Goal: Use online tool/utility: Utilize a website feature to perform a specific function

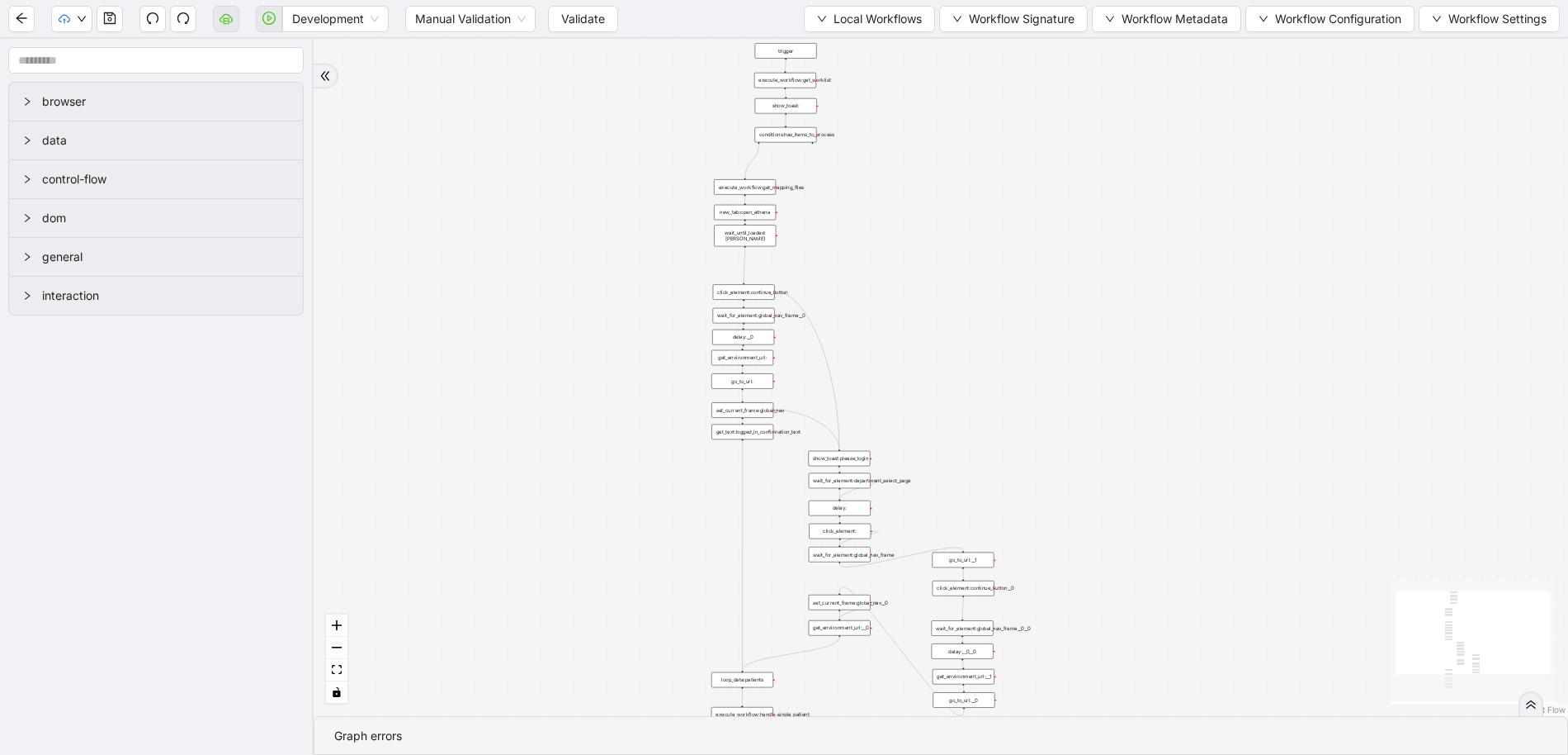
drag, startPoint x: 532, startPoint y: 413, endPoint x: 460, endPoint y: 459, distance: 85.4
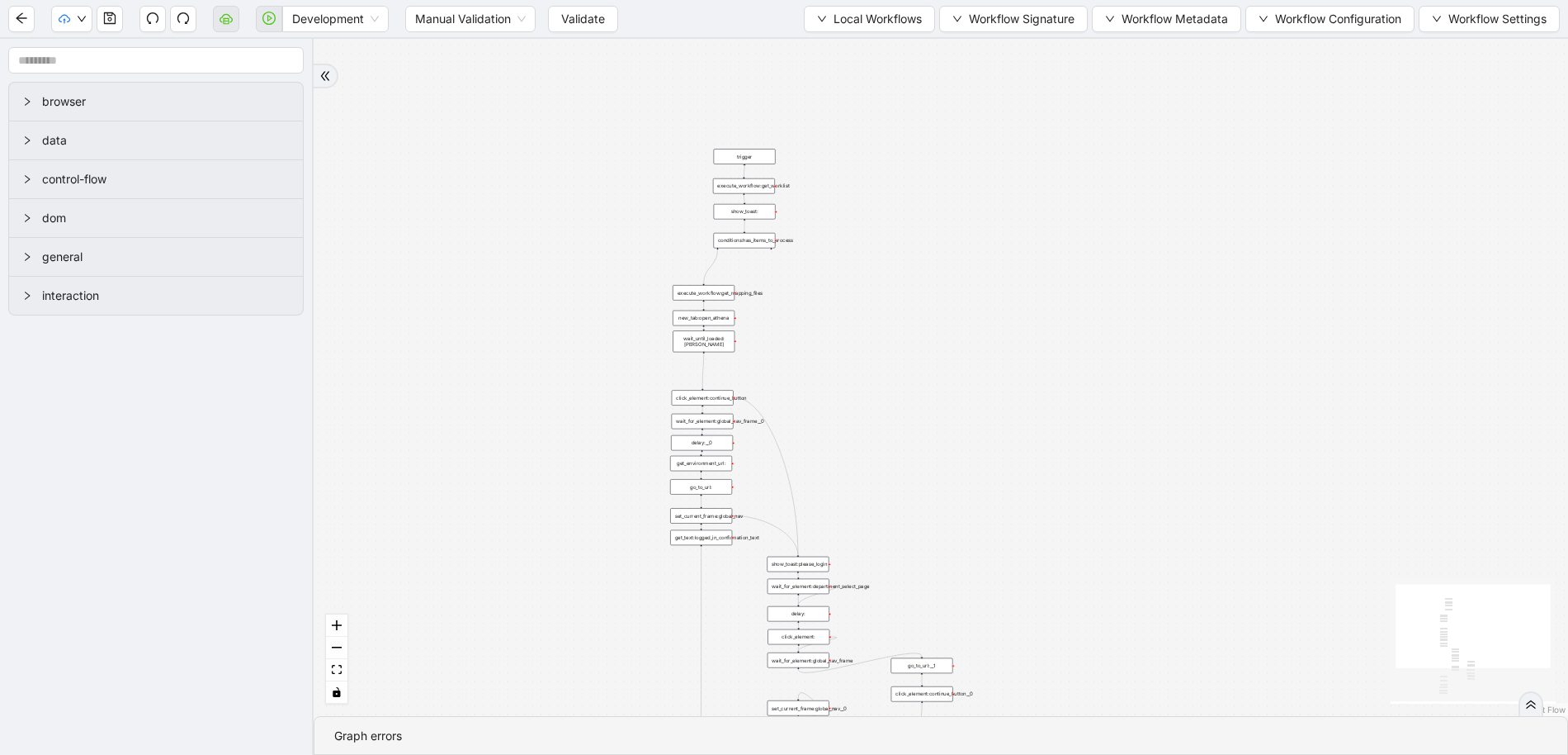
drag, startPoint x: 596, startPoint y: 254, endPoint x: 567, endPoint y: 320, distance: 72.1
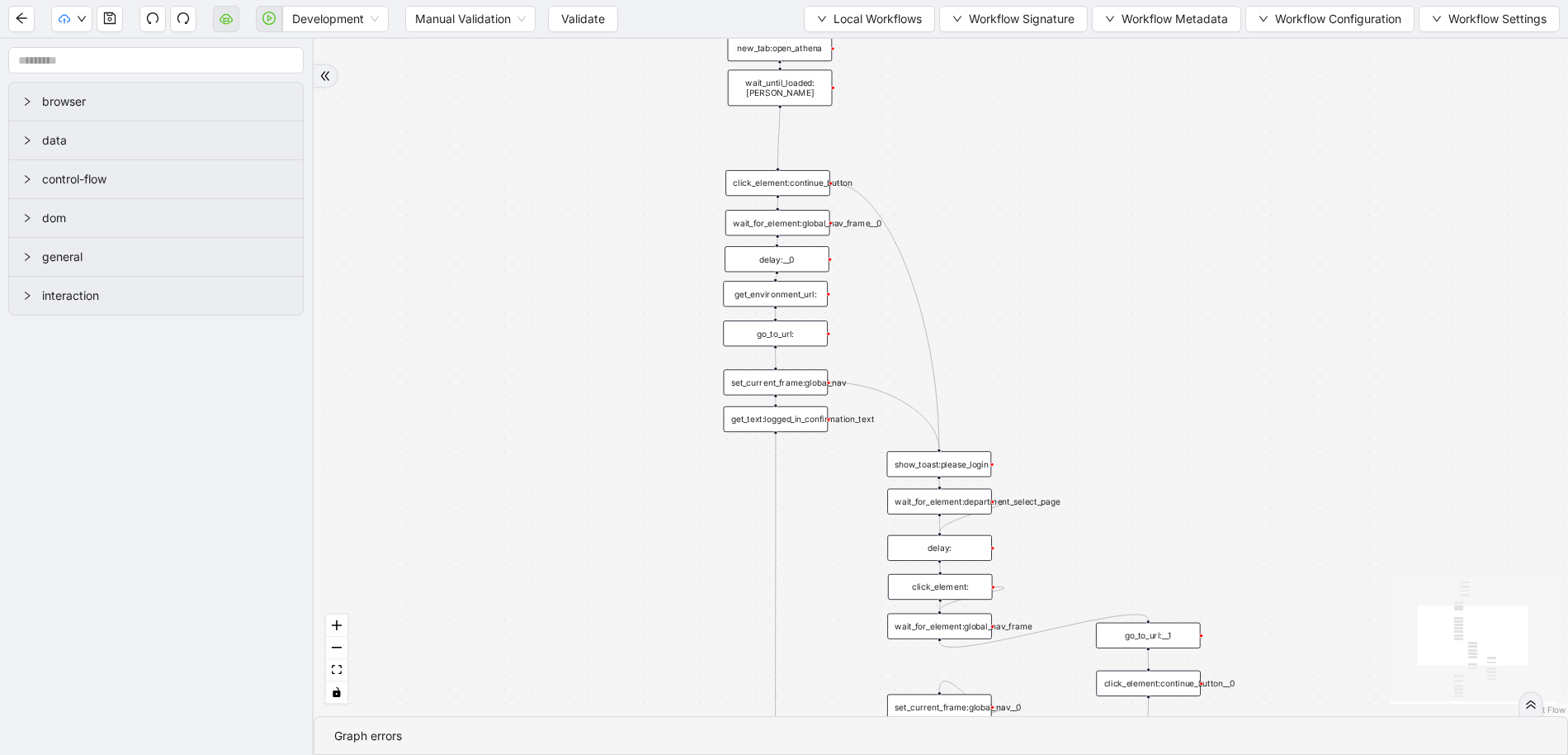
drag, startPoint x: 578, startPoint y: 410, endPoint x: 583, endPoint y: 344, distance: 66.2
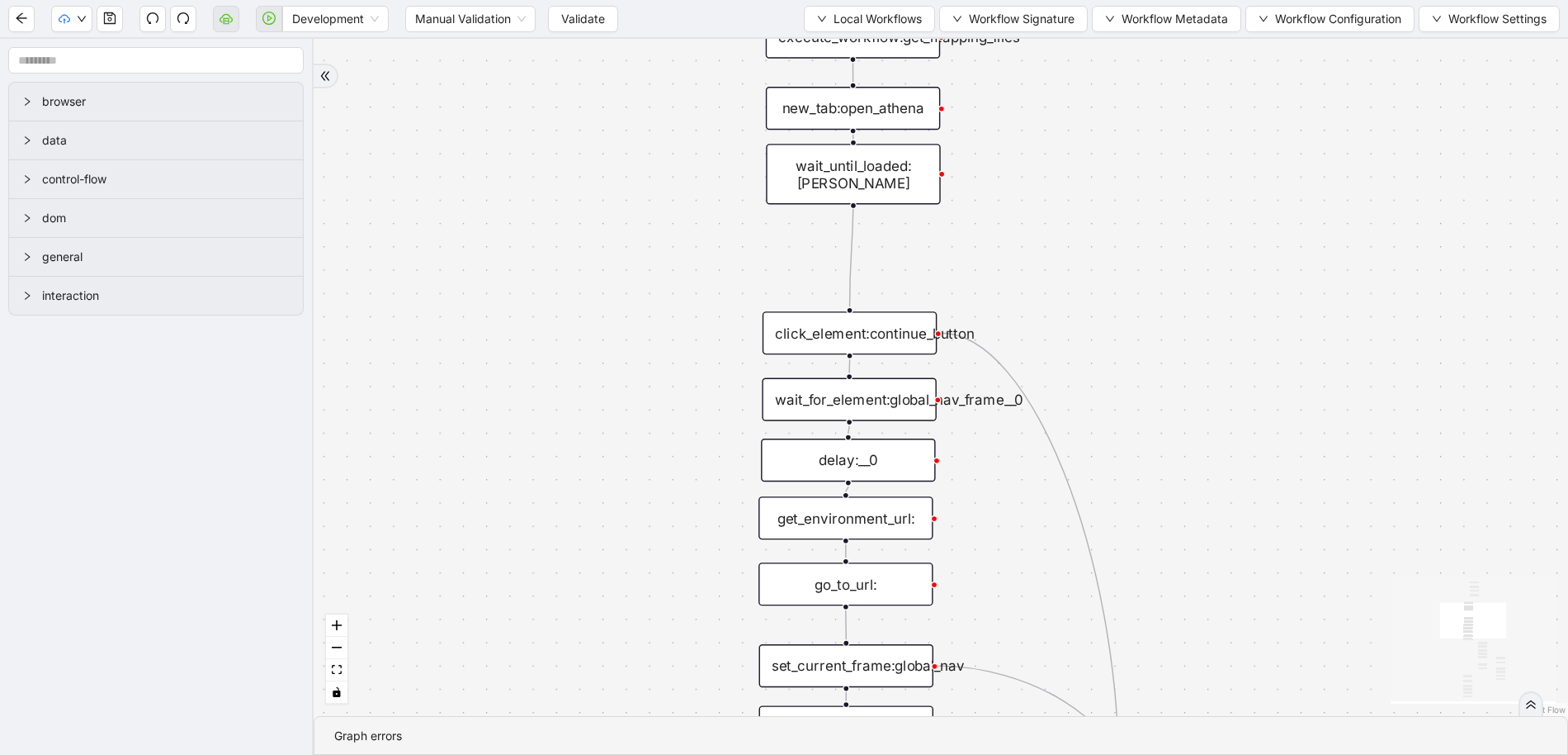
drag, startPoint x: 684, startPoint y: 269, endPoint x: 656, endPoint y: 633, distance: 365.1
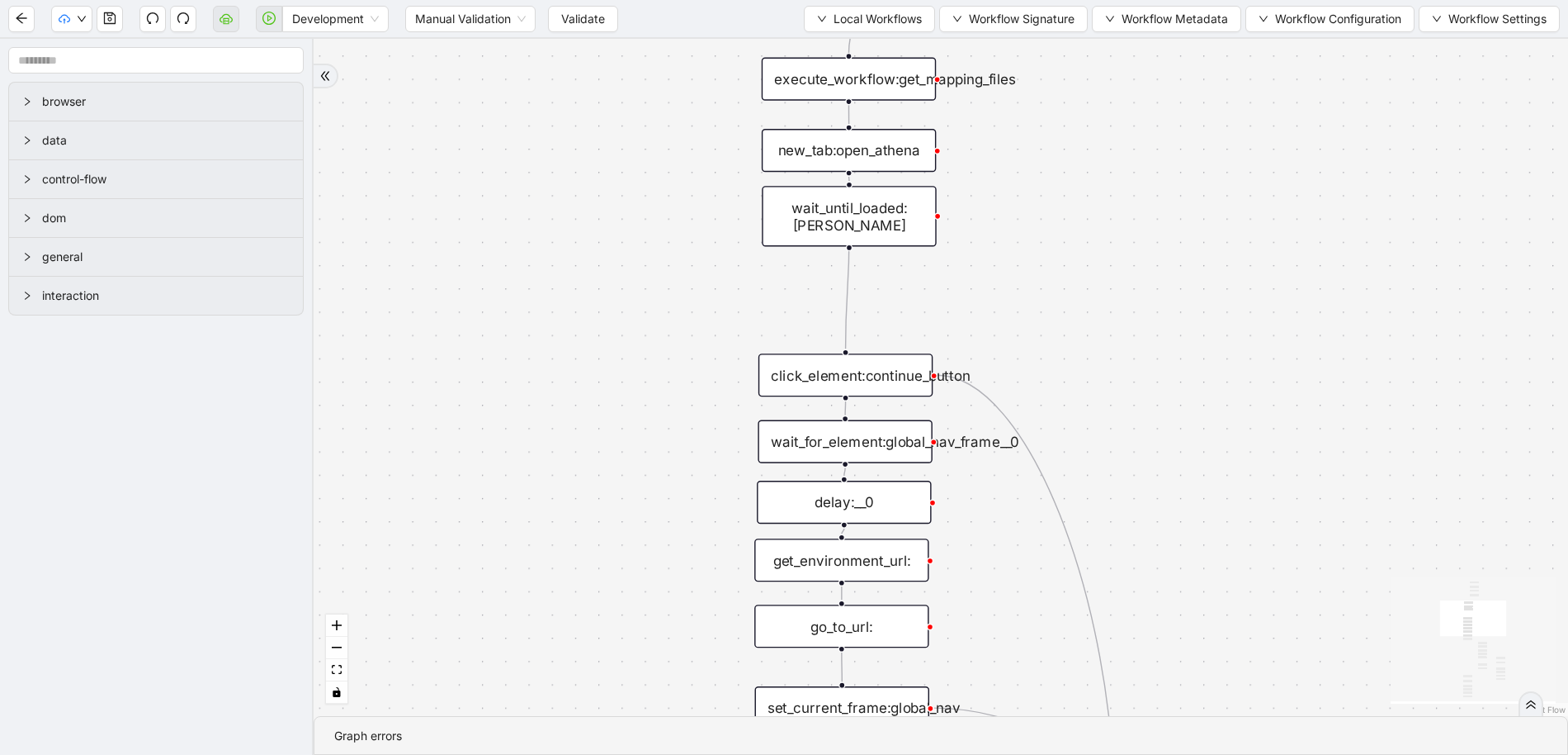
drag, startPoint x: 661, startPoint y: 357, endPoint x: 651, endPoint y: 606, distance: 249.2
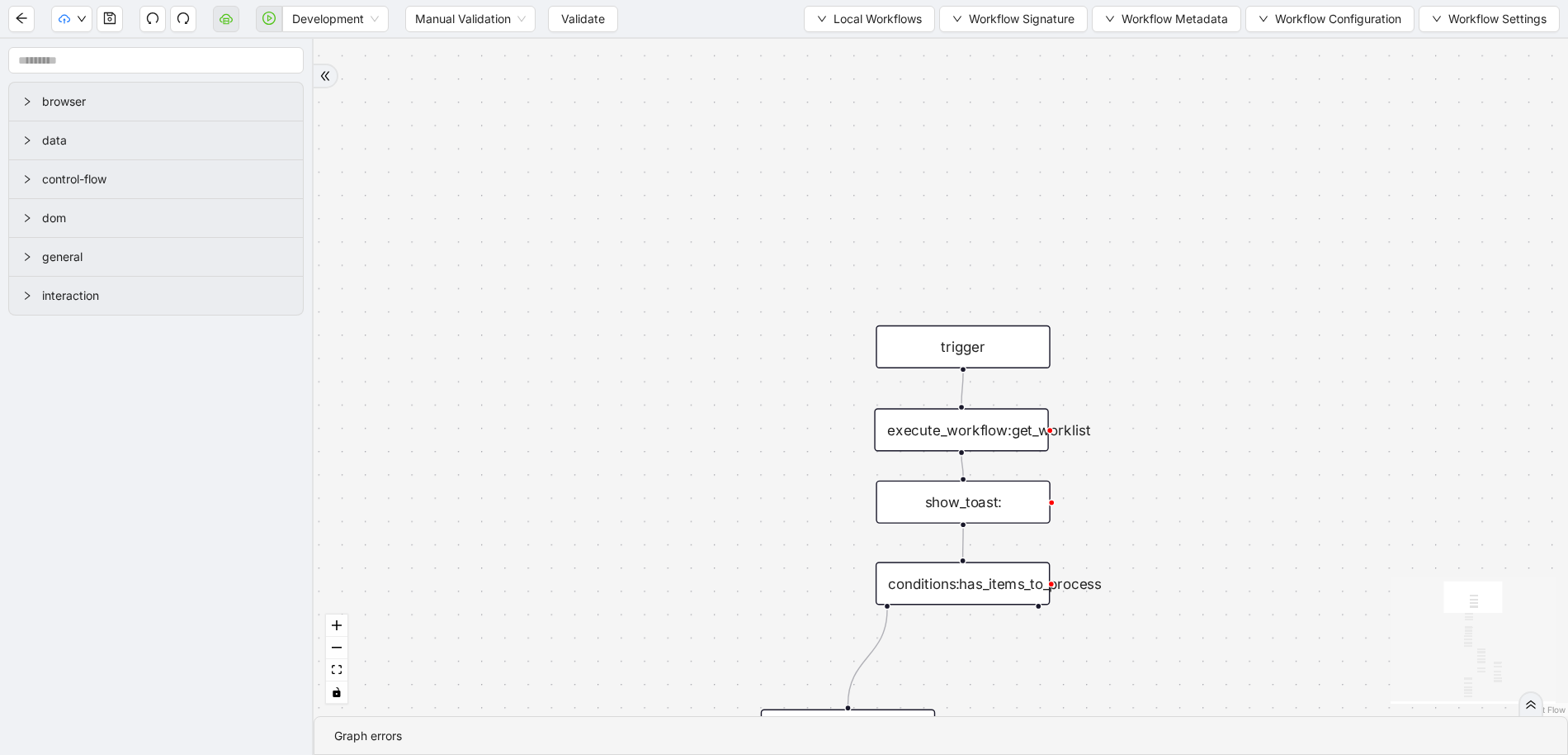
drag, startPoint x: 613, startPoint y: 468, endPoint x: 642, endPoint y: 569, distance: 105.1
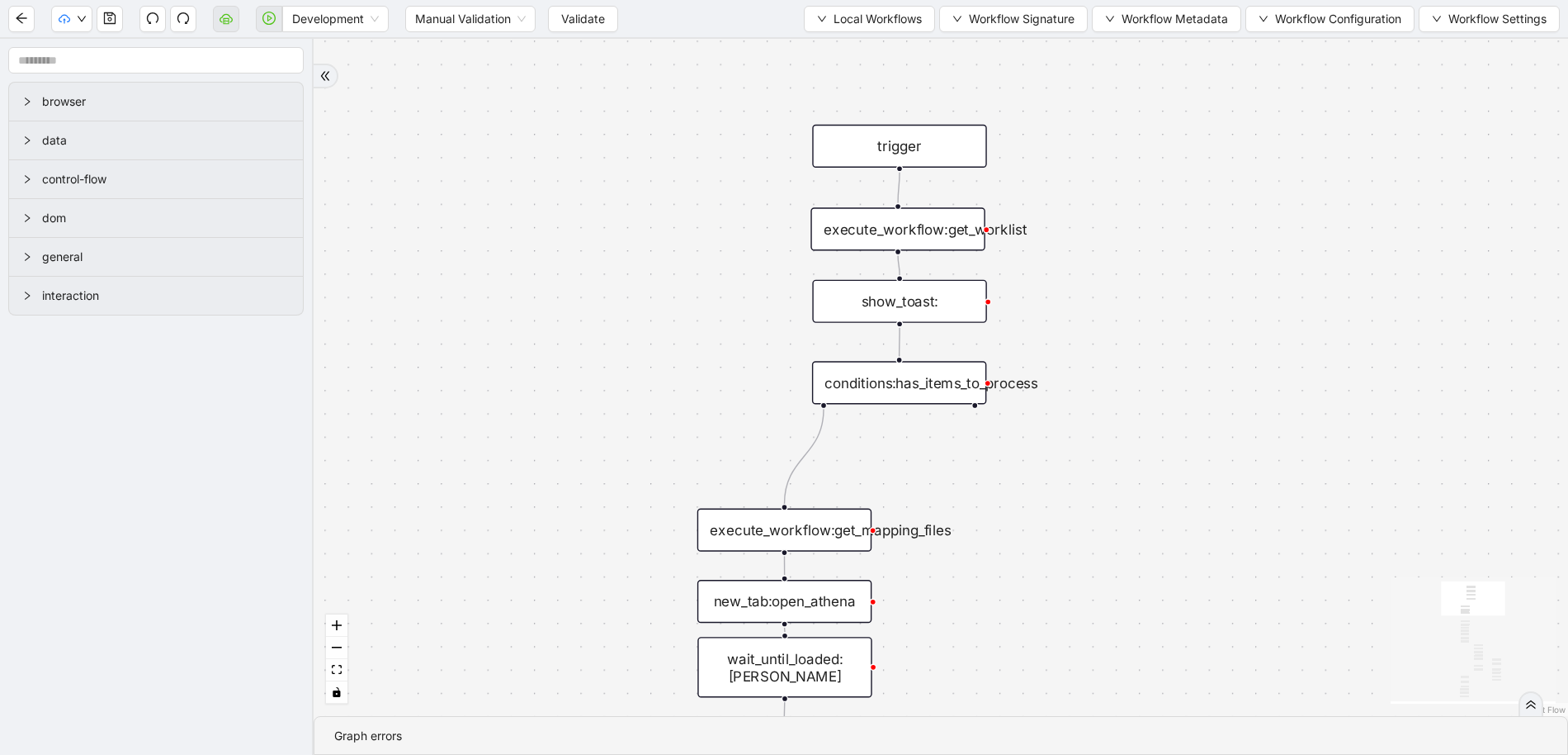
drag, startPoint x: 571, startPoint y: 222, endPoint x: 563, endPoint y: 191, distance: 32.0
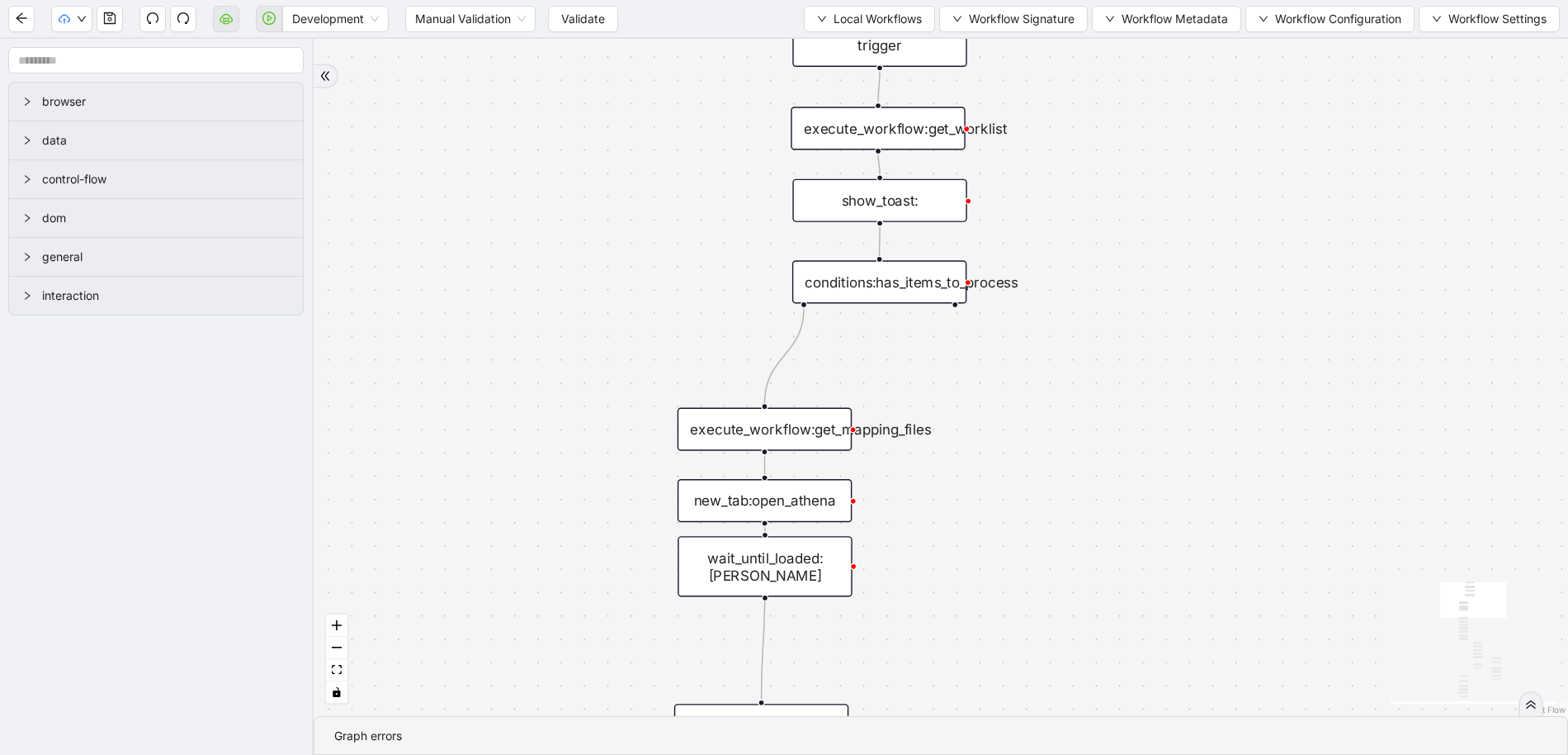
drag, startPoint x: 548, startPoint y: 421, endPoint x: 501, endPoint y: 392, distance: 55.2
click at [501, 392] on div "trigger loop_data:patients loop_iterator:patients execute_workflow:handle_singl…" at bounding box center [940, 378] width 1255 height 677
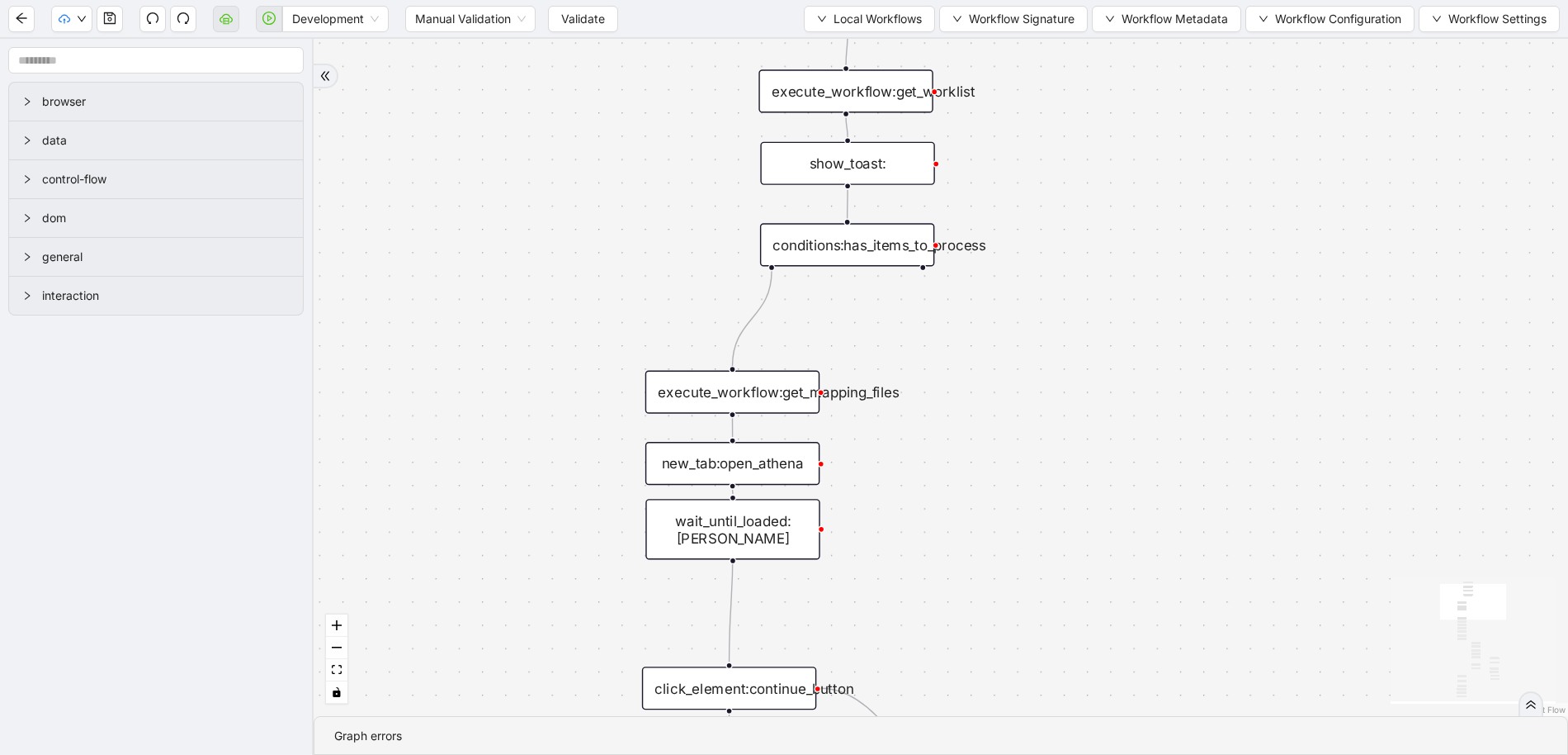
drag, startPoint x: 534, startPoint y: 317, endPoint x: 535, endPoint y: 260, distance: 57.0
click at [535, 260] on div "trigger loop_data:patients loop_iterator:patients execute_workflow:handle_singl…" at bounding box center [940, 378] width 1255 height 677
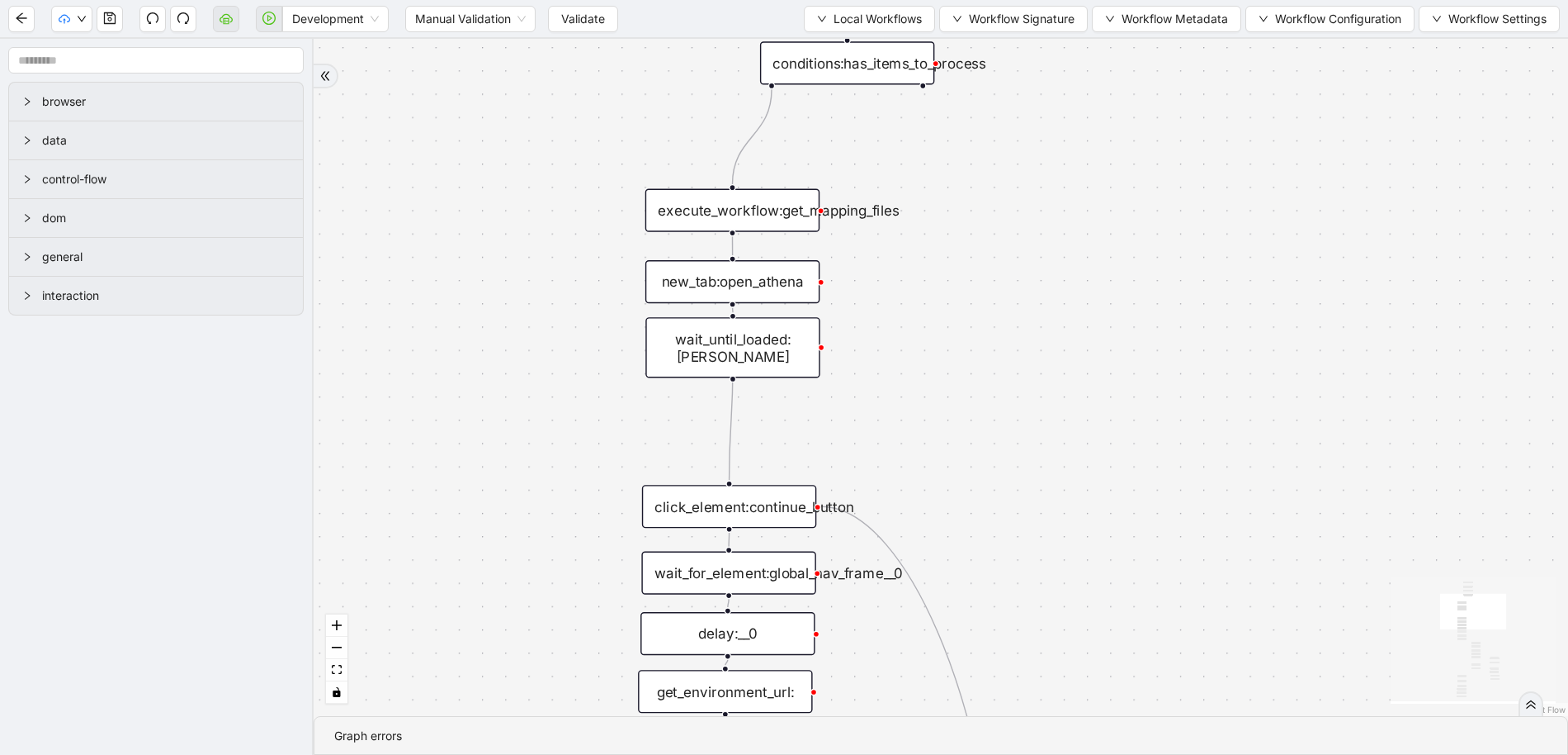
drag, startPoint x: 484, startPoint y: 517, endPoint x: 484, endPoint y: 351, distance: 166.0
click at [484, 351] on div "trigger loop_data:patients loop_iterator:patients execute_workflow:handle_singl…" at bounding box center [940, 378] width 1255 height 677
click at [892, 16] on span "Local Workflows" at bounding box center [877, 18] width 88 height 18
click at [871, 52] on span "Select" at bounding box center [862, 50] width 108 height 18
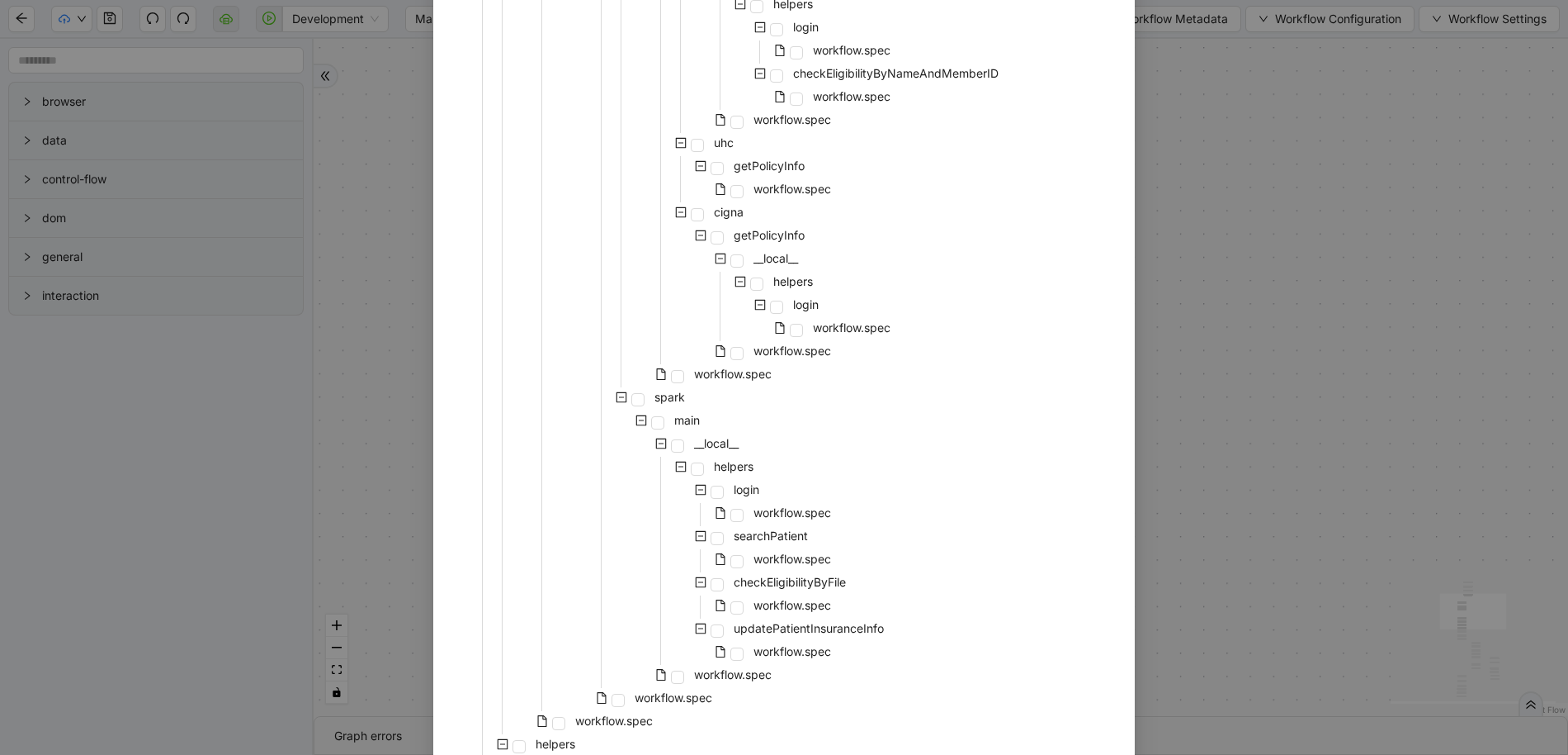
scroll to position [1177, 0]
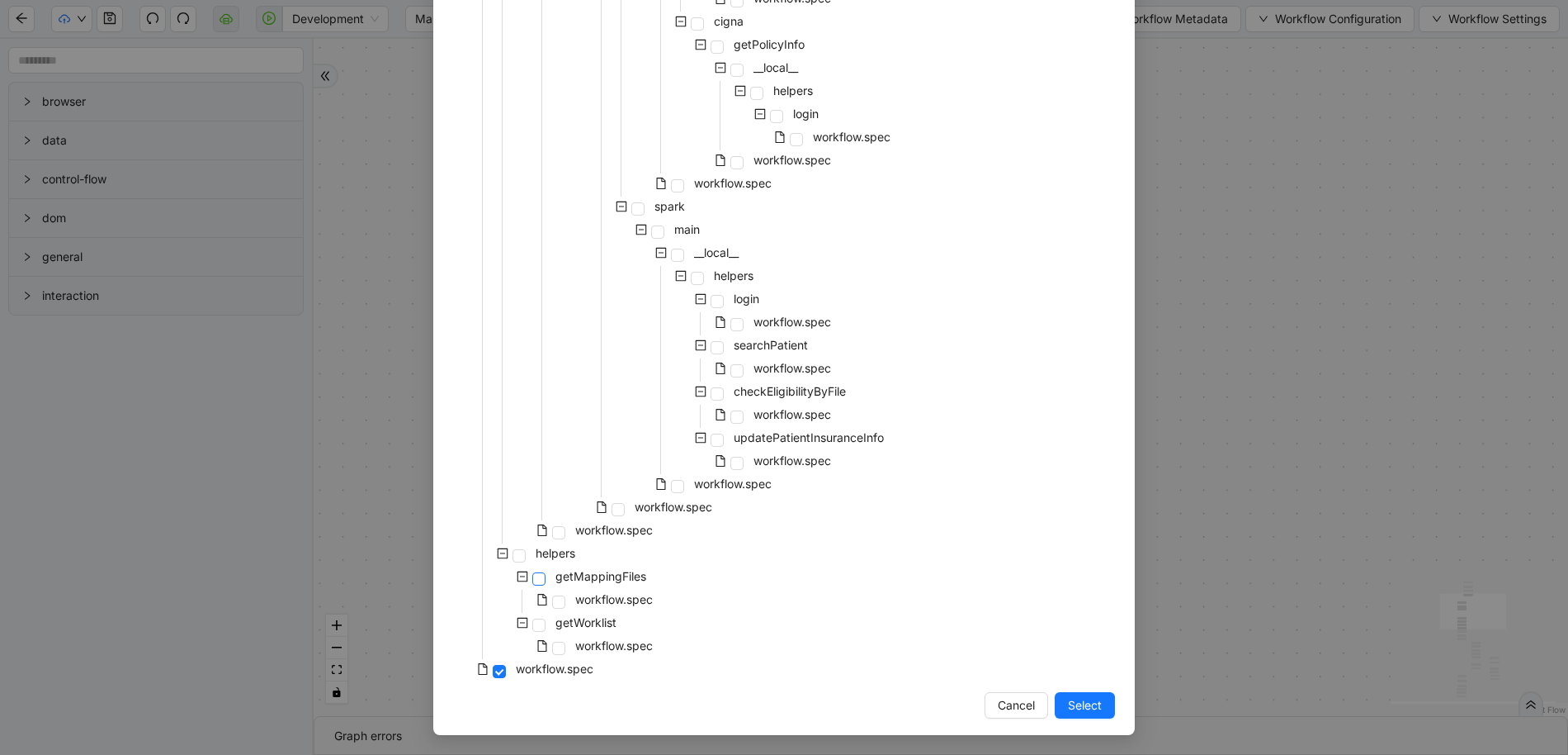
click at [538, 576] on span at bounding box center [539, 579] width 14 height 14
click at [1081, 703] on span "Select" at bounding box center [1085, 705] width 34 height 18
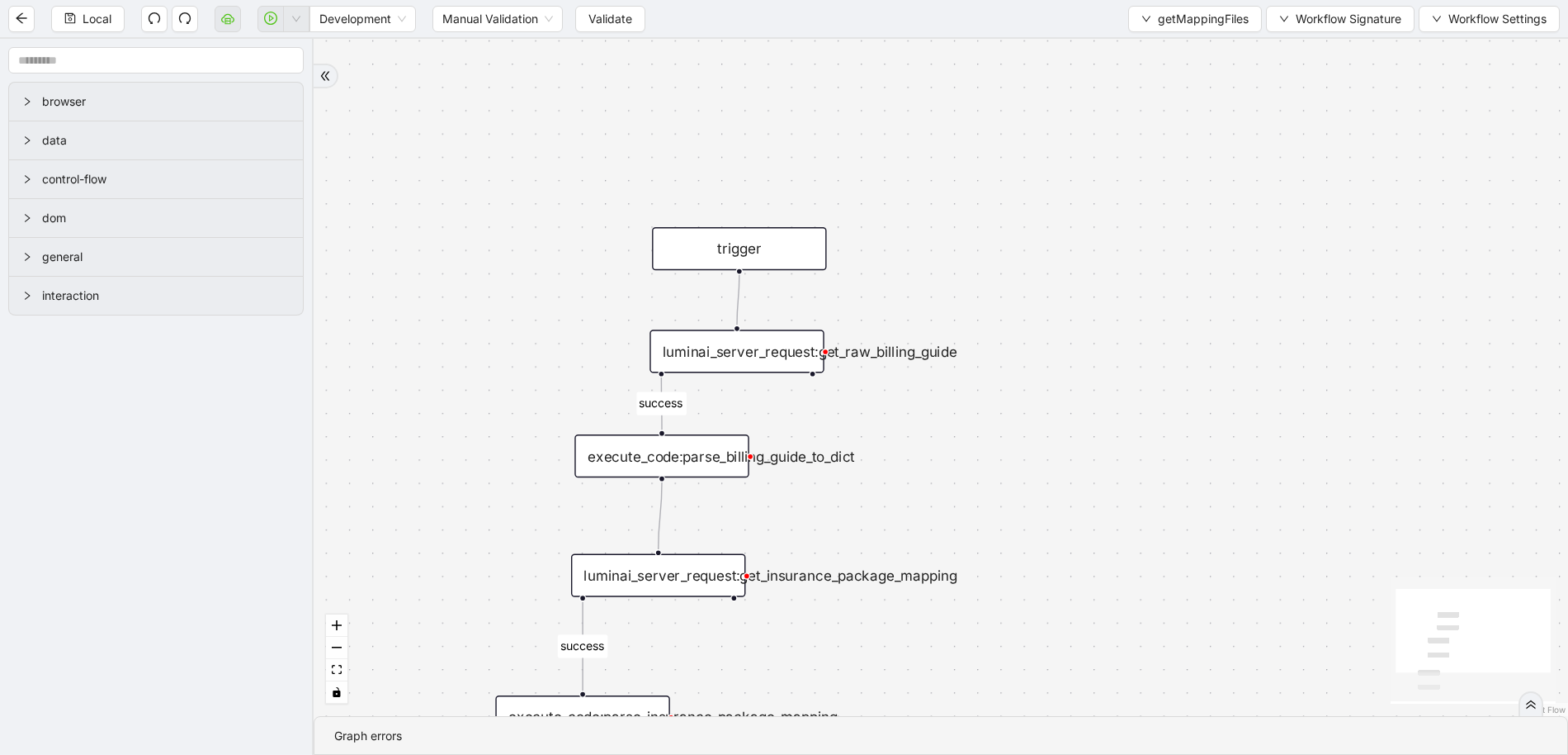
drag, startPoint x: 883, startPoint y: 431, endPoint x: 1014, endPoint y: 200, distance: 265.6
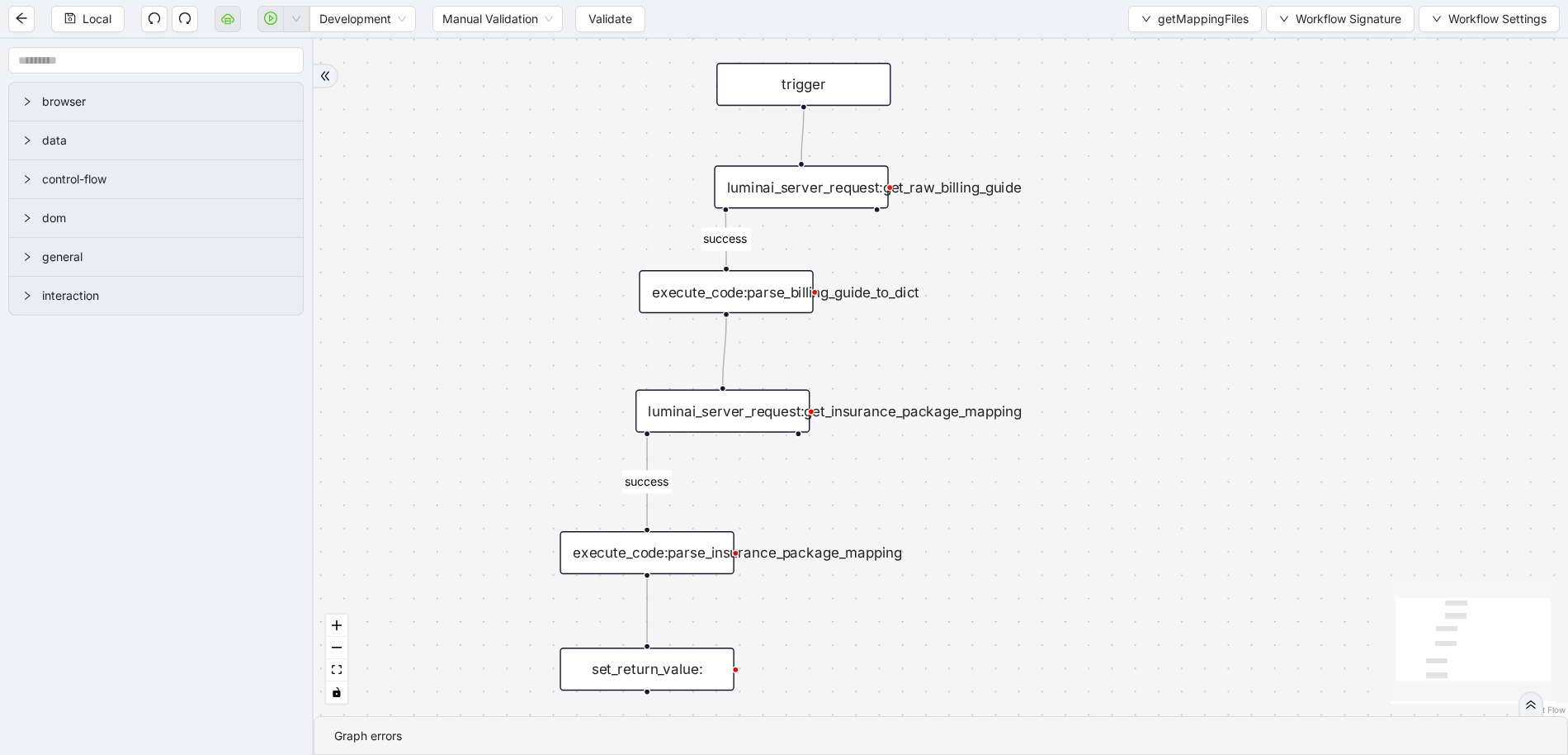
drag, startPoint x: 1015, startPoint y: 473, endPoint x: 1074, endPoint y: 323, distance: 161.2
click at [833, 191] on div "luminai_server_request:get_raw_billing_guide" at bounding box center [801, 186] width 175 height 43
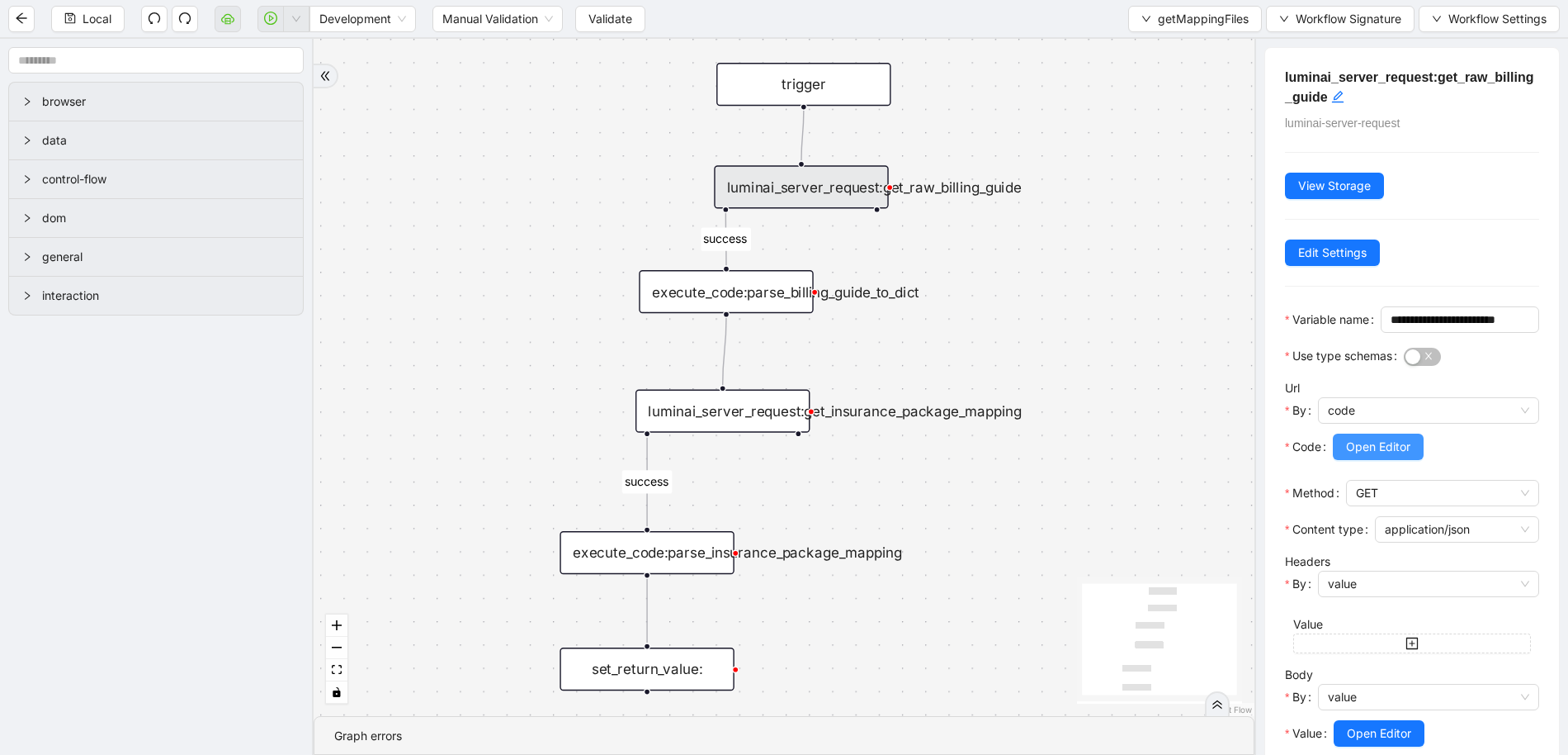
click at [1404, 456] on span "Open Editor" at bounding box center [1379, 446] width 64 height 18
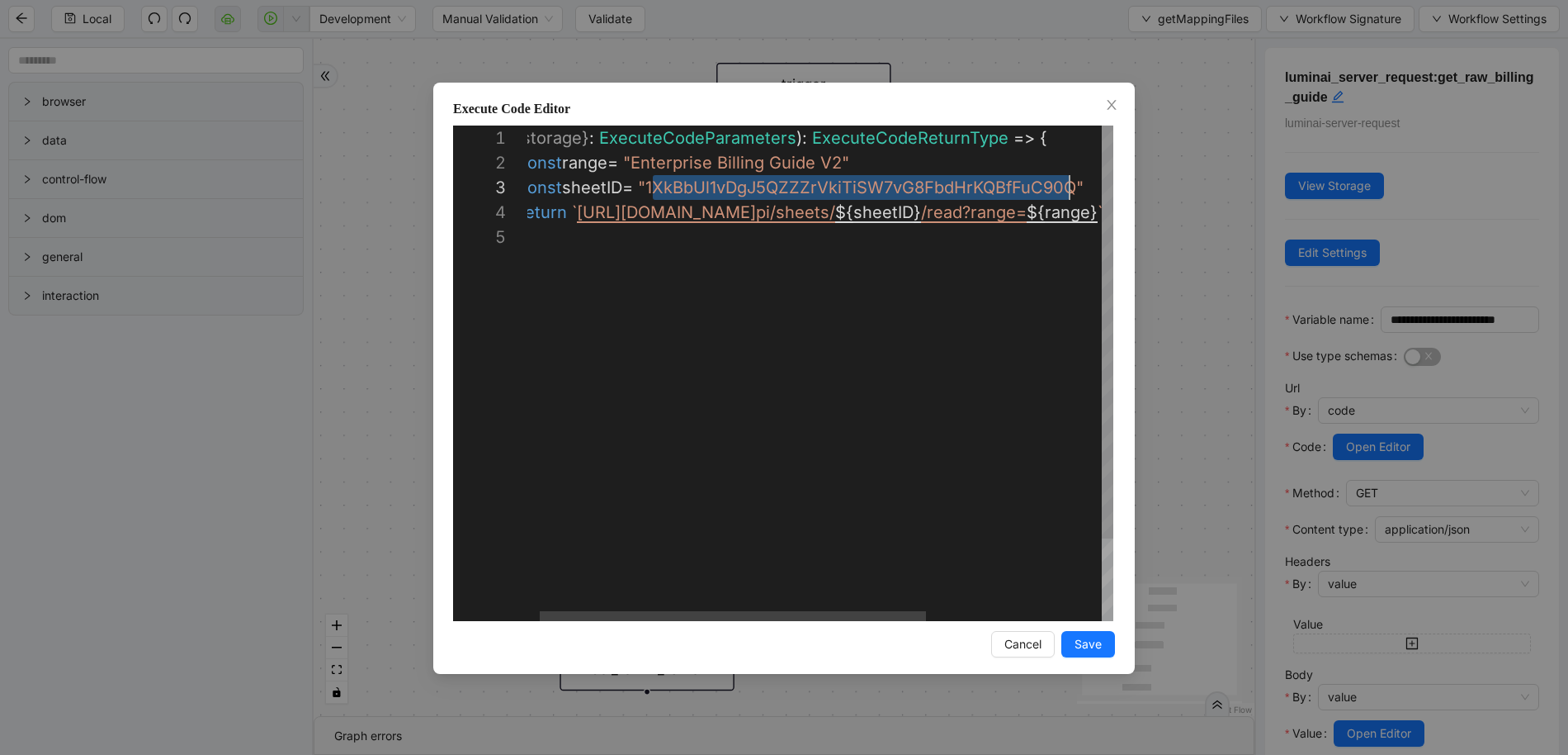
scroll to position [49, 573]
drag, startPoint x: 672, startPoint y: 185, endPoint x: 1081, endPoint y: 185, distance: 409.0
click at [1249, 218] on div "**********" at bounding box center [784, 378] width 1568 height 755
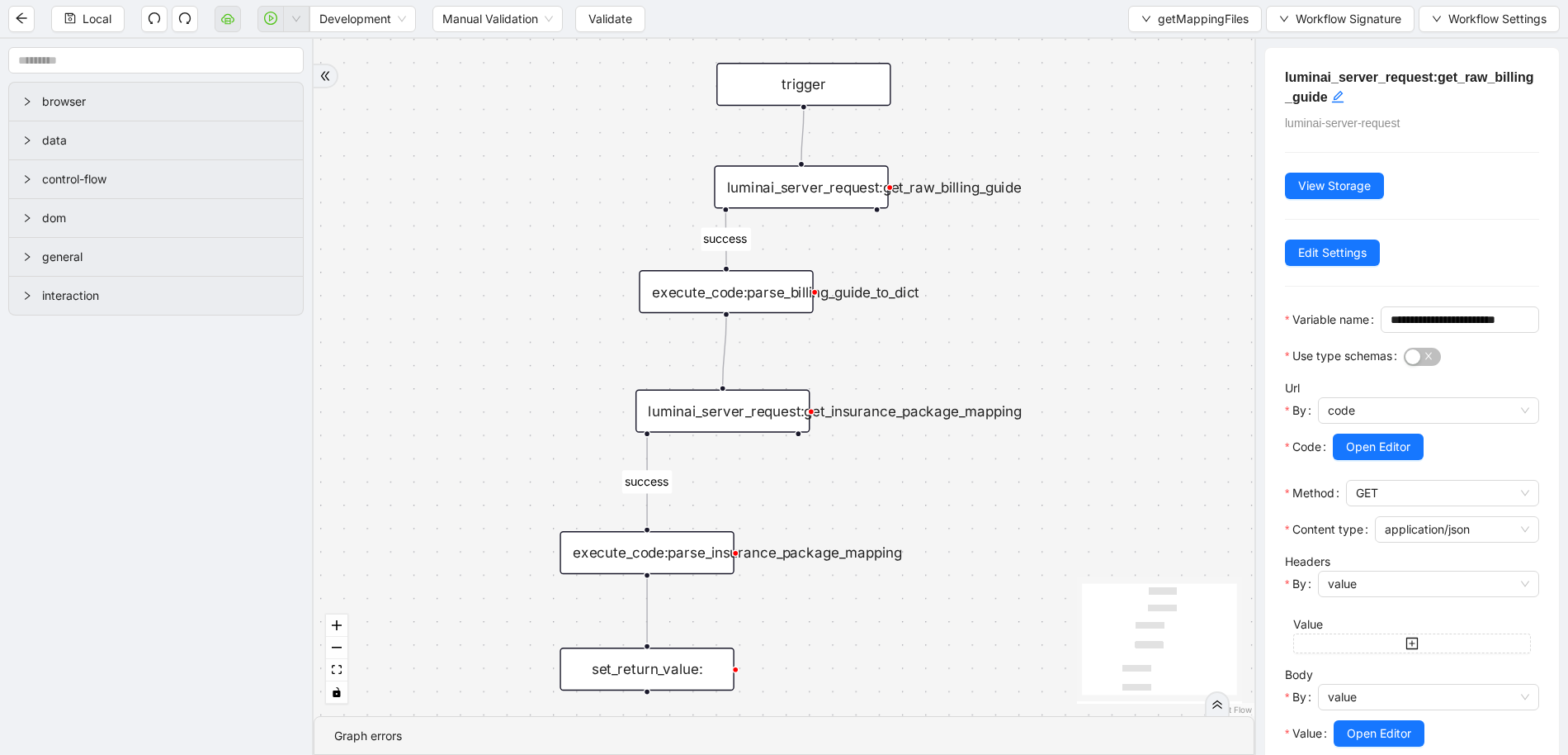
click at [738, 418] on div "luminai_server_request:get_insurance_package_mapping" at bounding box center [723, 411] width 175 height 43
click at [1363, 460] on button "Open Editor" at bounding box center [1379, 446] width 91 height 26
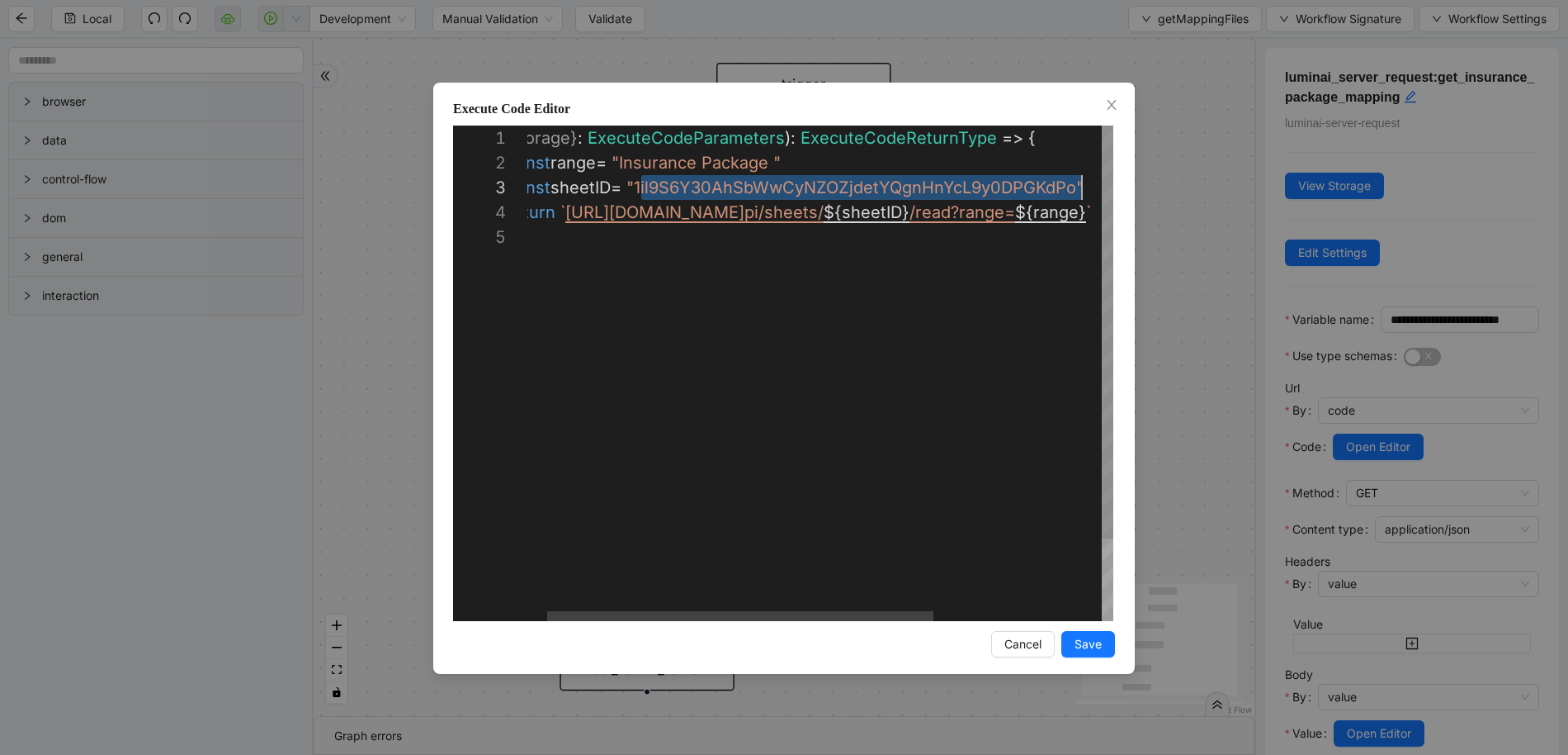
scroll to position [49, 585]
drag, startPoint x: 672, startPoint y: 186, endPoint x: 1081, endPoint y: 185, distance: 409.0
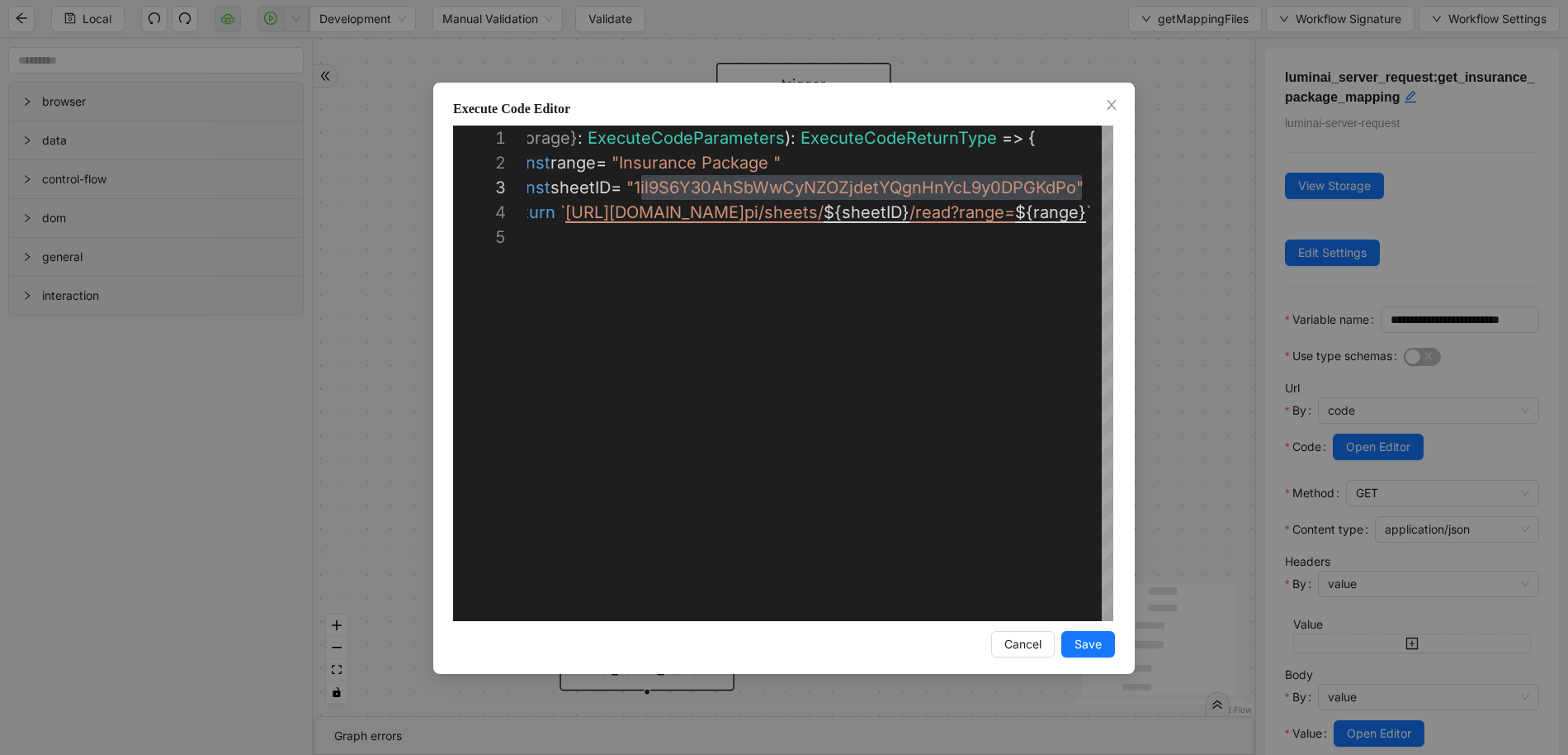
click at [428, 303] on div "**********" at bounding box center [784, 378] width 1568 height 755
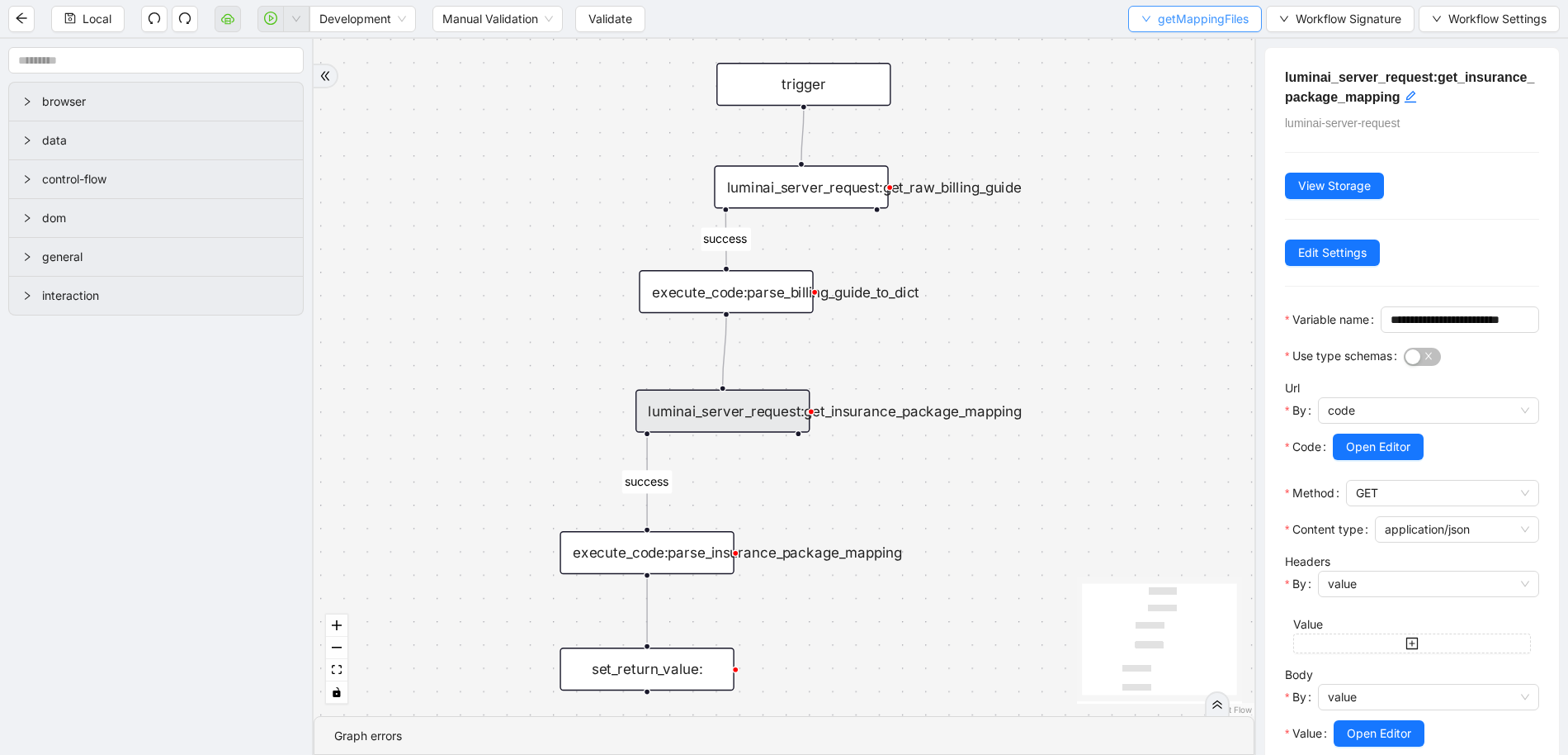
click at [1171, 17] on span "getMappingFiles" at bounding box center [1204, 18] width 91 height 18
click at [1168, 48] on span "Select" at bounding box center [1193, 50] width 108 height 18
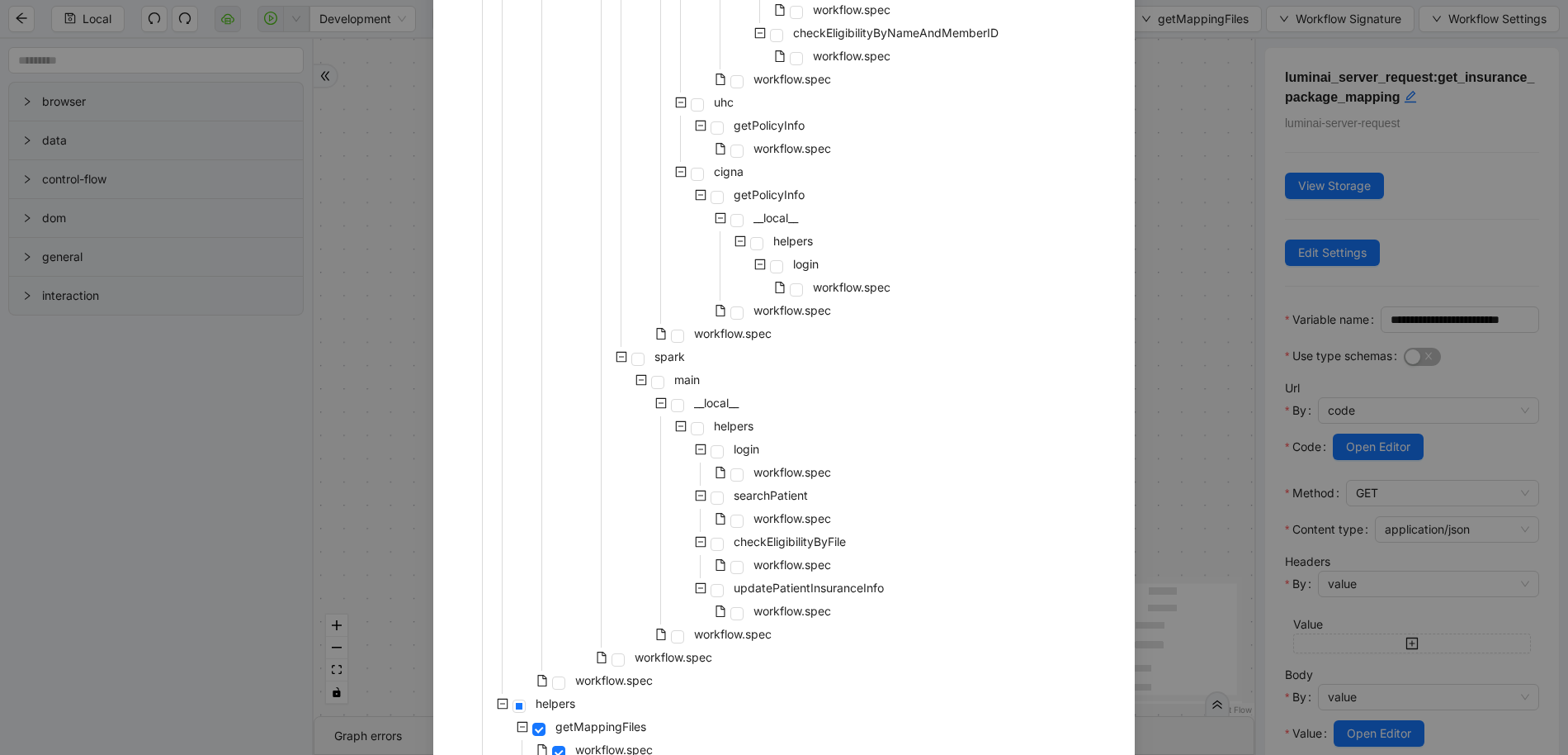
scroll to position [1177, 0]
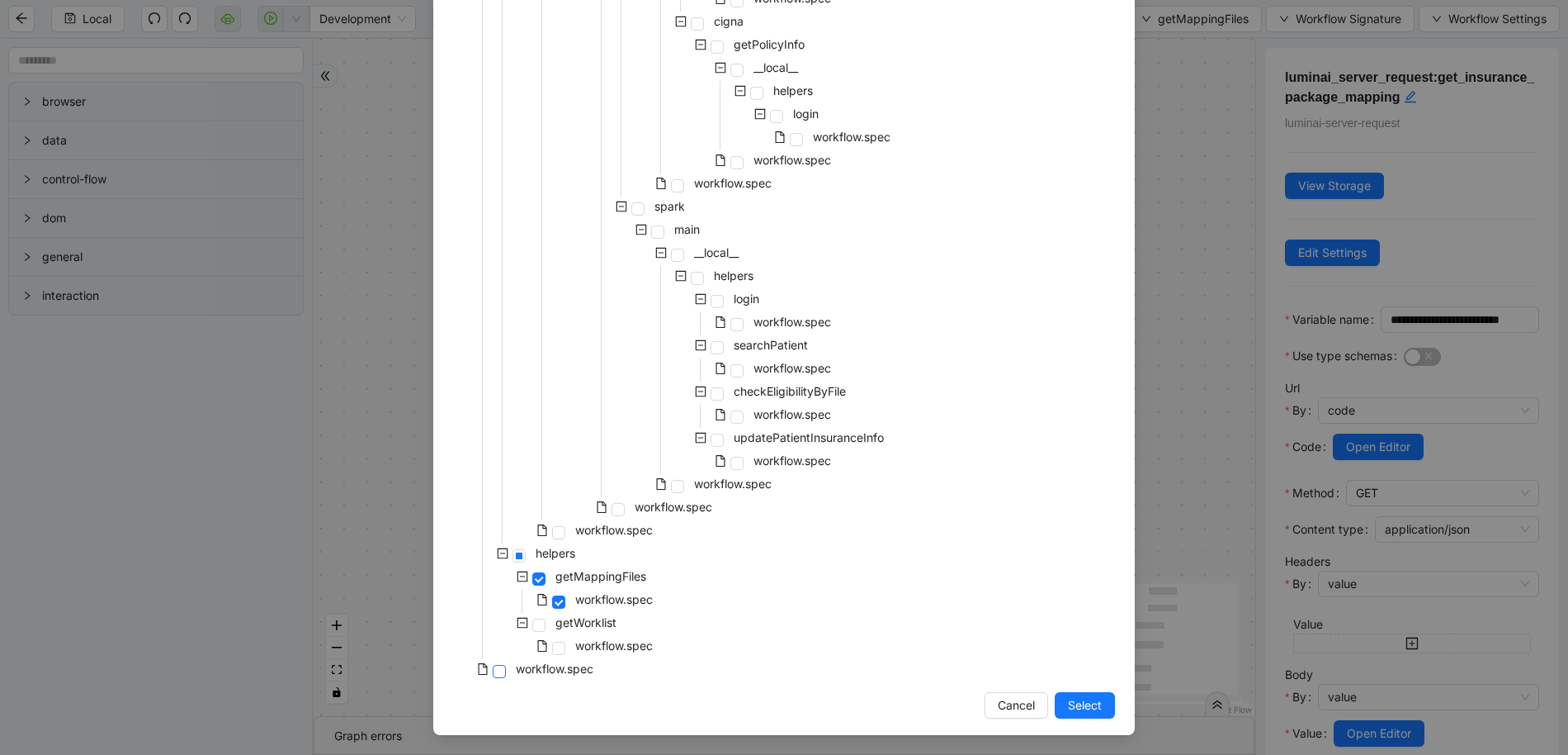
click at [497, 672] on span at bounding box center [500, 672] width 14 height 14
click at [1055, 694] on button "Select" at bounding box center [1085, 705] width 60 height 26
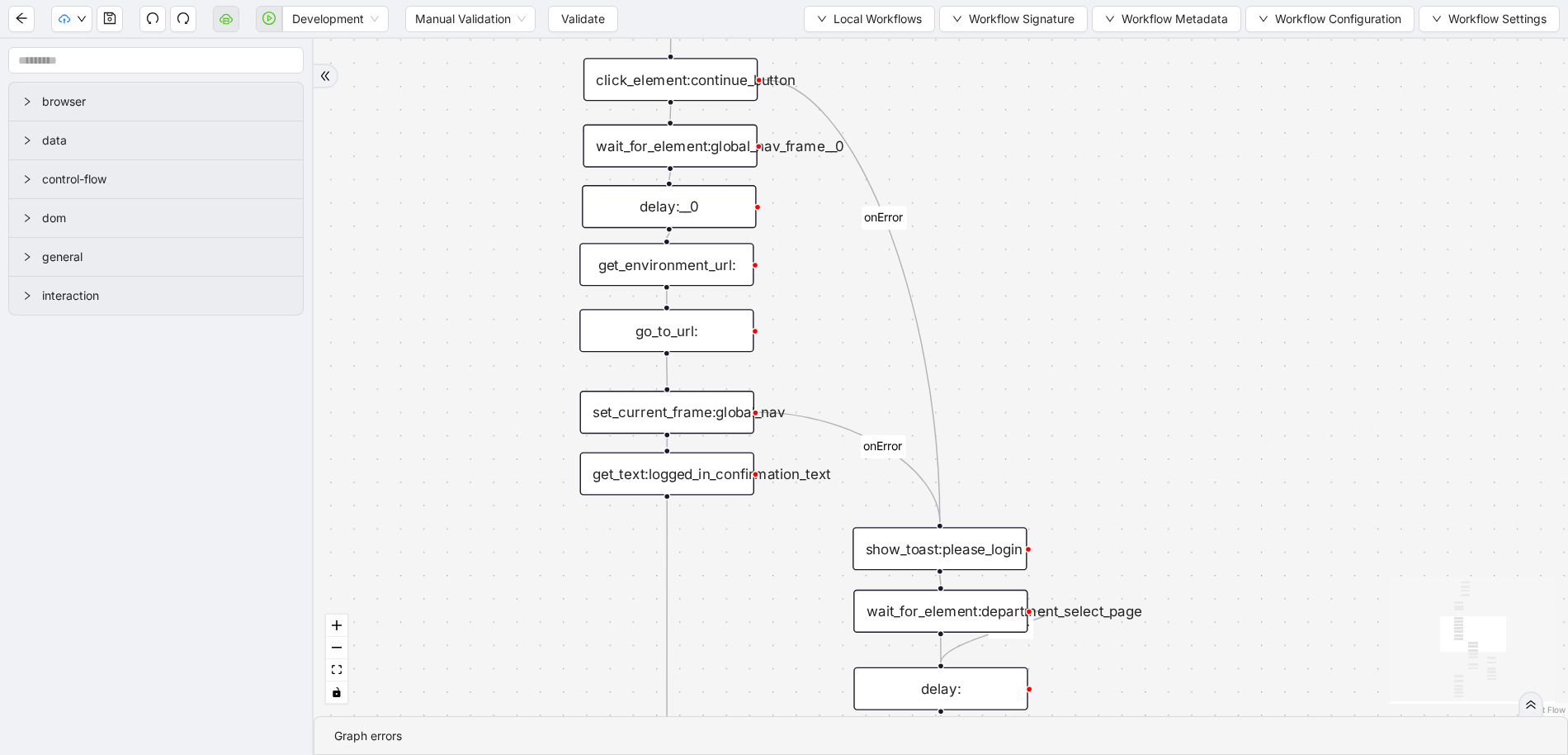
drag, startPoint x: 554, startPoint y: 555, endPoint x: 624, endPoint y: 237, distance: 325.6
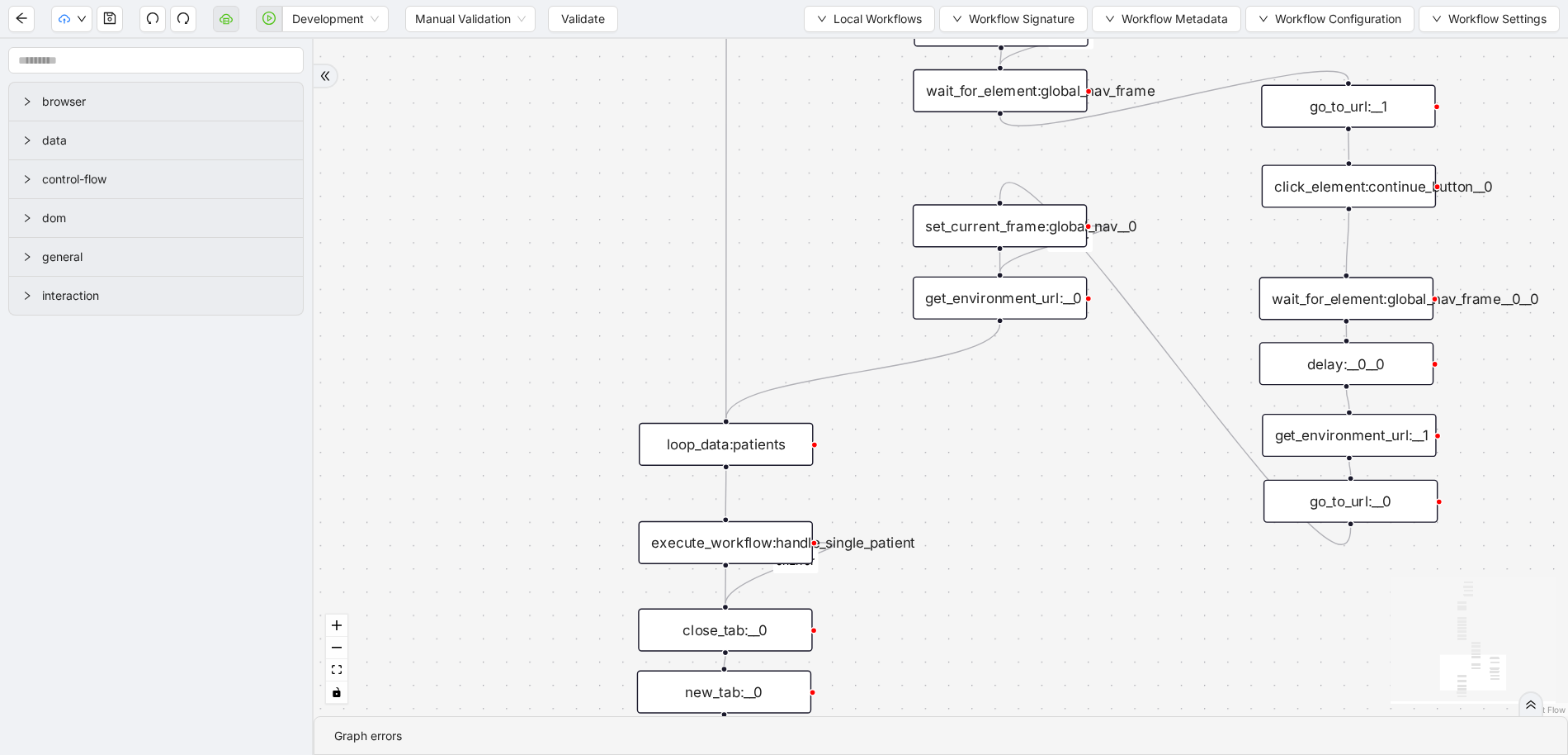
drag, startPoint x: 616, startPoint y: 544, endPoint x: 606, endPoint y: 168, distance: 376.1
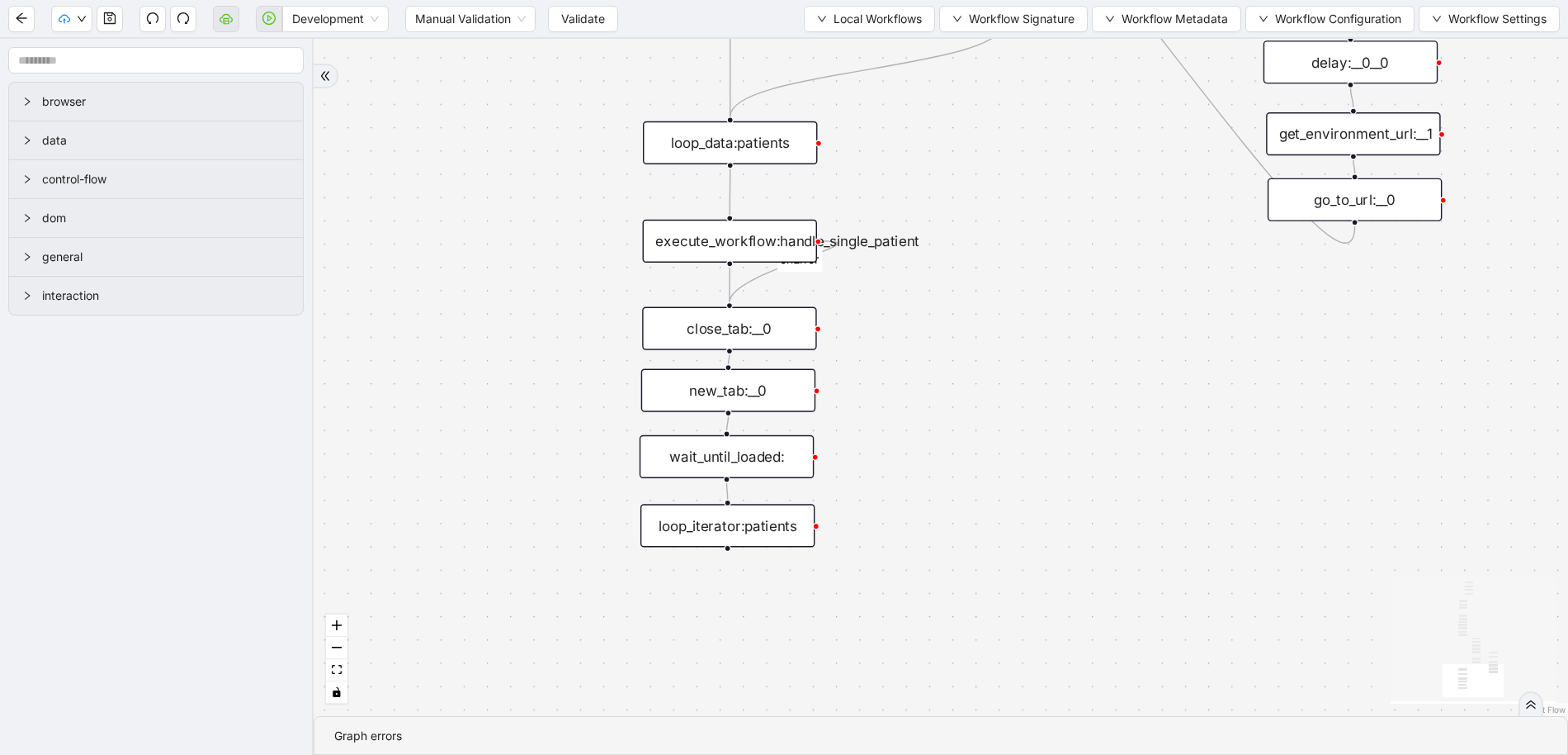
drag, startPoint x: 617, startPoint y: 462, endPoint x: 628, endPoint y: 404, distance: 59.0
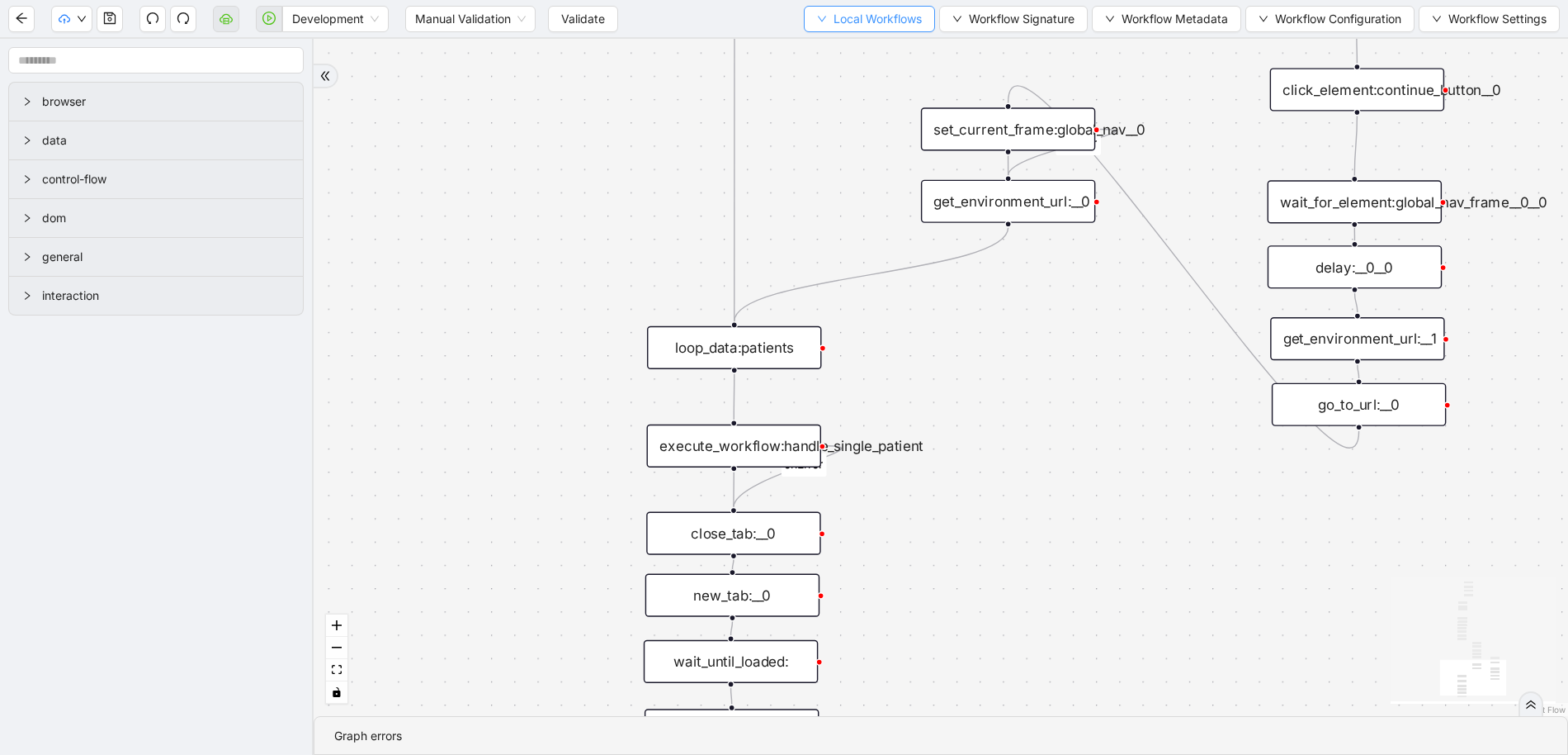
click at [826, 25] on button "Local Workflows" at bounding box center [869, 18] width 131 height 26
click at [827, 43] on span "Select" at bounding box center [865, 50] width 106 height 18
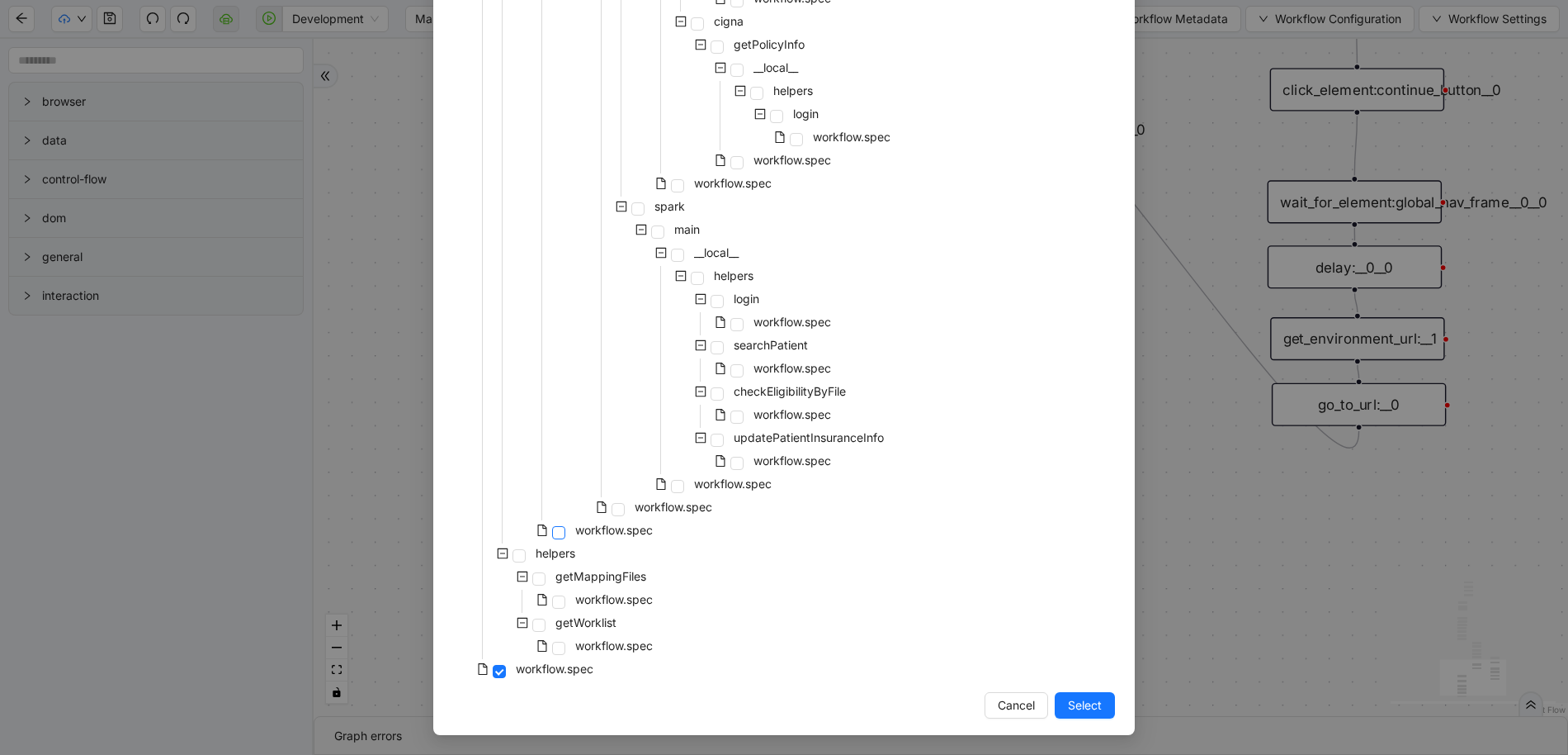
click at [552, 537] on span at bounding box center [559, 533] width 14 height 14
click at [1068, 706] on span "Select" at bounding box center [1085, 705] width 34 height 18
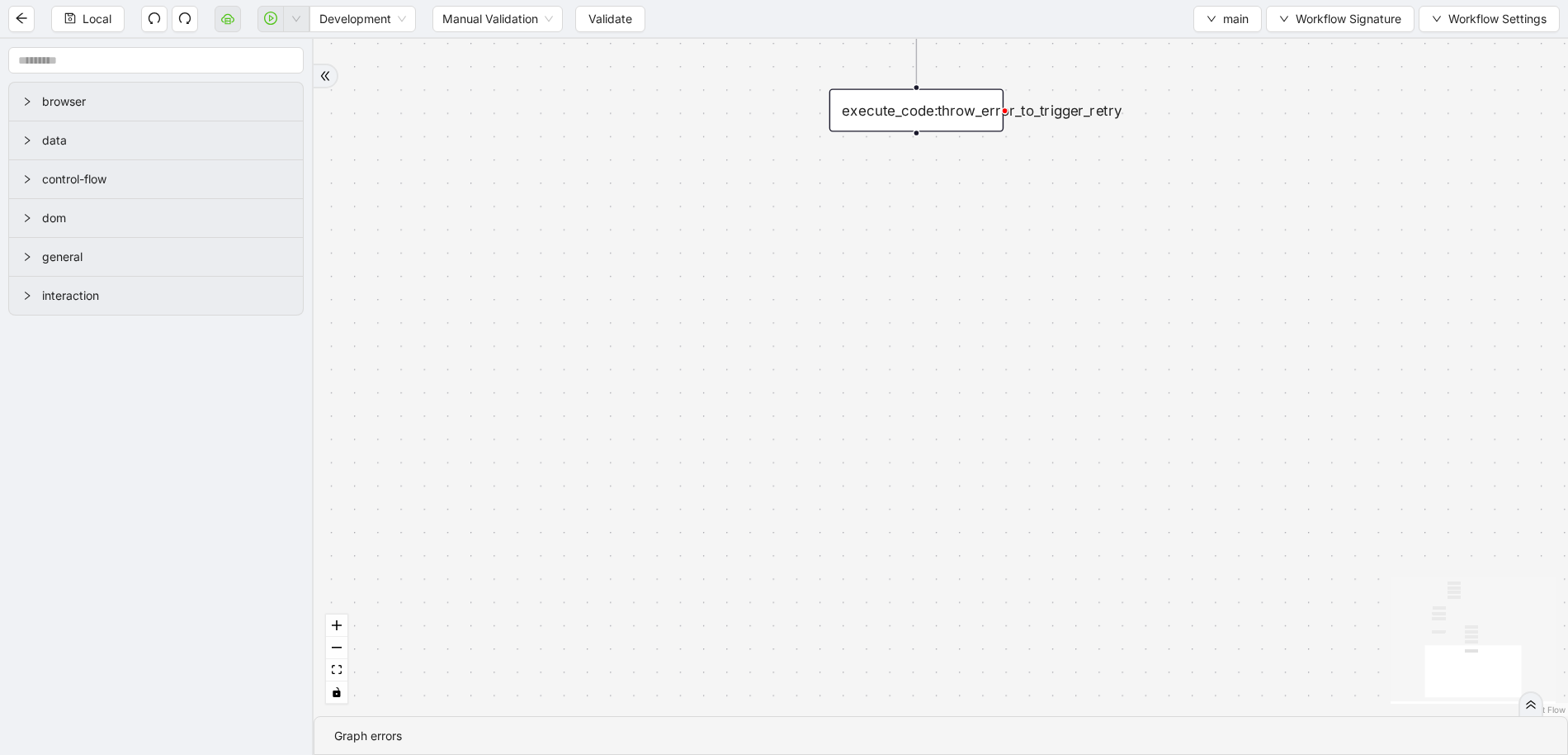
drag, startPoint x: 779, startPoint y: 384, endPoint x: 746, endPoint y: 494, distance: 114.8
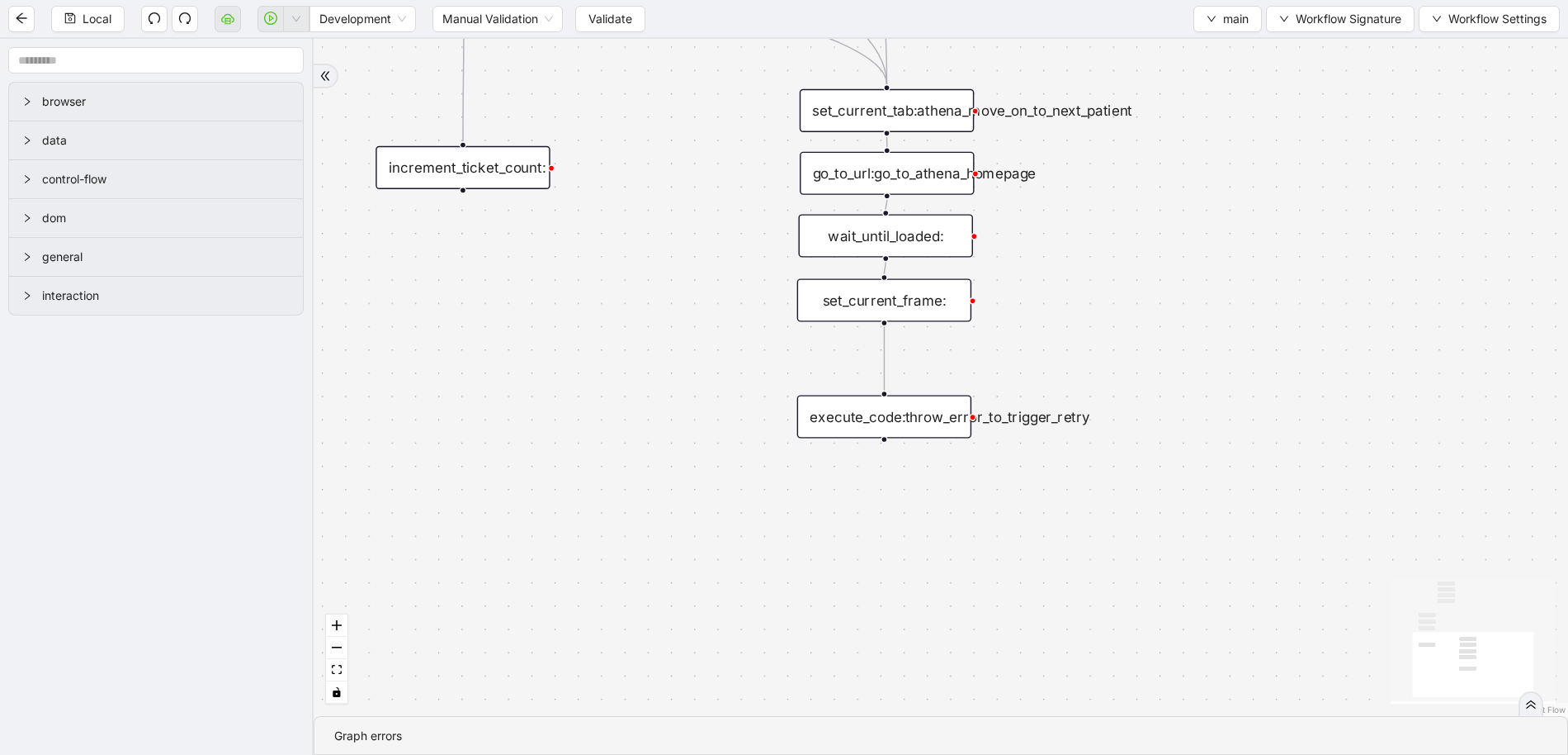
drag, startPoint x: 705, startPoint y: 326, endPoint x: 728, endPoint y: 523, distance: 198.3
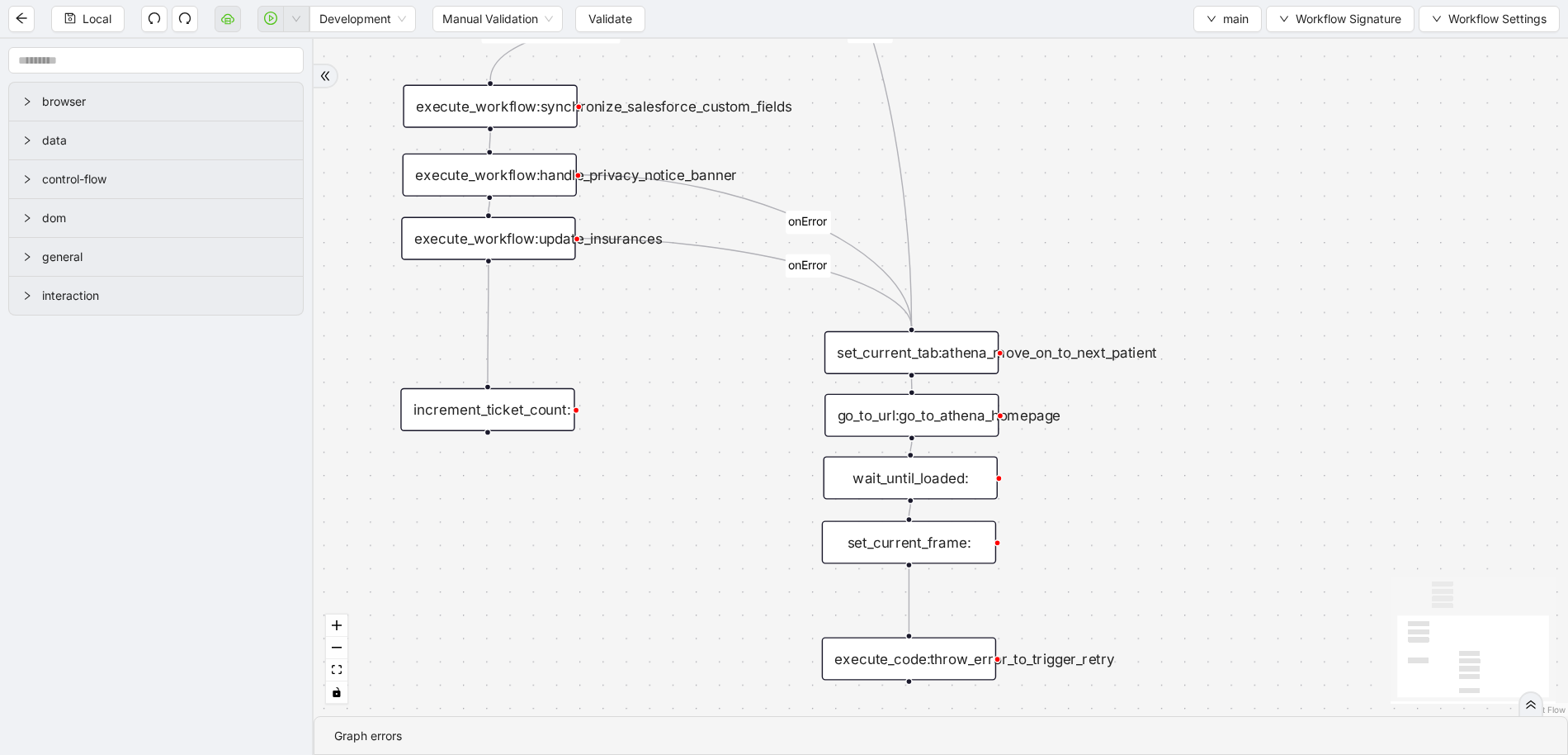
drag, startPoint x: 744, startPoint y: 667, endPoint x: 764, endPoint y: 675, distance: 21.5
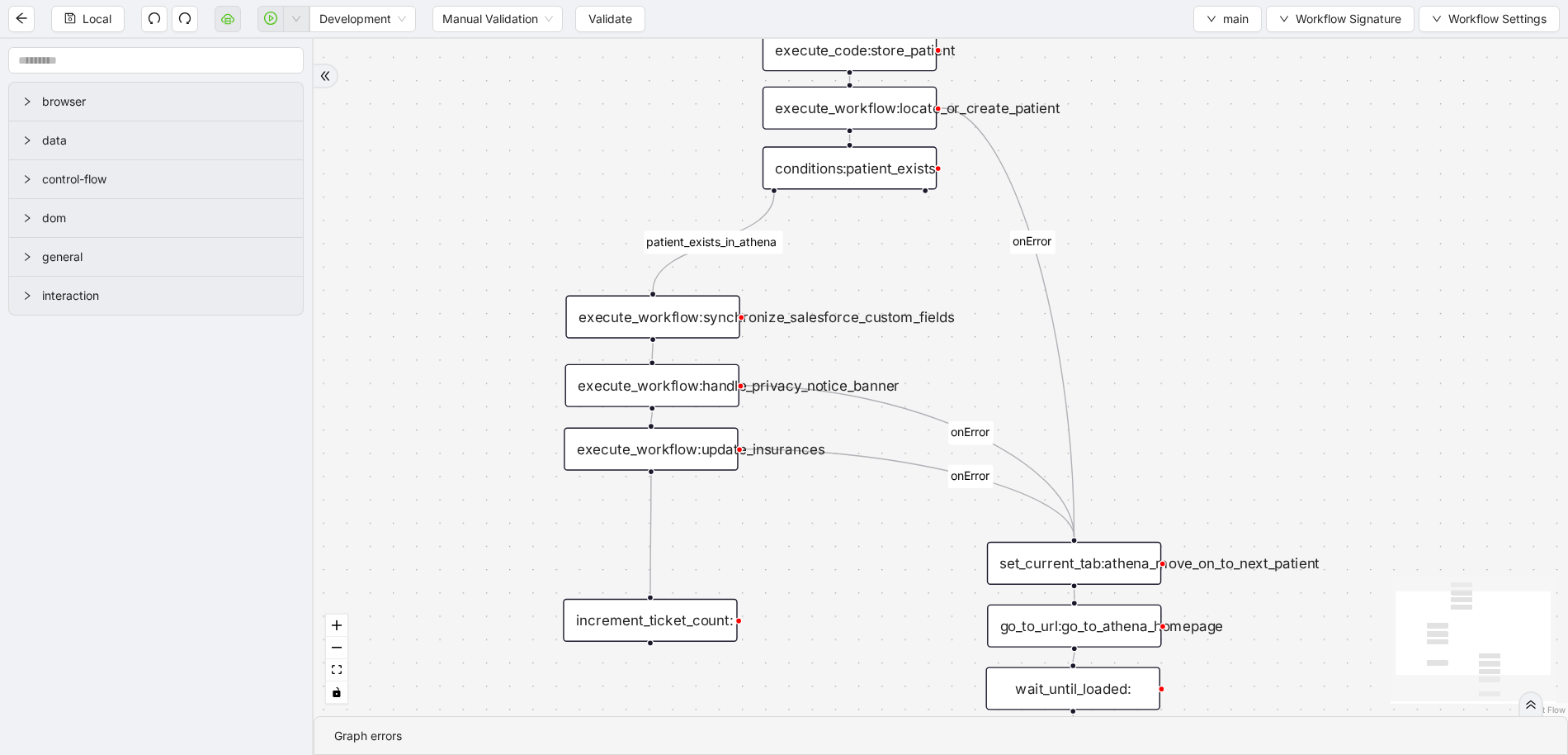
drag, startPoint x: 988, startPoint y: 302, endPoint x: 1100, endPoint y: 191, distance: 157.7
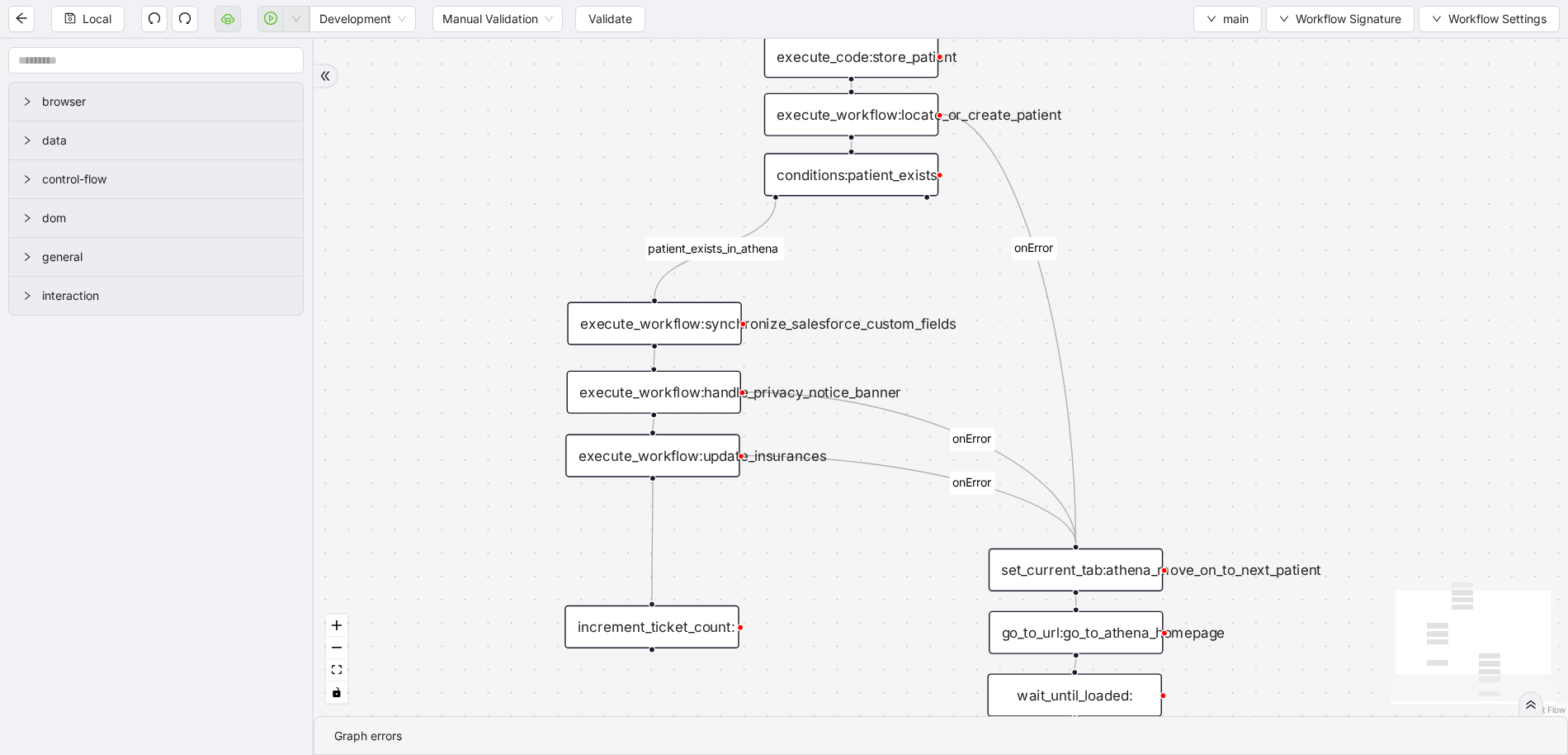
drag, startPoint x: 795, startPoint y: 323, endPoint x: 797, endPoint y: 233, distance: 90.0
click at [669, 323] on div "execute_workflow:synchronize_salesforce_custom_fields" at bounding box center [654, 323] width 175 height 43
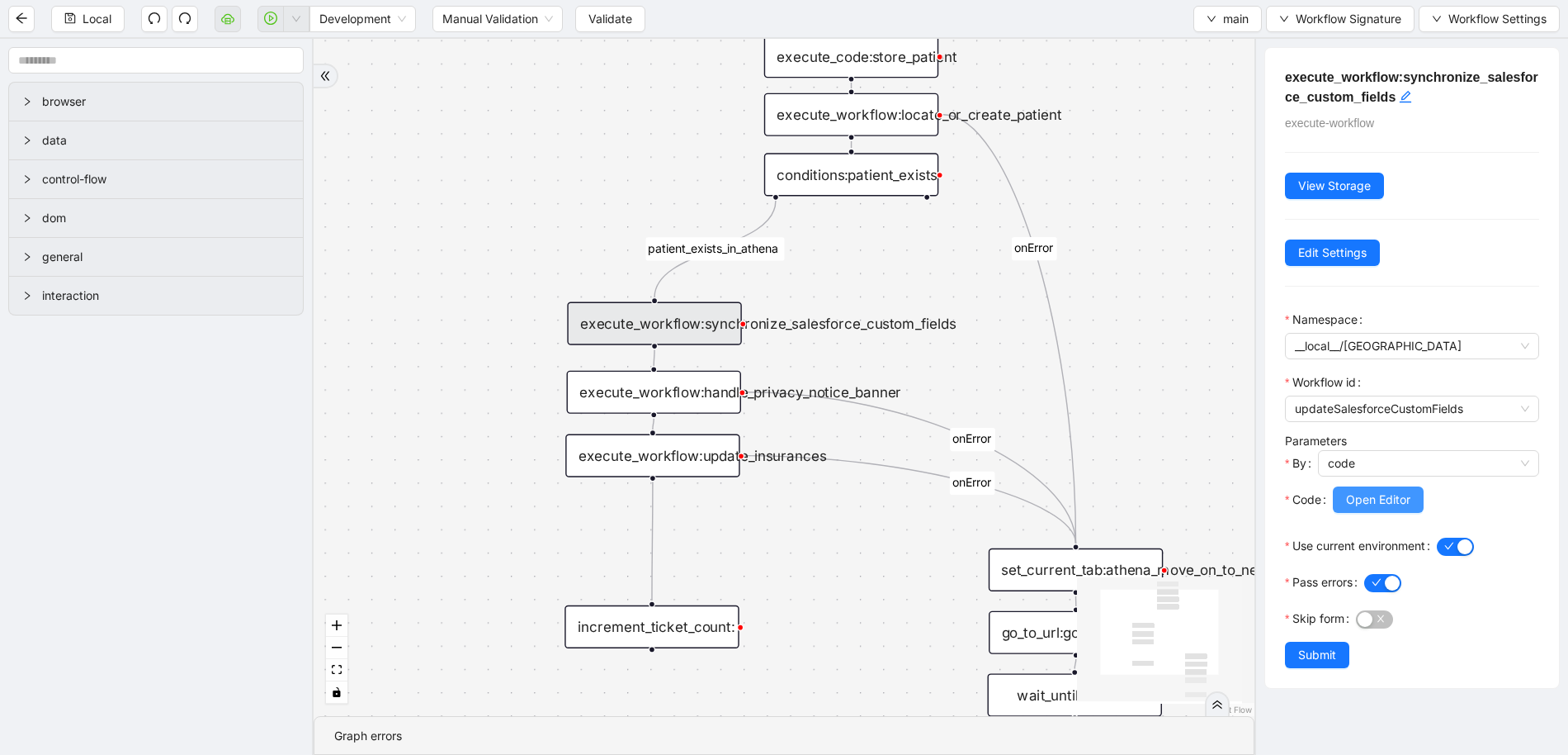
click at [1351, 490] on span "Open Editor" at bounding box center [1379, 499] width 64 height 18
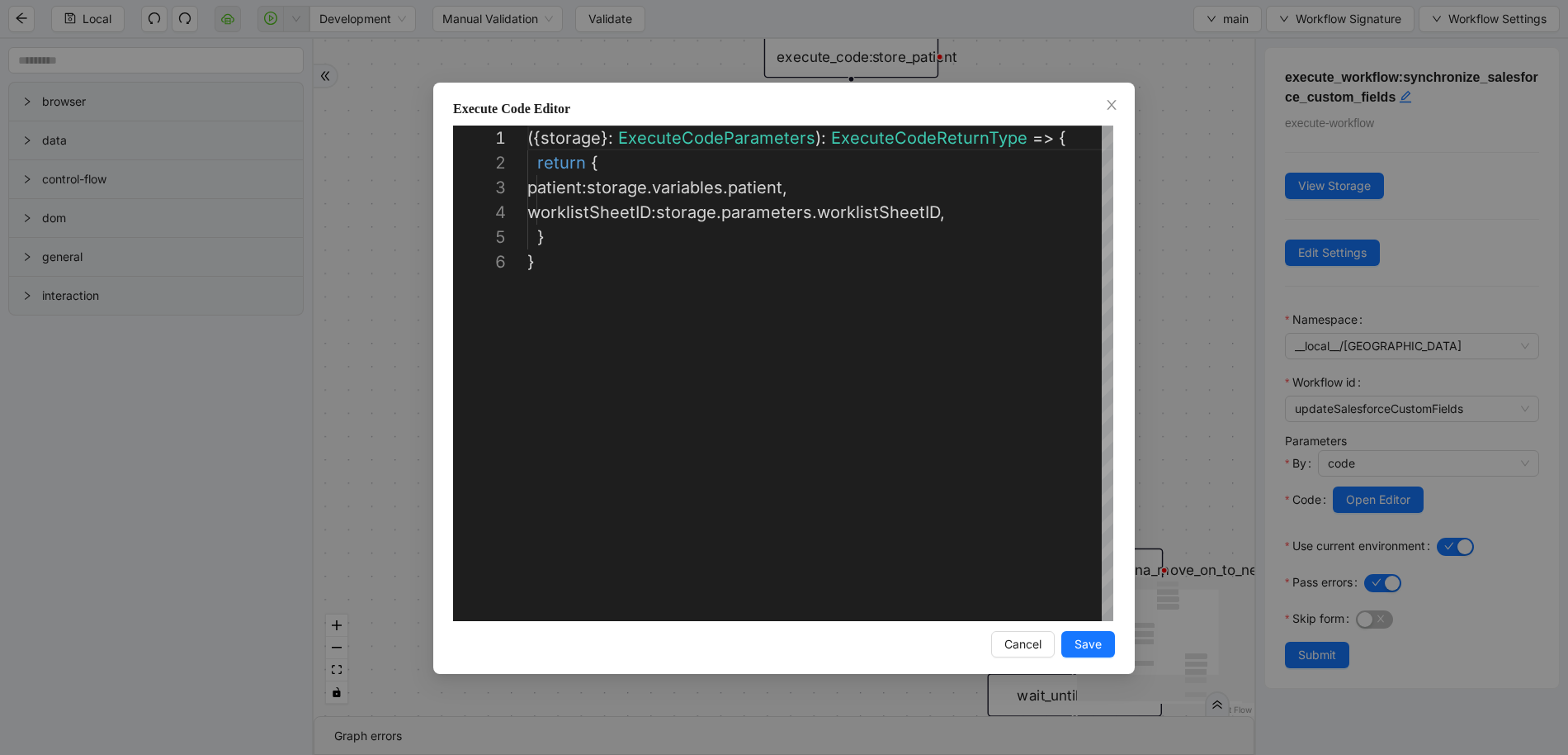
scroll to position [124, 0]
click at [1181, 246] on div "**********" at bounding box center [784, 378] width 1568 height 755
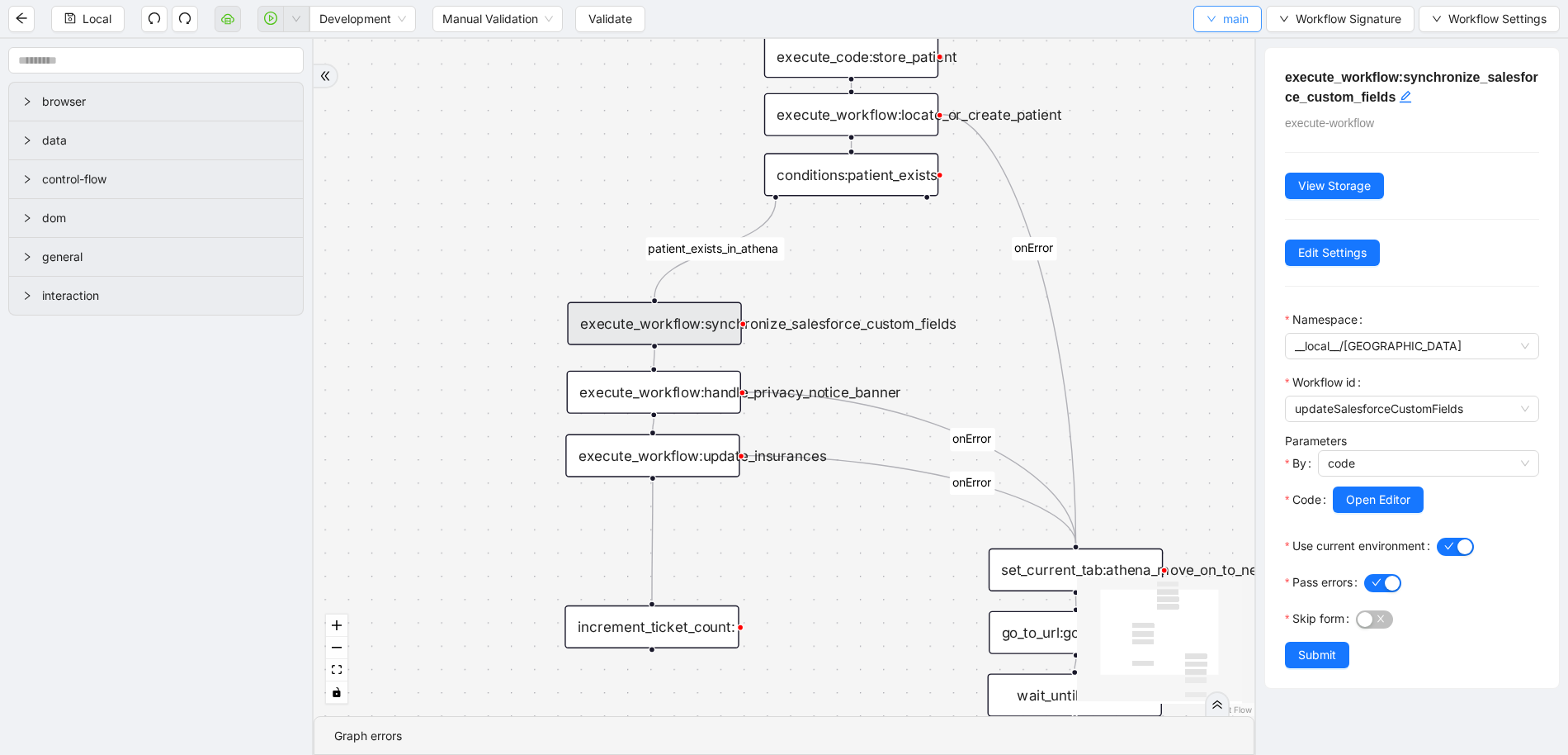
click at [1244, 13] on span "main" at bounding box center [1236, 18] width 25 height 18
click at [1227, 49] on span "Select" at bounding box center [1225, 50] width 44 height 18
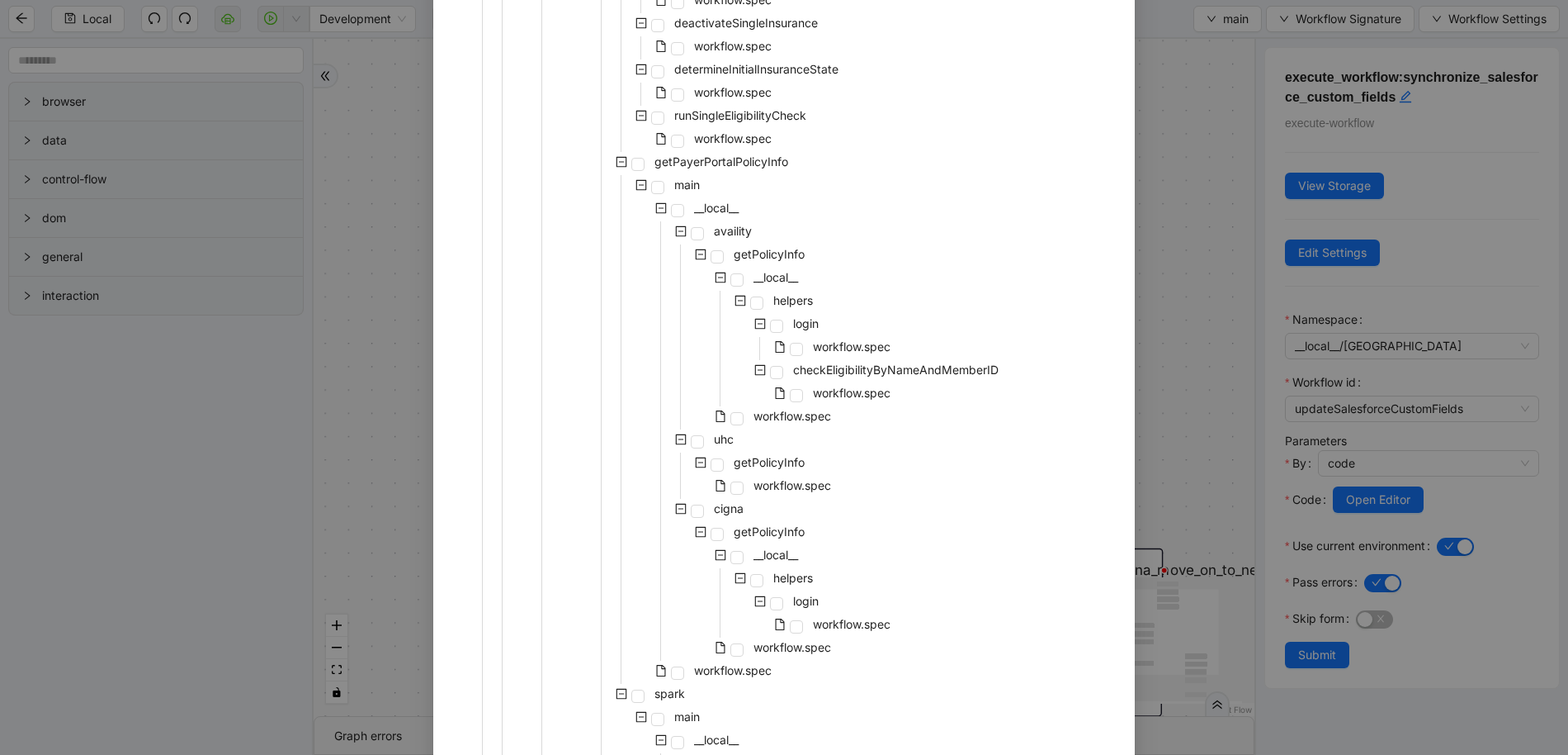
scroll to position [994, 0]
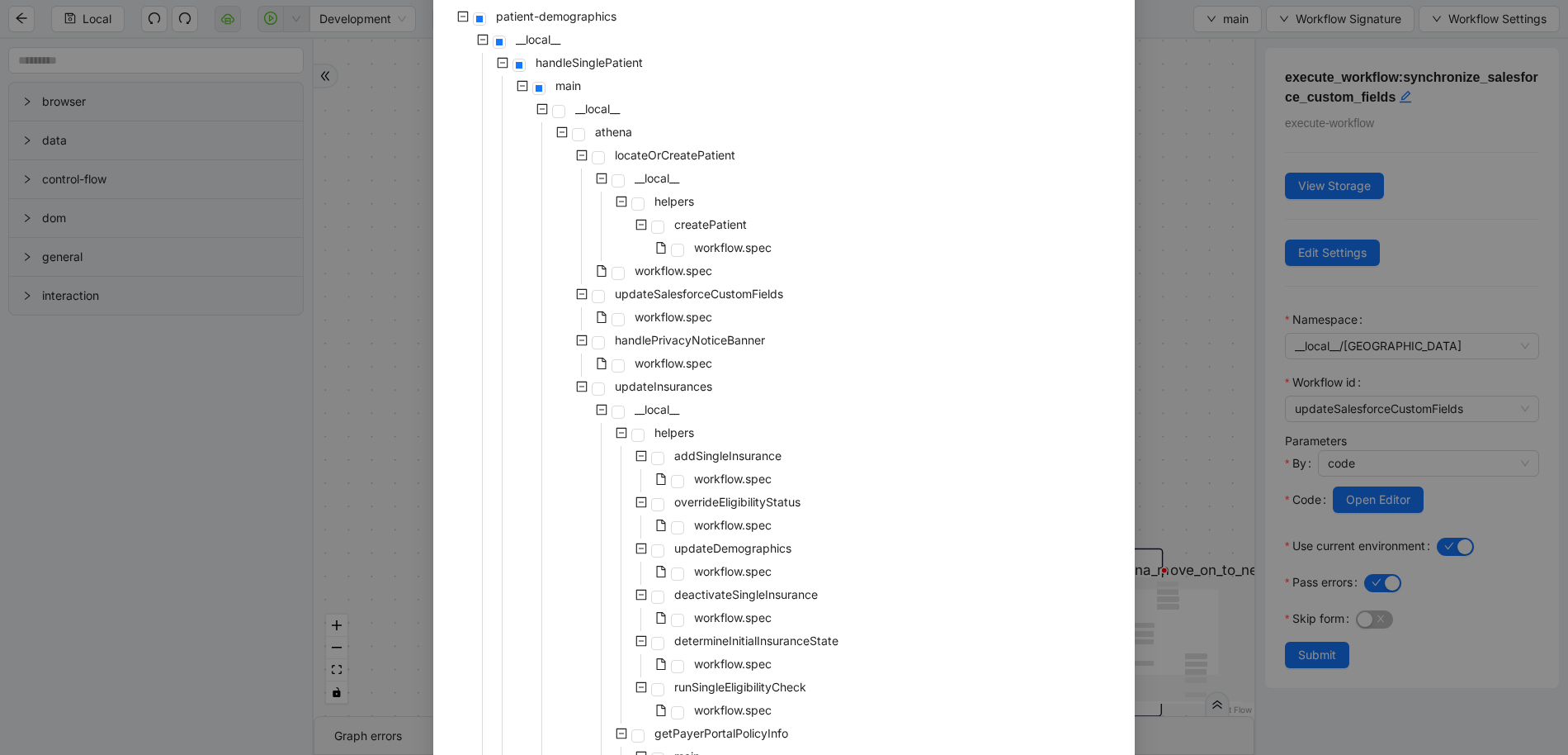
scroll to position [0, 0]
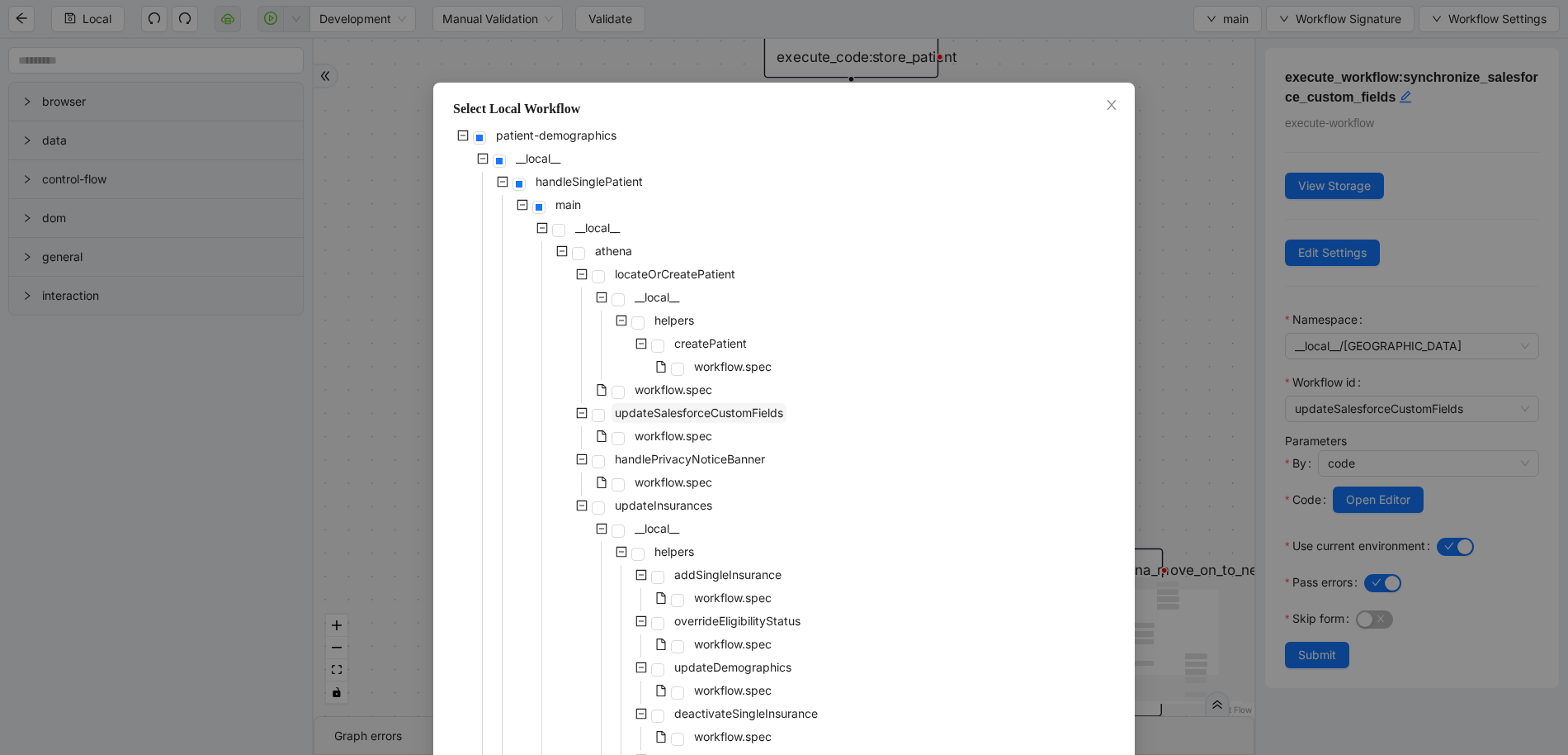
click at [676, 406] on span "updateSalesforceCustomFields" at bounding box center [700, 412] width 169 height 14
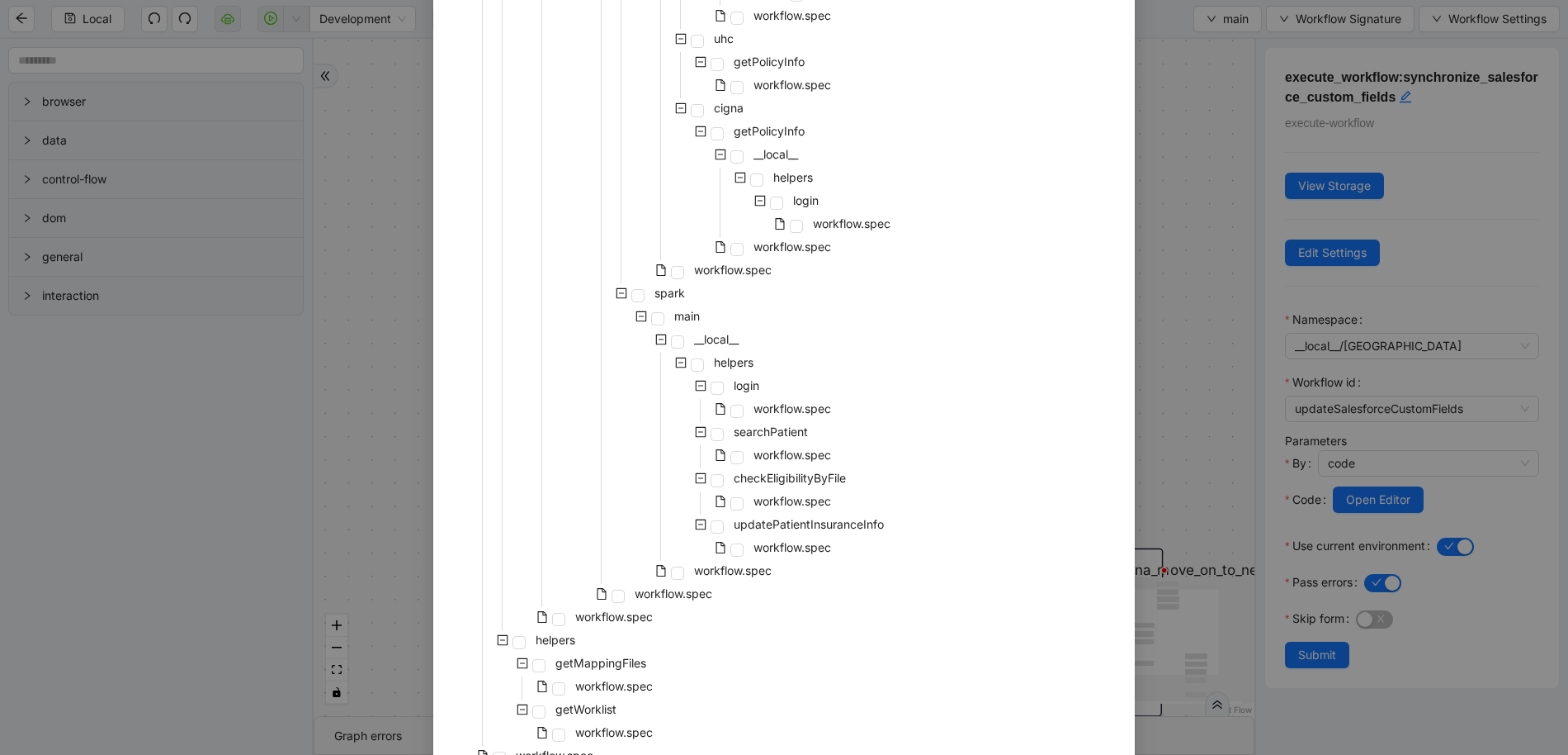
scroll to position [1177, 0]
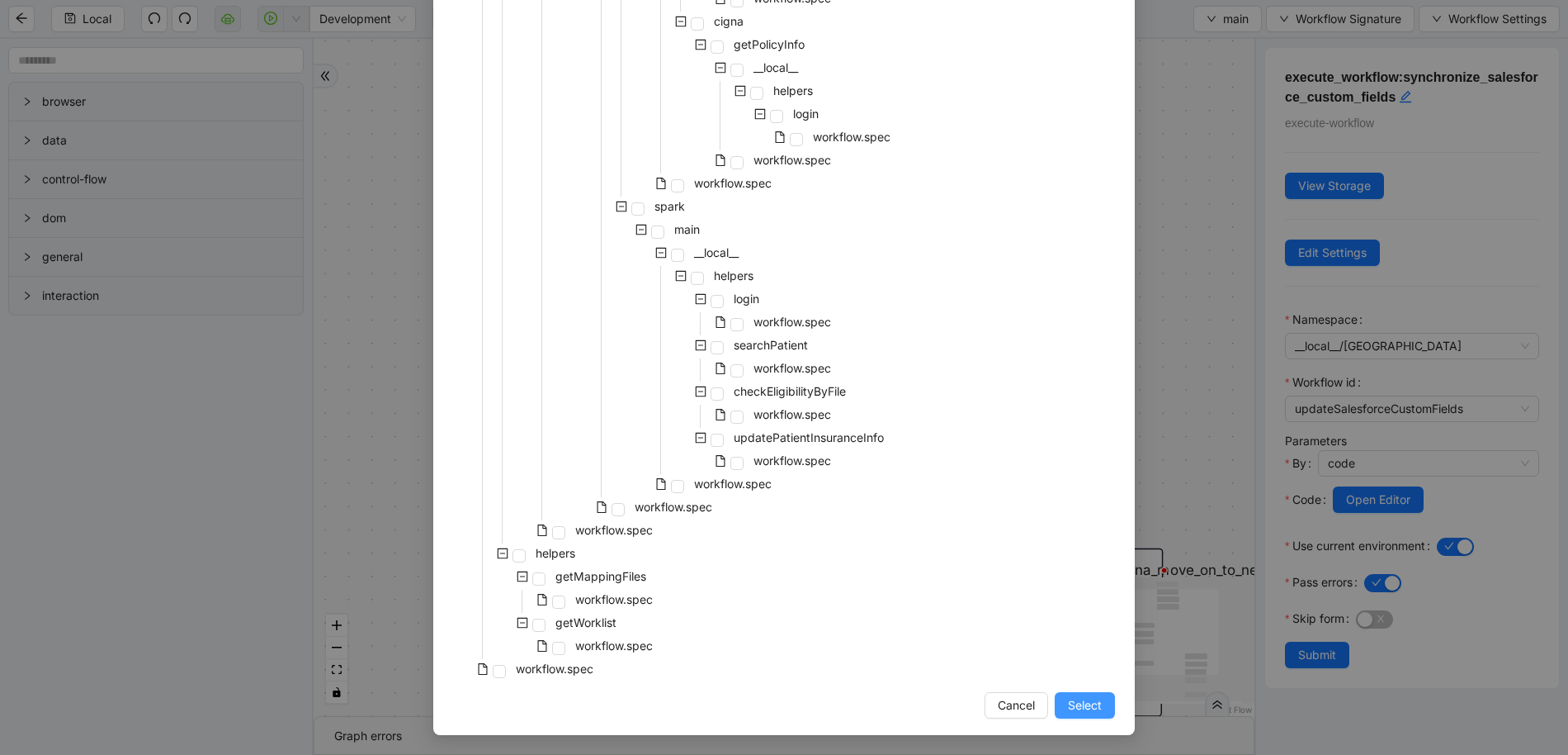
click at [1079, 694] on button "Select" at bounding box center [1085, 705] width 60 height 26
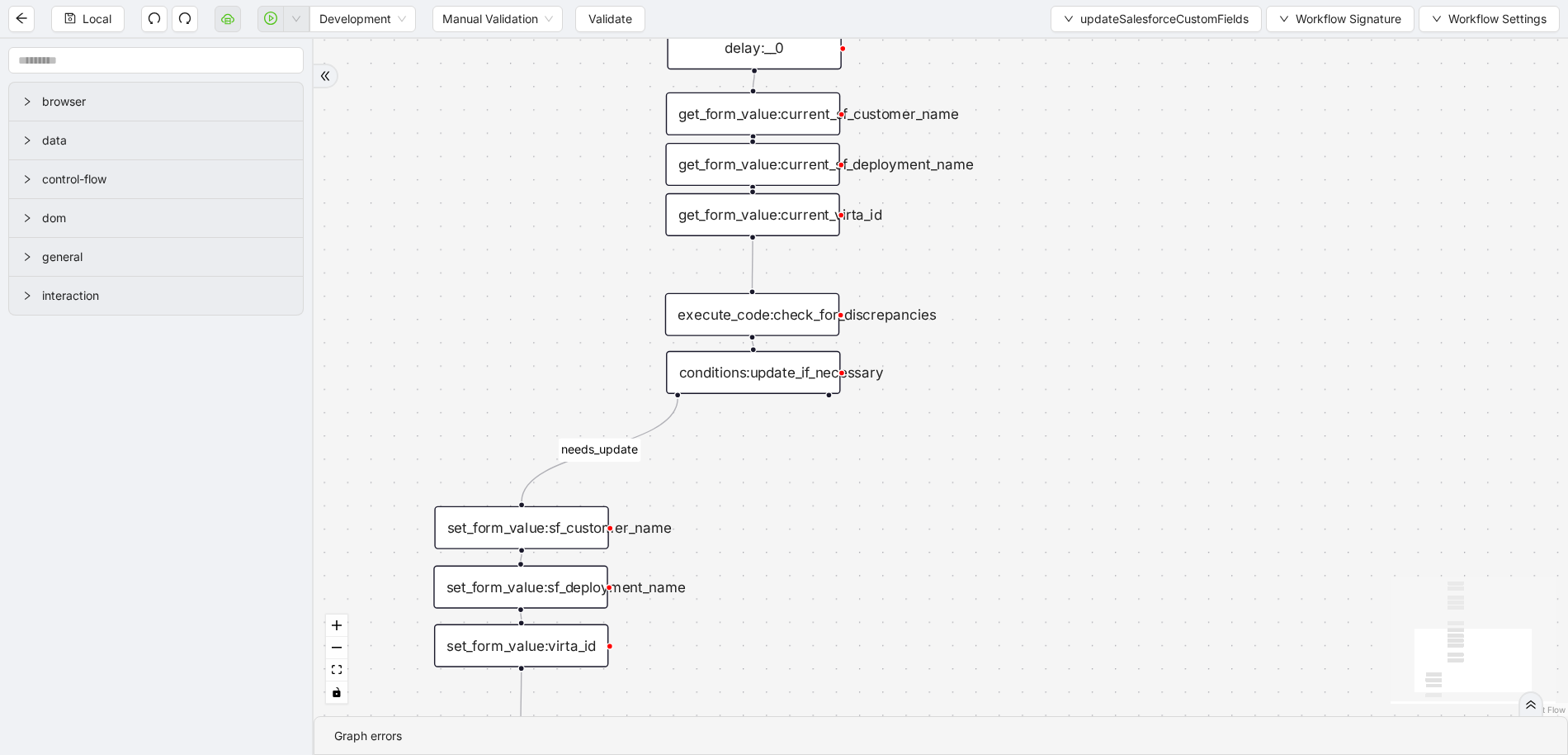
drag, startPoint x: 990, startPoint y: 401, endPoint x: 995, endPoint y: 606, distance: 205.1
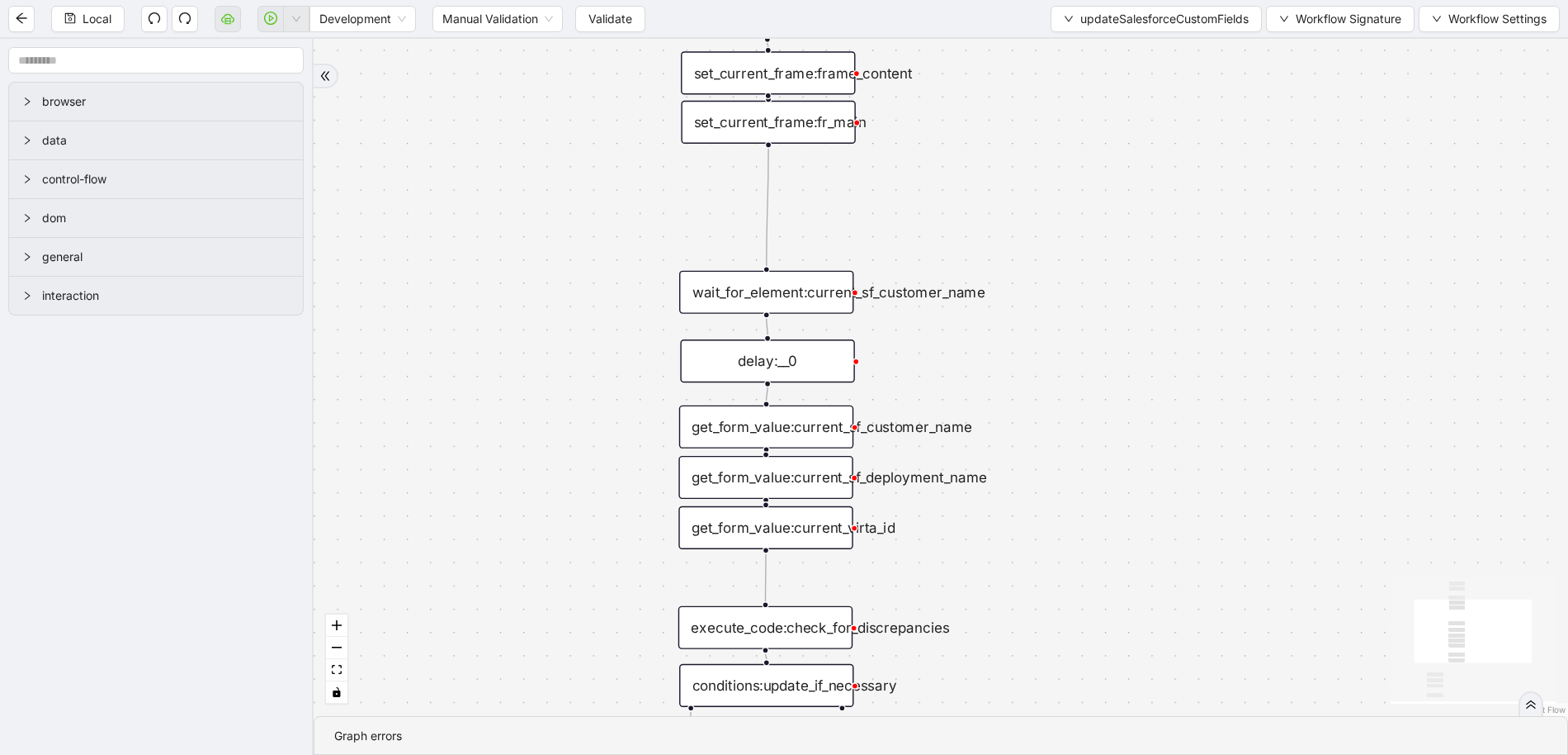
drag, startPoint x: 1100, startPoint y: 517, endPoint x: 1102, endPoint y: 582, distance: 65.0
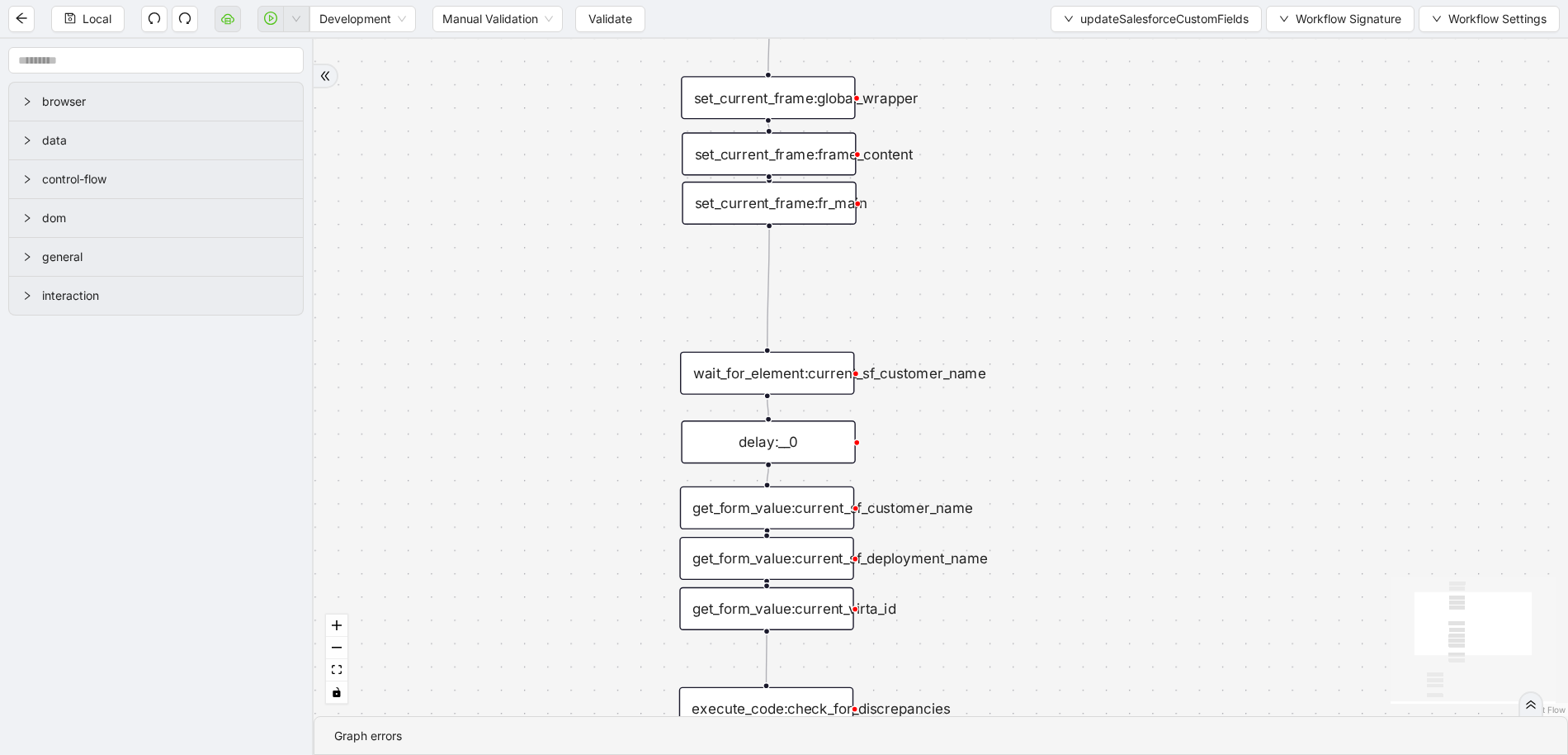
drag, startPoint x: 1105, startPoint y: 443, endPoint x: 1107, endPoint y: 498, distance: 55.0
click at [1110, 29] on button "updateSalesforceCustomFields" at bounding box center [1157, 18] width 212 height 26
click at [1108, 58] on span "Select" at bounding box center [1153, 50] width 186 height 18
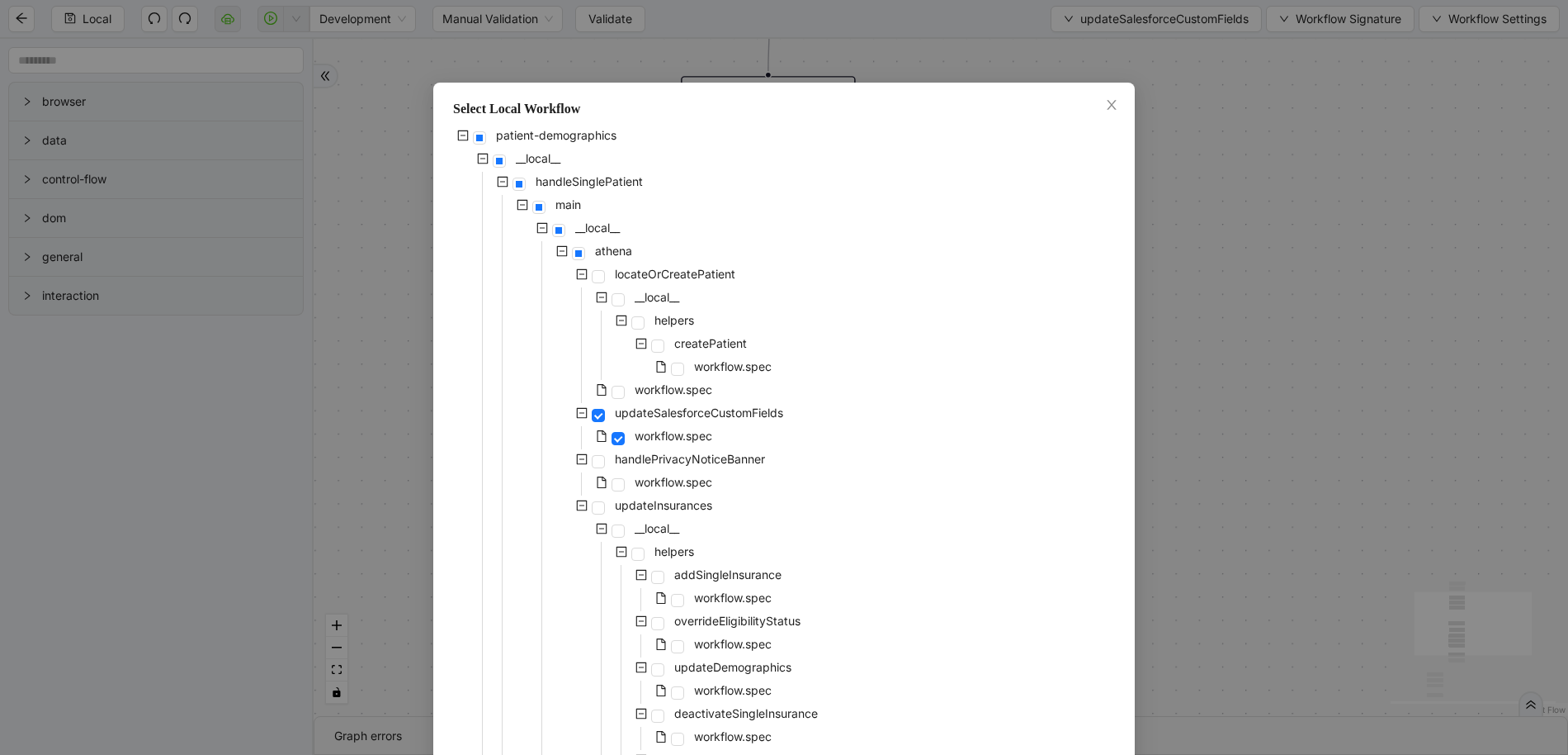
click at [1295, 299] on div "Select Local Workflow patient-demographics __local__ handleSinglePatient main _…" at bounding box center [784, 378] width 1568 height 755
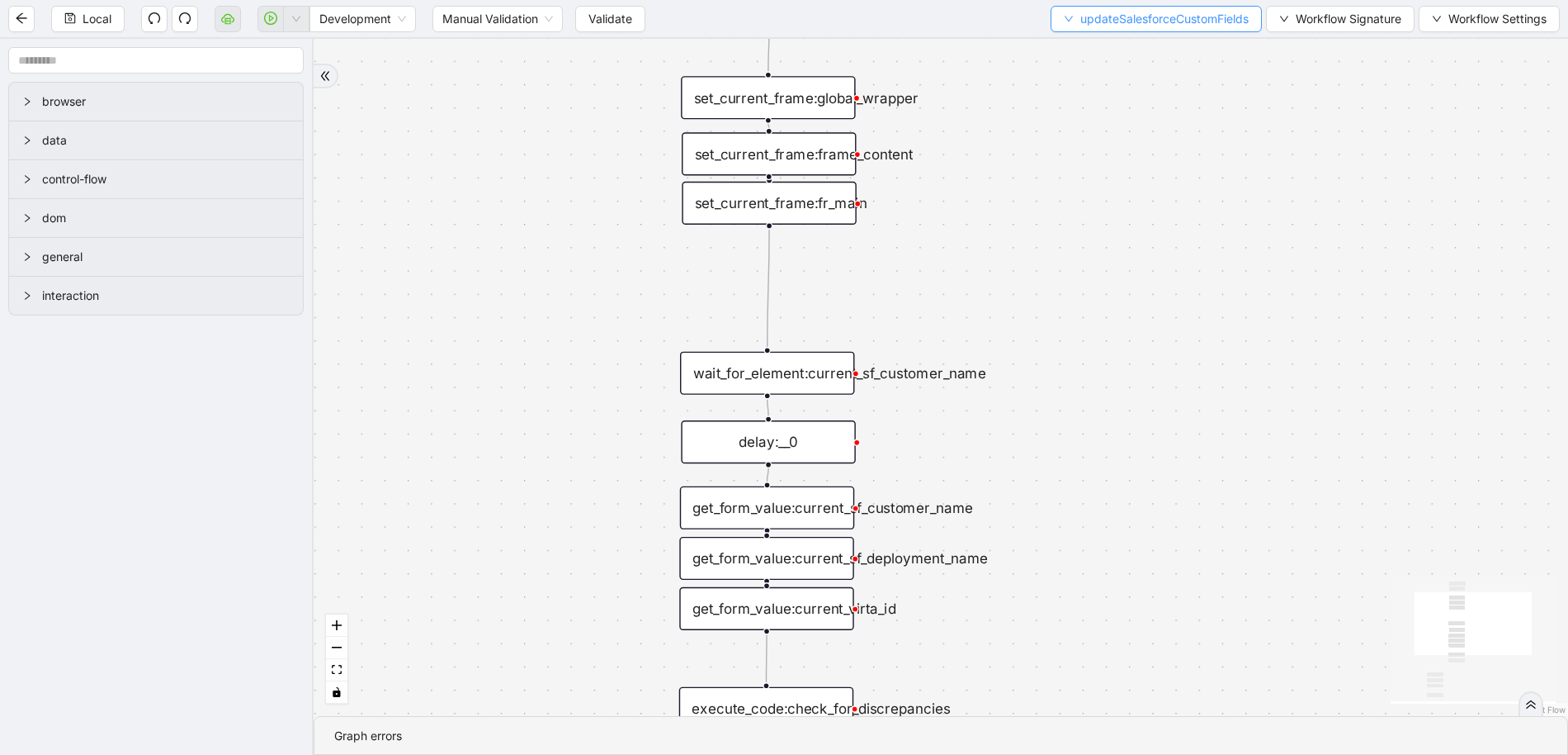
click at [1153, 24] on span "updateSalesforceCustomFields" at bounding box center [1165, 18] width 169 height 18
click at [1141, 45] on span "Select" at bounding box center [1153, 50] width 186 height 18
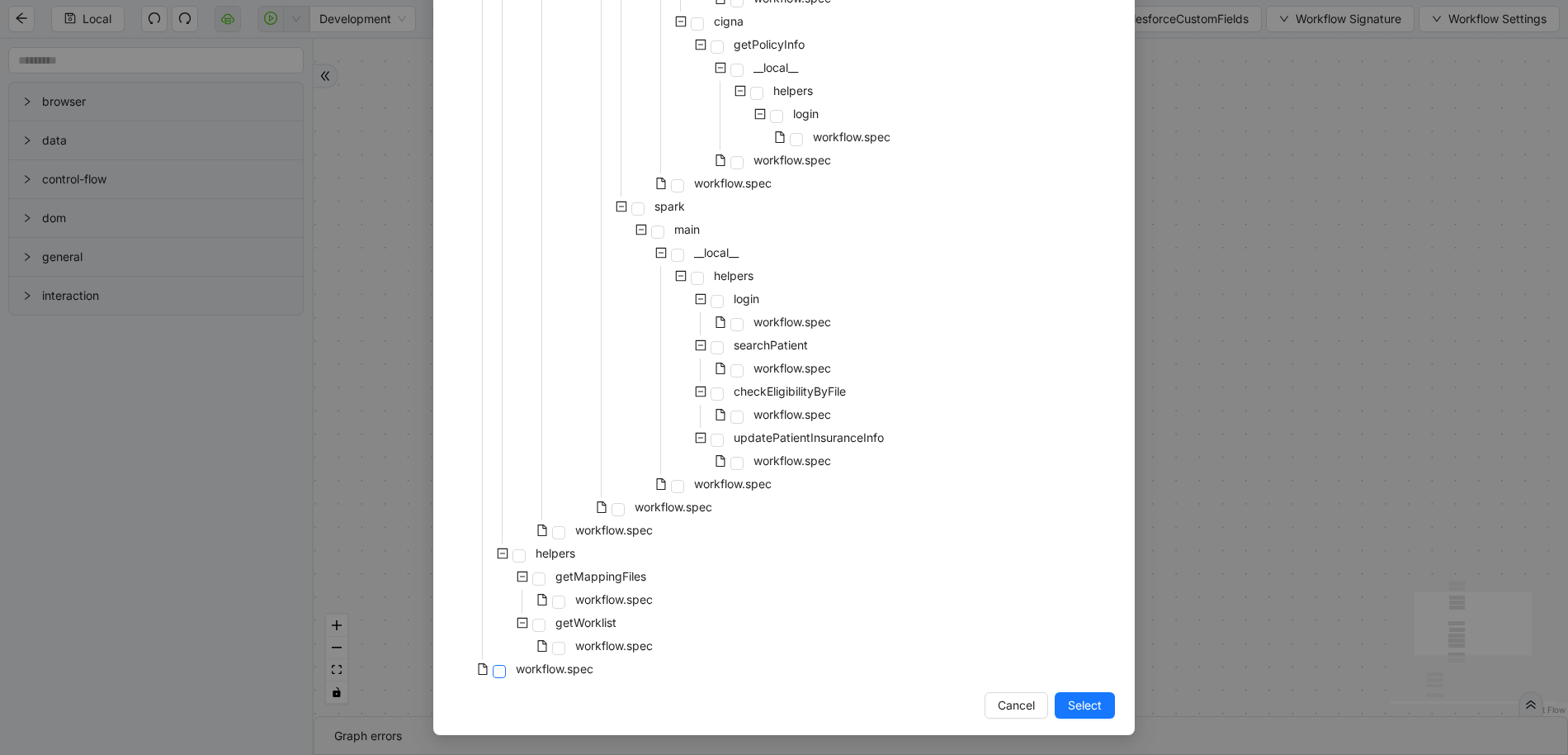
click at [493, 670] on span at bounding box center [500, 672] width 14 height 14
click at [1058, 699] on button "Select" at bounding box center [1085, 705] width 60 height 26
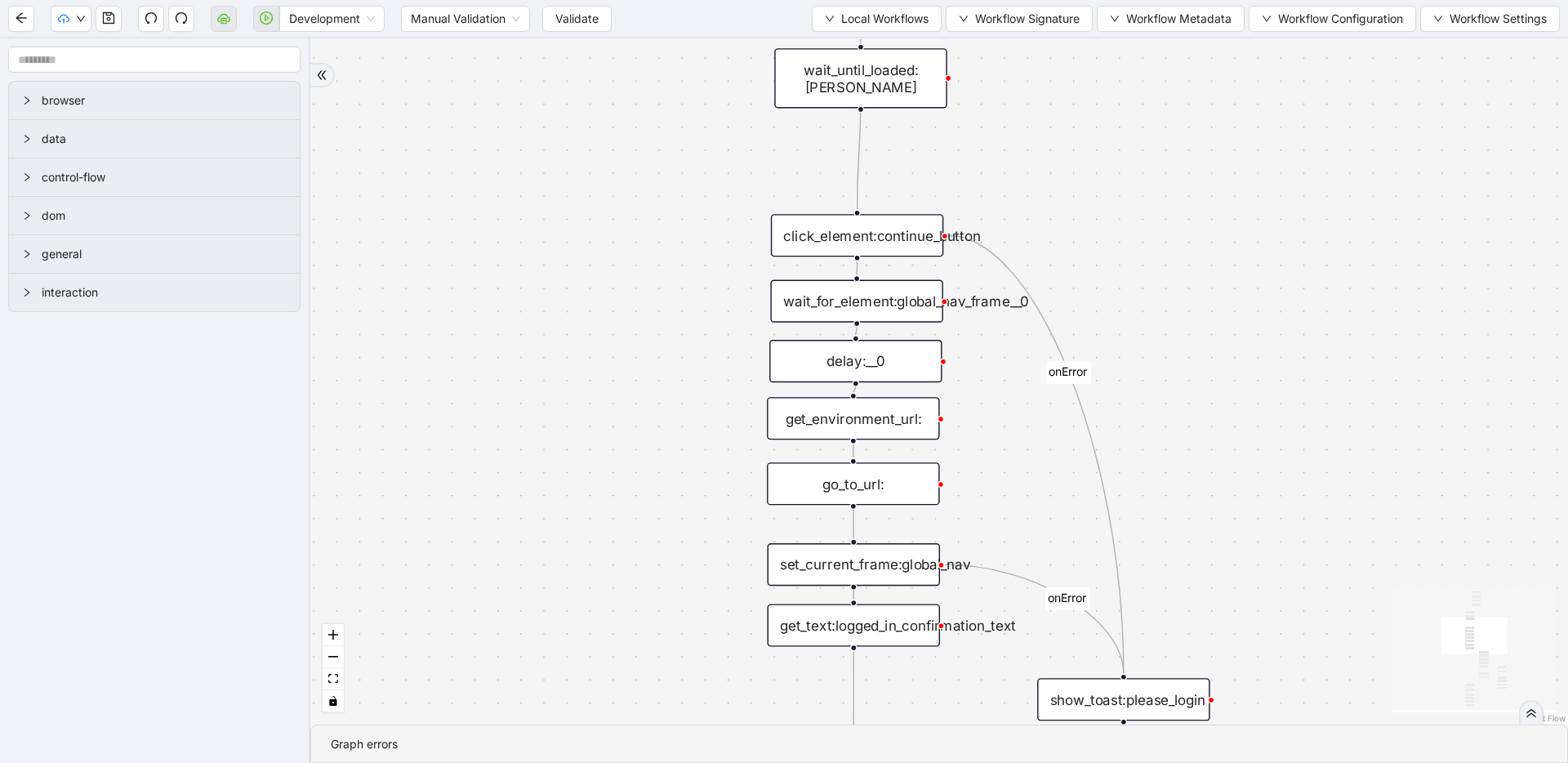
drag, startPoint x: 1131, startPoint y: 386, endPoint x: 1114, endPoint y: 80, distance: 306.5
drag, startPoint x: 1242, startPoint y: 440, endPoint x: 1195, endPoint y: 277, distance: 169.6
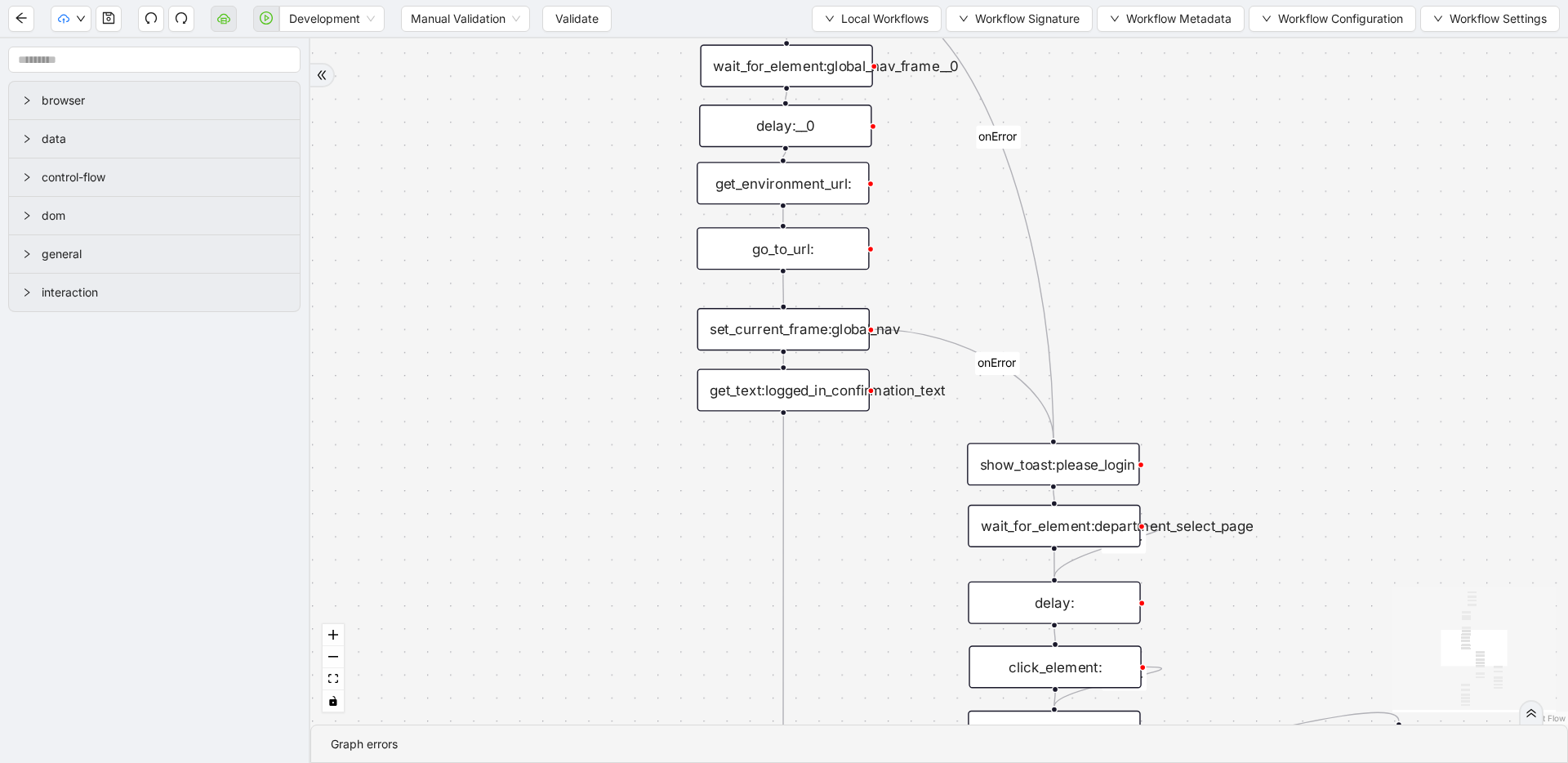
drag, startPoint x: 1194, startPoint y: 276, endPoint x: 1169, endPoint y: 179, distance: 100.2
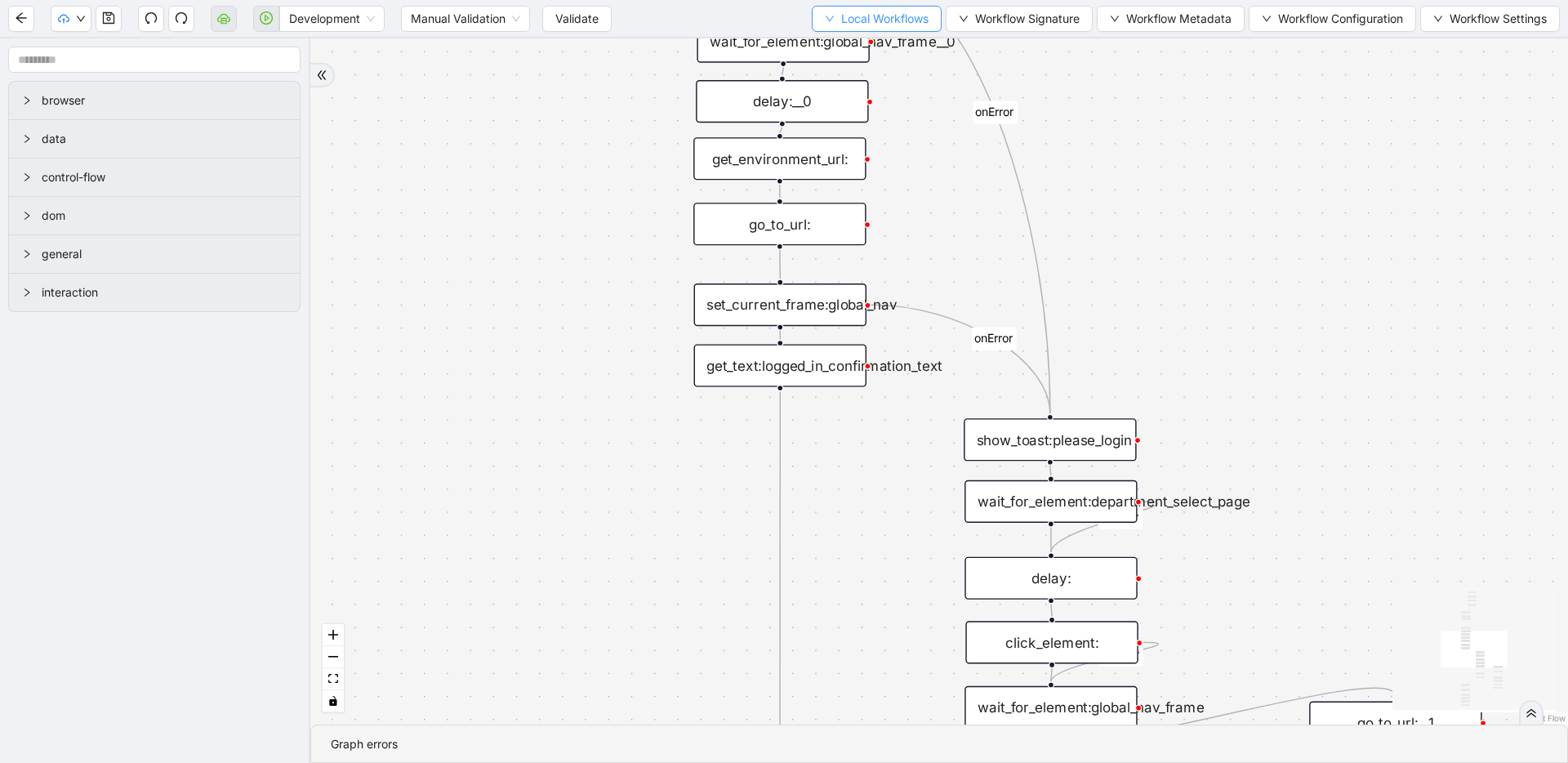
click at [869, 14] on span "Local Workflows" at bounding box center [884, 18] width 87 height 18
click at [868, 41] on span "Select" at bounding box center [872, 50] width 105 height 18
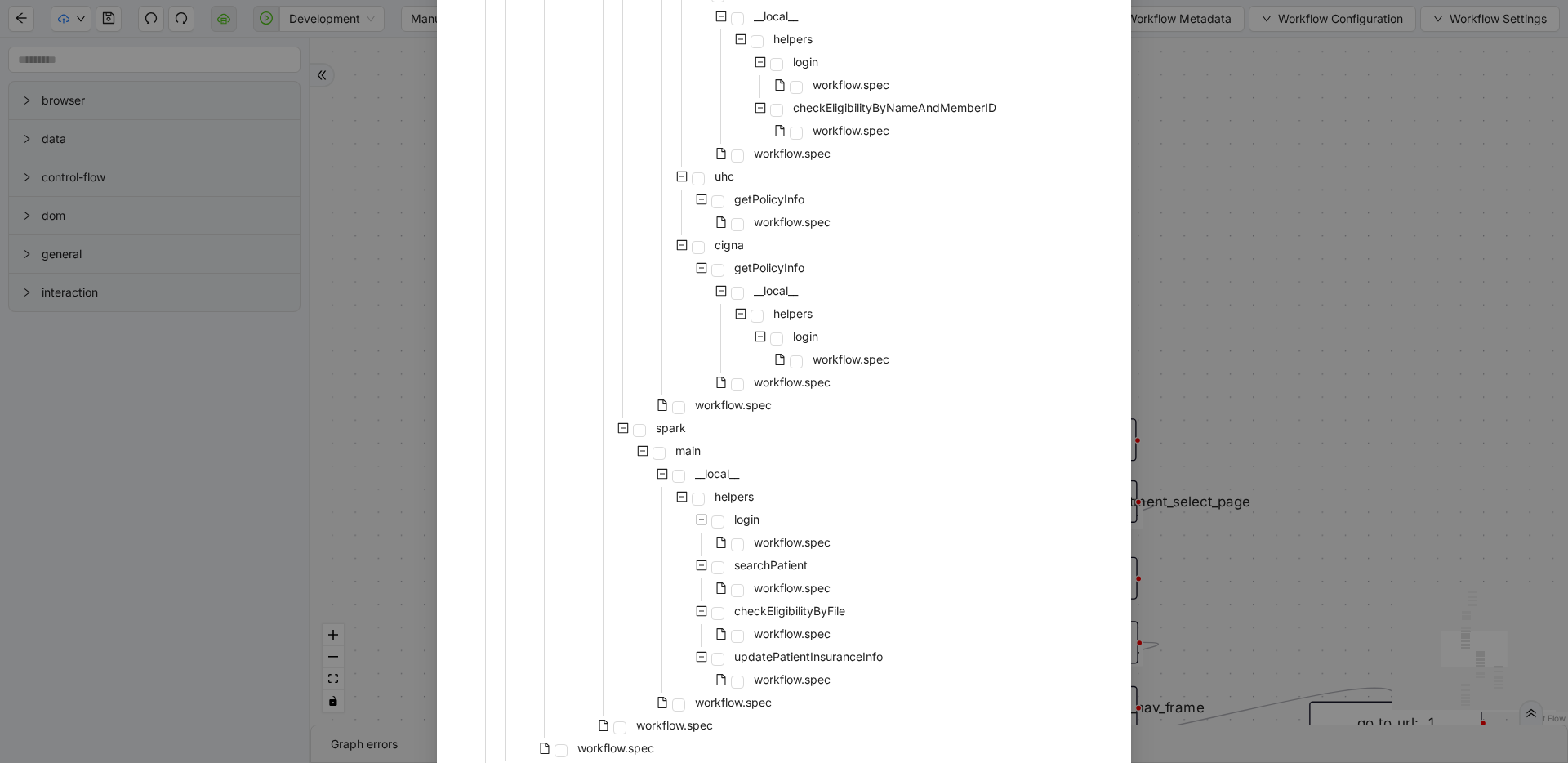
scroll to position [1148, 0]
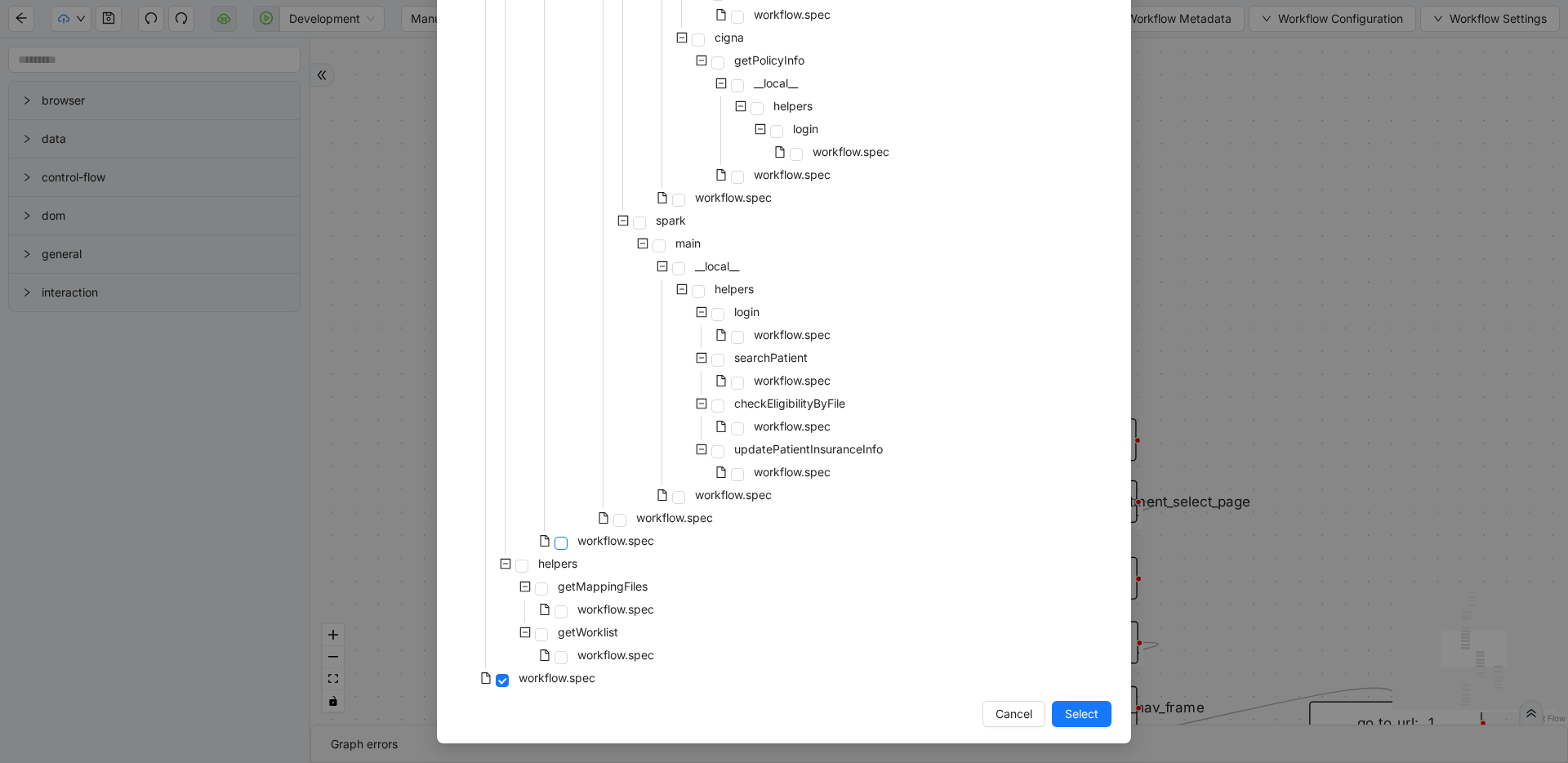
click at [555, 542] on span at bounding box center [562, 543] width 13 height 13
click at [1052, 710] on button "Select" at bounding box center [1082, 713] width 60 height 26
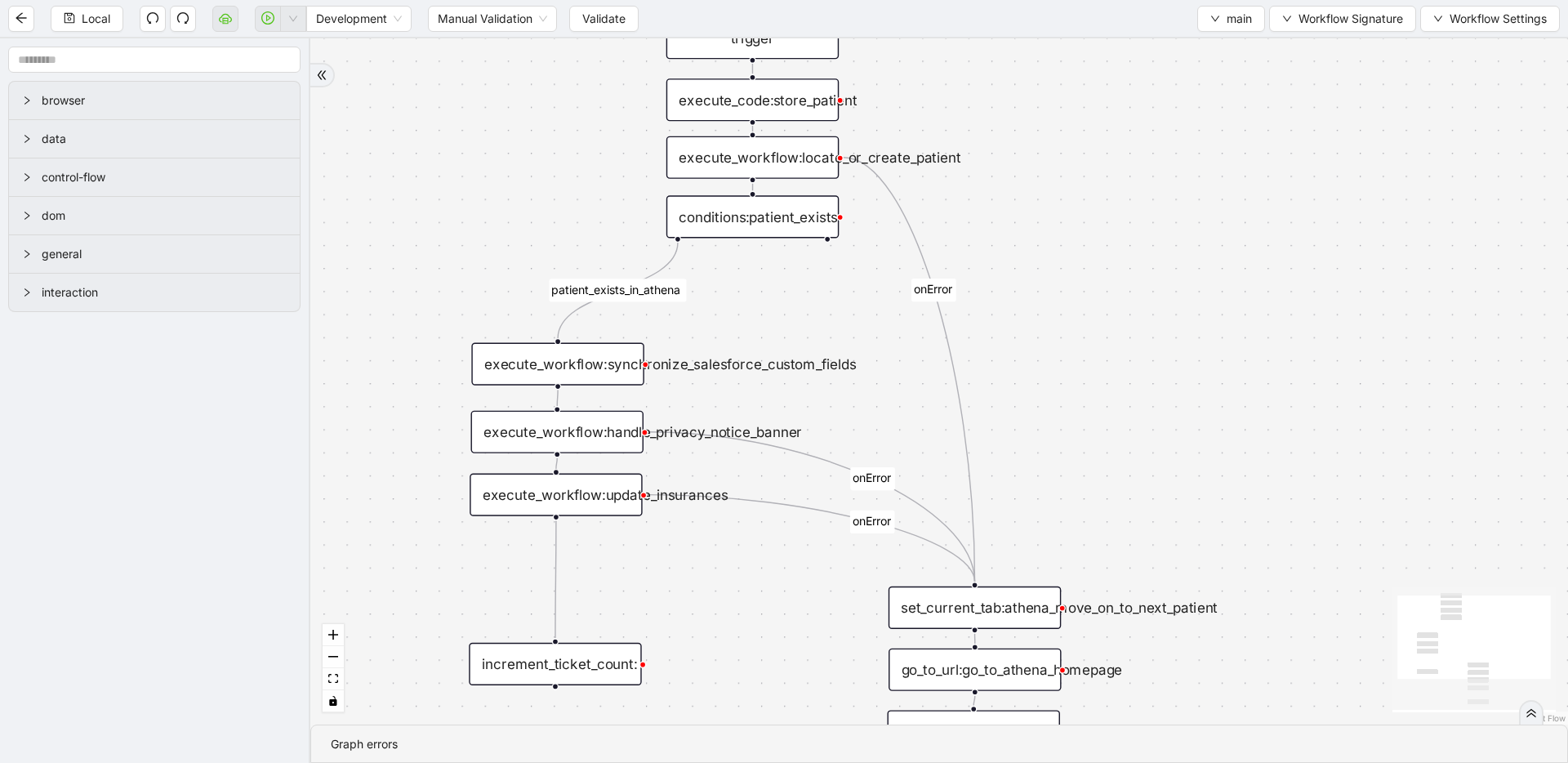
drag, startPoint x: 852, startPoint y: 491, endPoint x: 844, endPoint y: 639, distance: 148.2
click at [844, 639] on div "patient_exists_in_athena onError onError onError trigger execute_workflow:synch…" at bounding box center [939, 381] width 1258 height 686
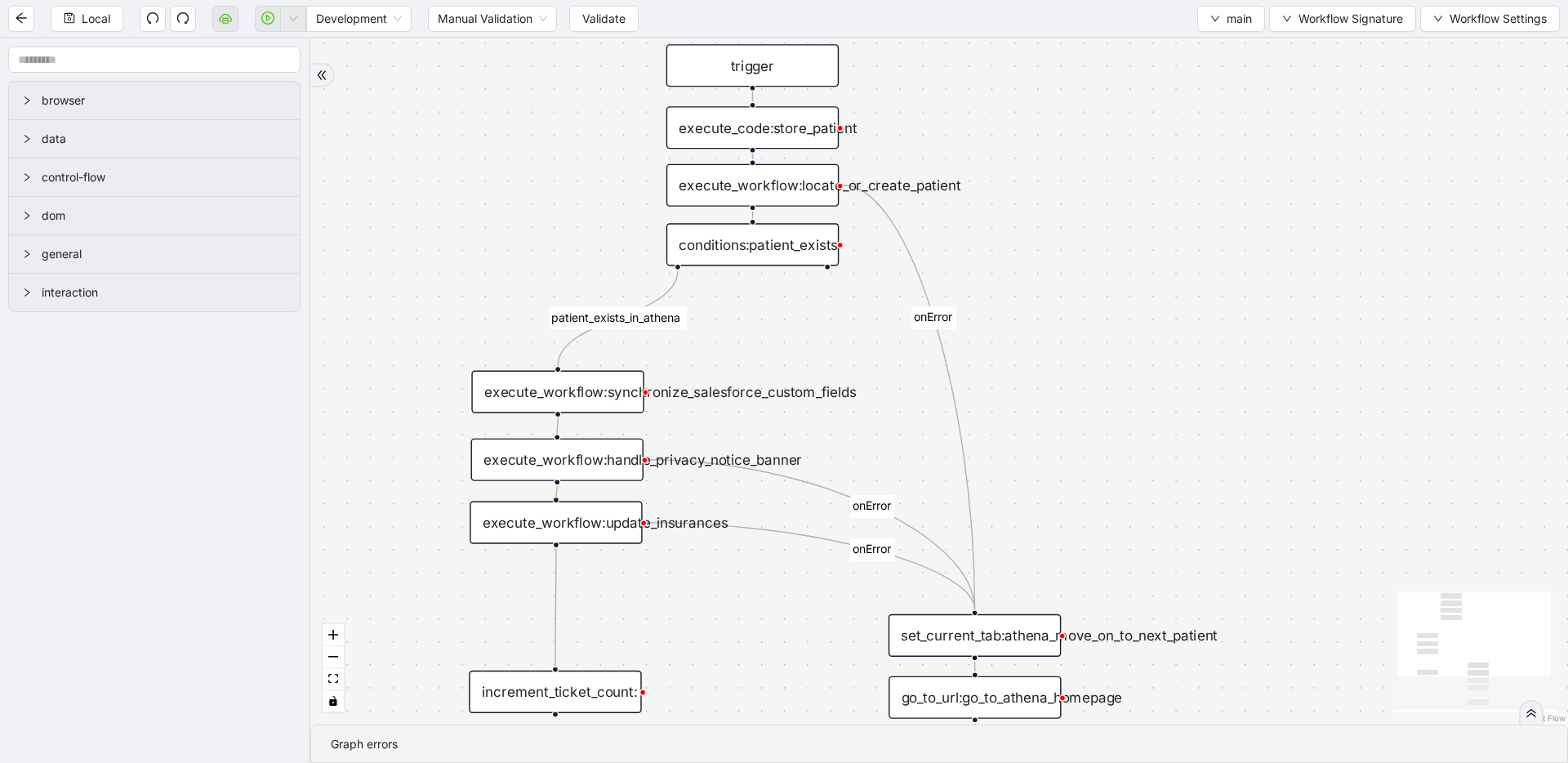
drag, startPoint x: 1119, startPoint y: 396, endPoint x: 1119, endPoint y: 433, distance: 37.0
click at [1119, 433] on div "patient_exists_in_athena onError onError onError trigger execute_workflow:synch…" at bounding box center [939, 381] width 1258 height 686
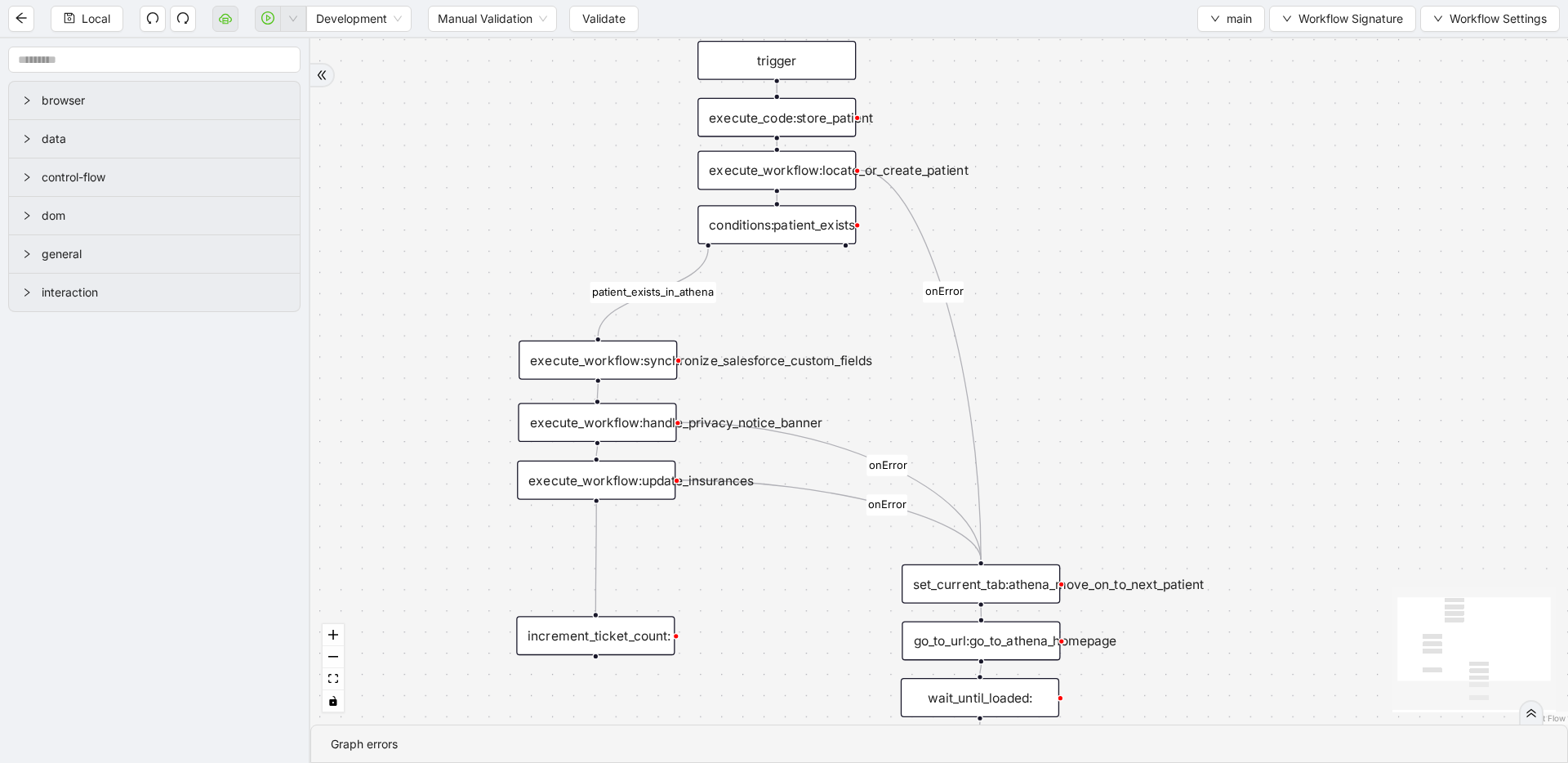
drag, startPoint x: 1081, startPoint y: 421, endPoint x: 1080, endPoint y: 380, distance: 41.0
click at [1219, 25] on button "main" at bounding box center [1231, 18] width 68 height 26
click at [1216, 42] on span "Select" at bounding box center [1229, 50] width 43 height 18
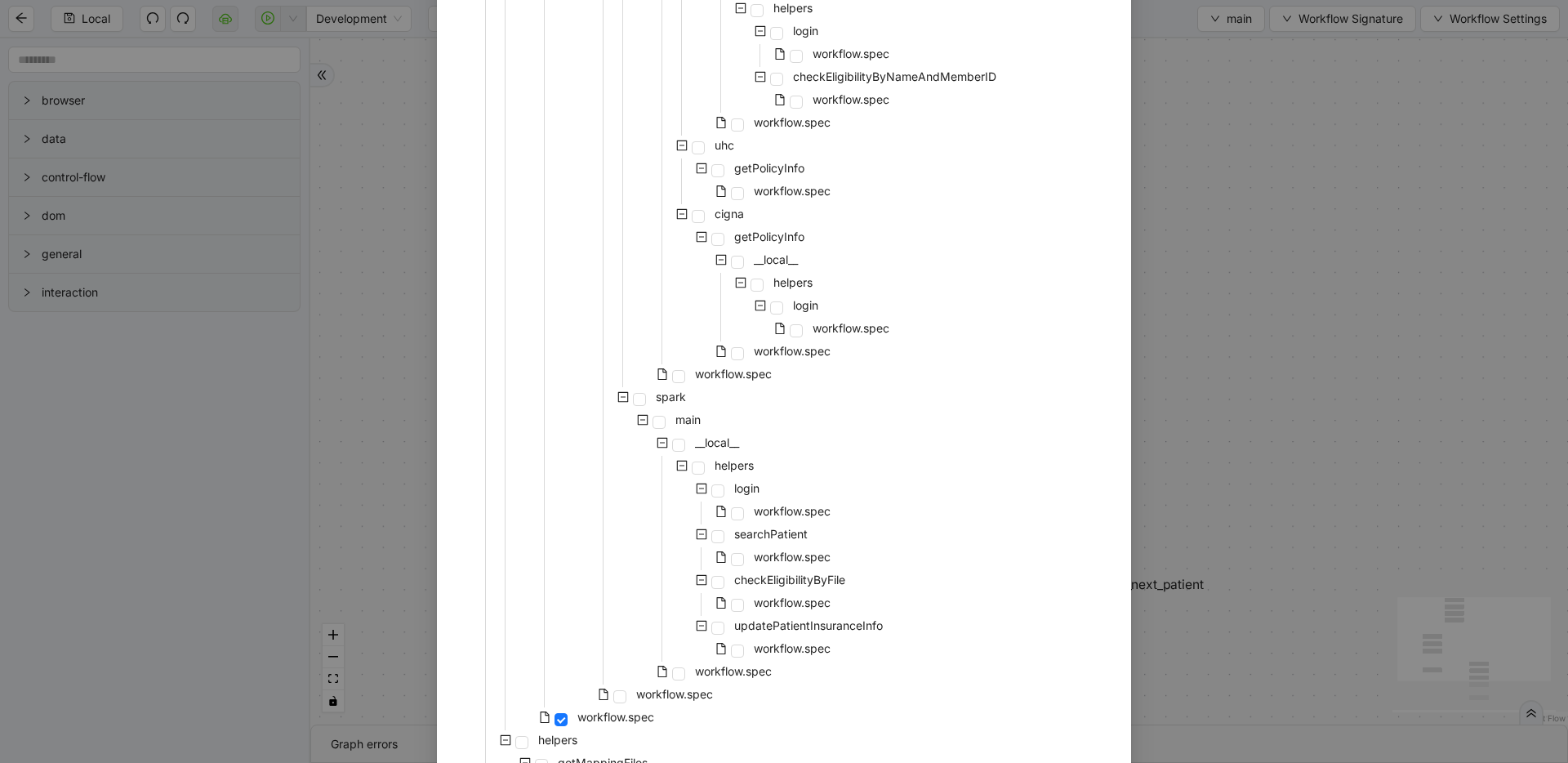
scroll to position [975, 0]
click at [619, 696] on span at bounding box center [620, 693] width 13 height 13
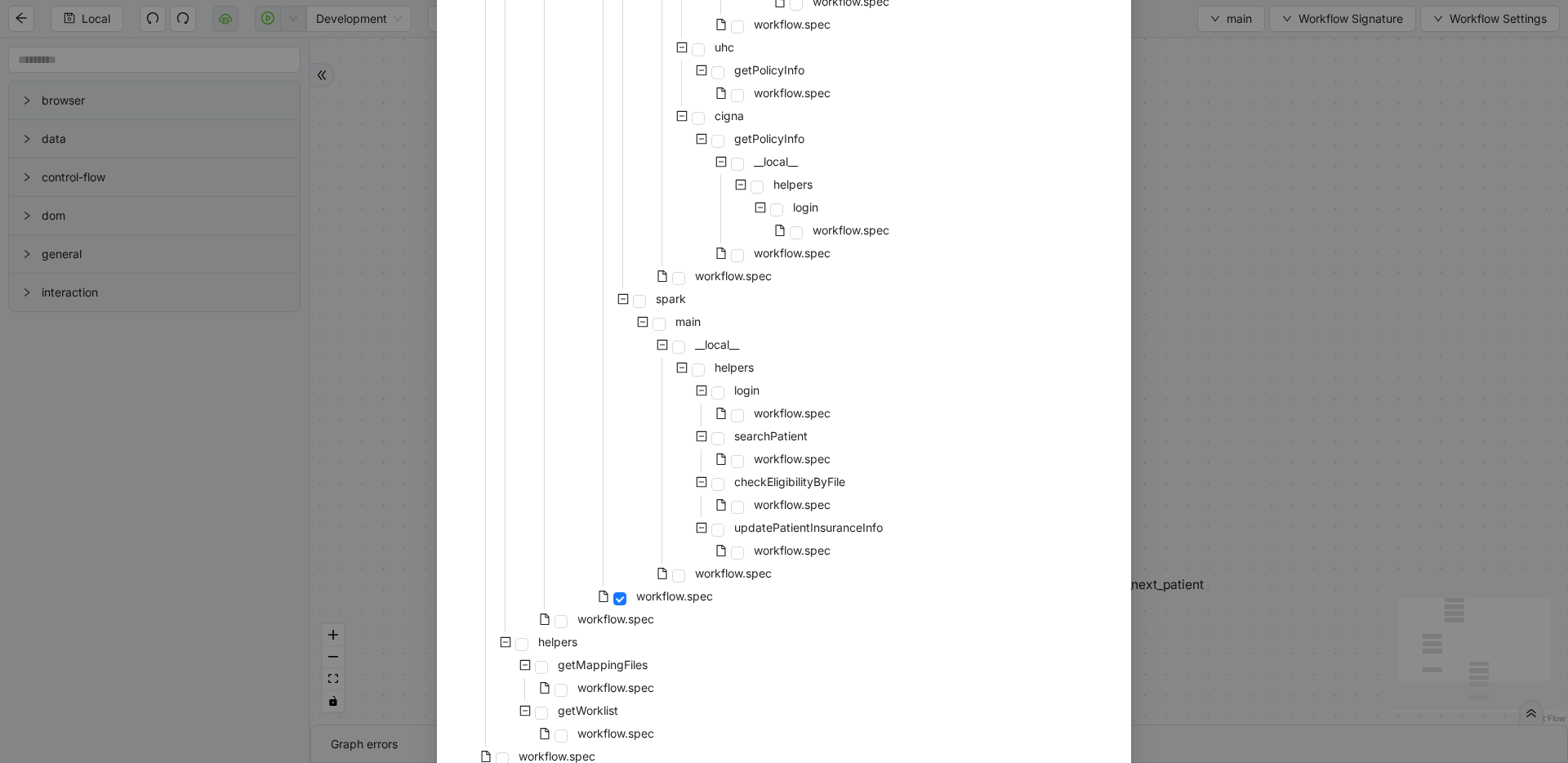
scroll to position [1148, 0]
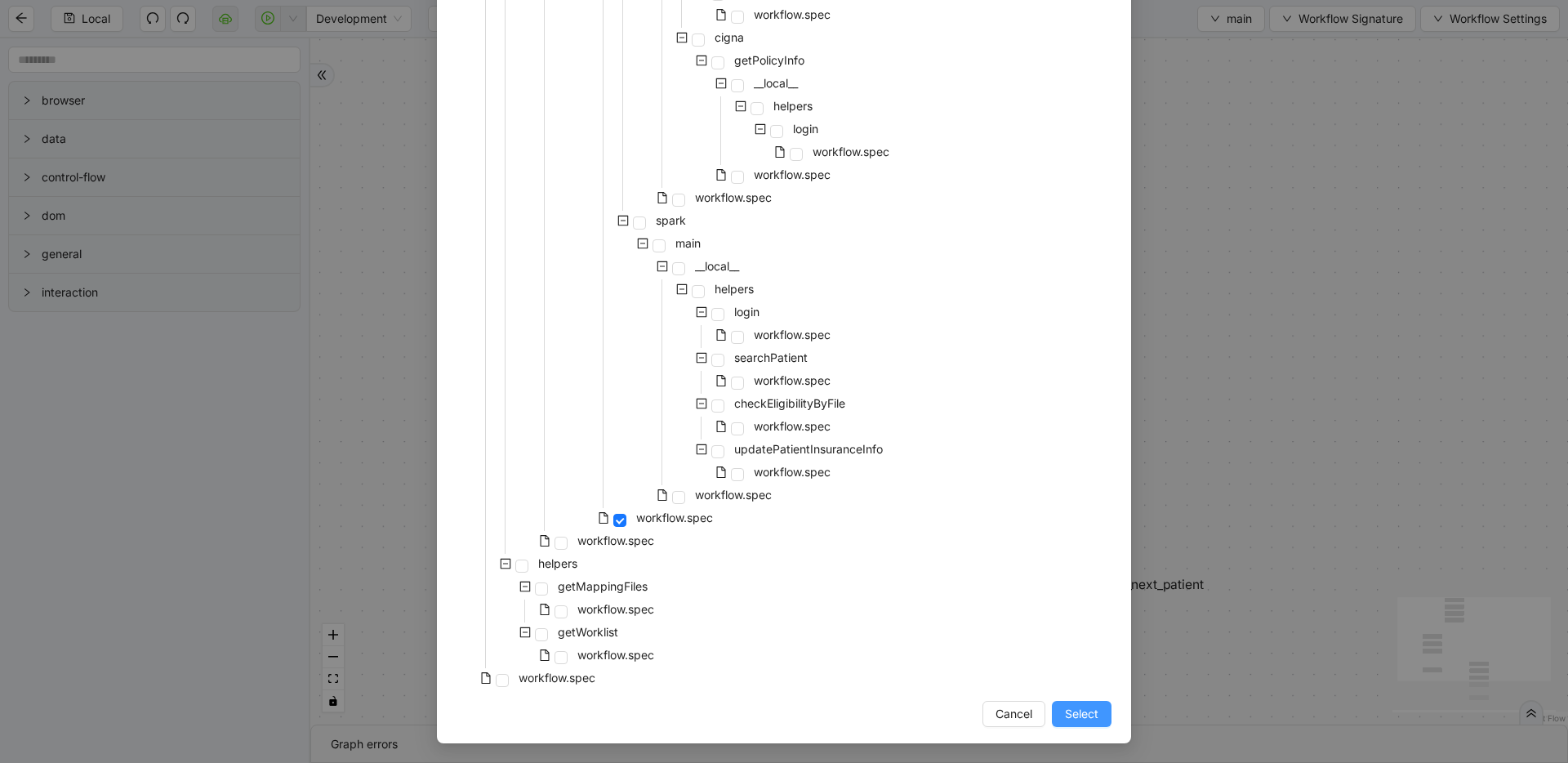
click at [1075, 716] on span "Select" at bounding box center [1081, 713] width 34 height 18
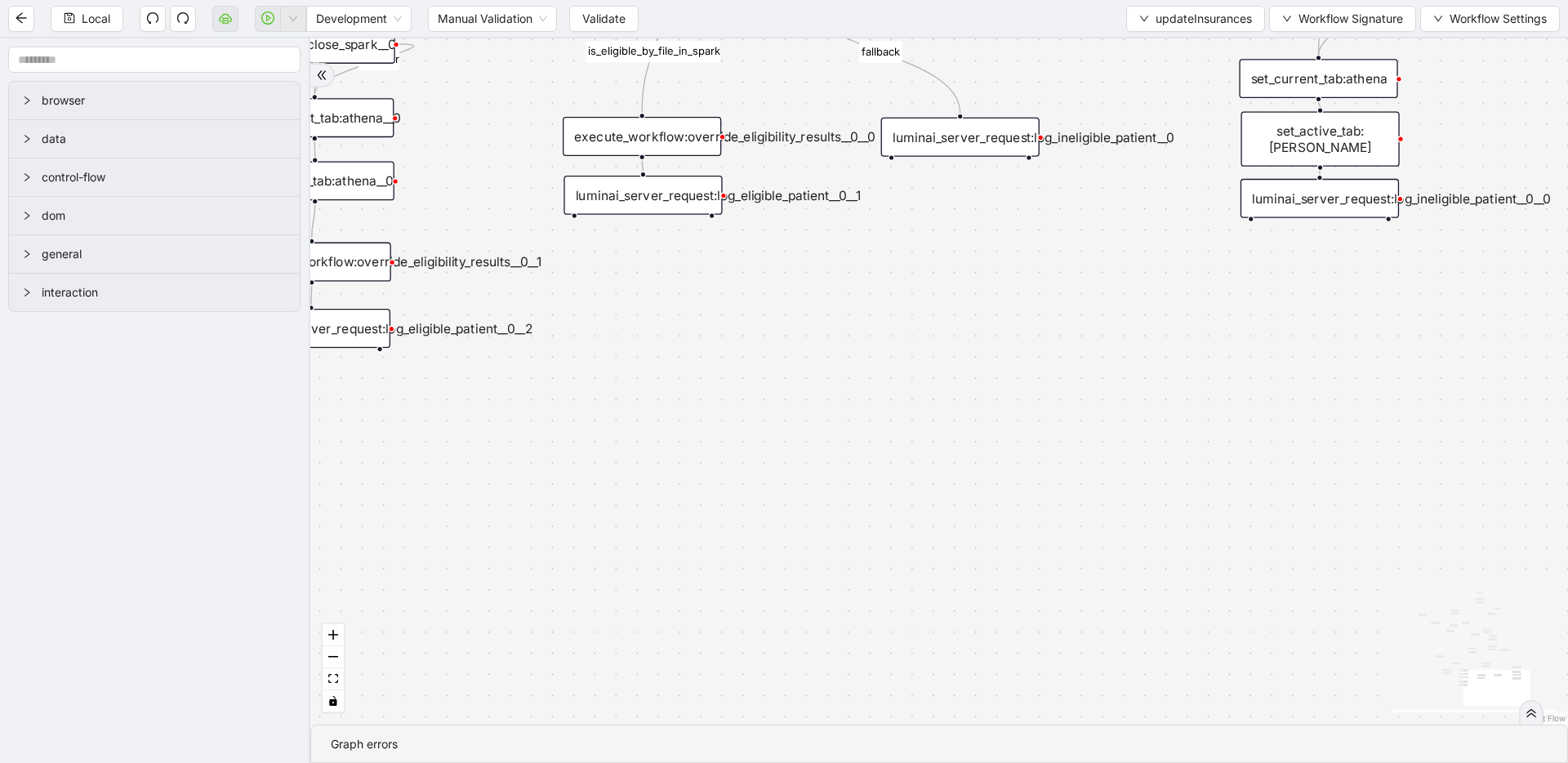
drag, startPoint x: 947, startPoint y: 530, endPoint x: 950, endPoint y: 583, distance: 53.1
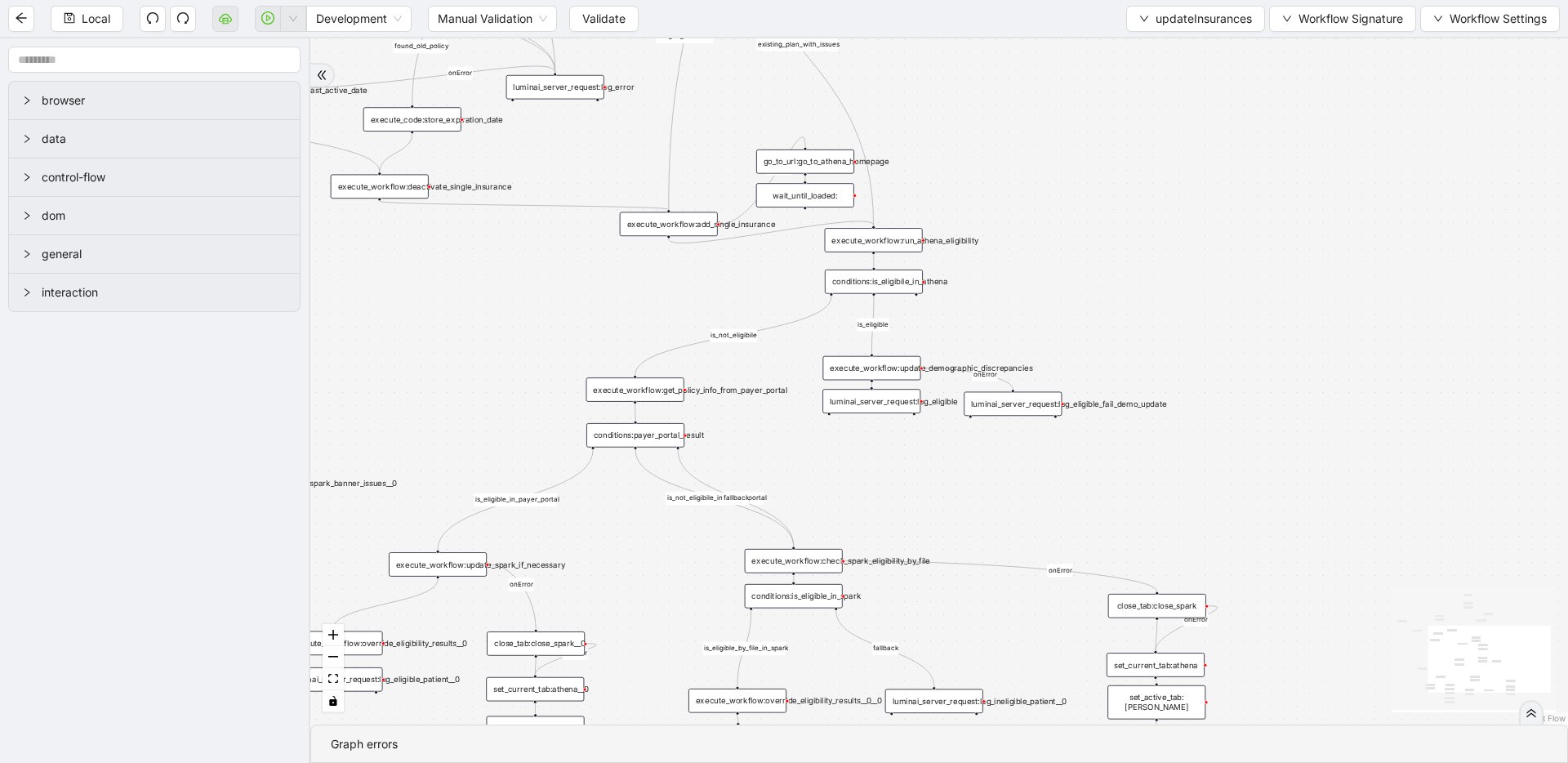
drag, startPoint x: 954, startPoint y: 347, endPoint x: 947, endPoint y: 589, distance: 242.1
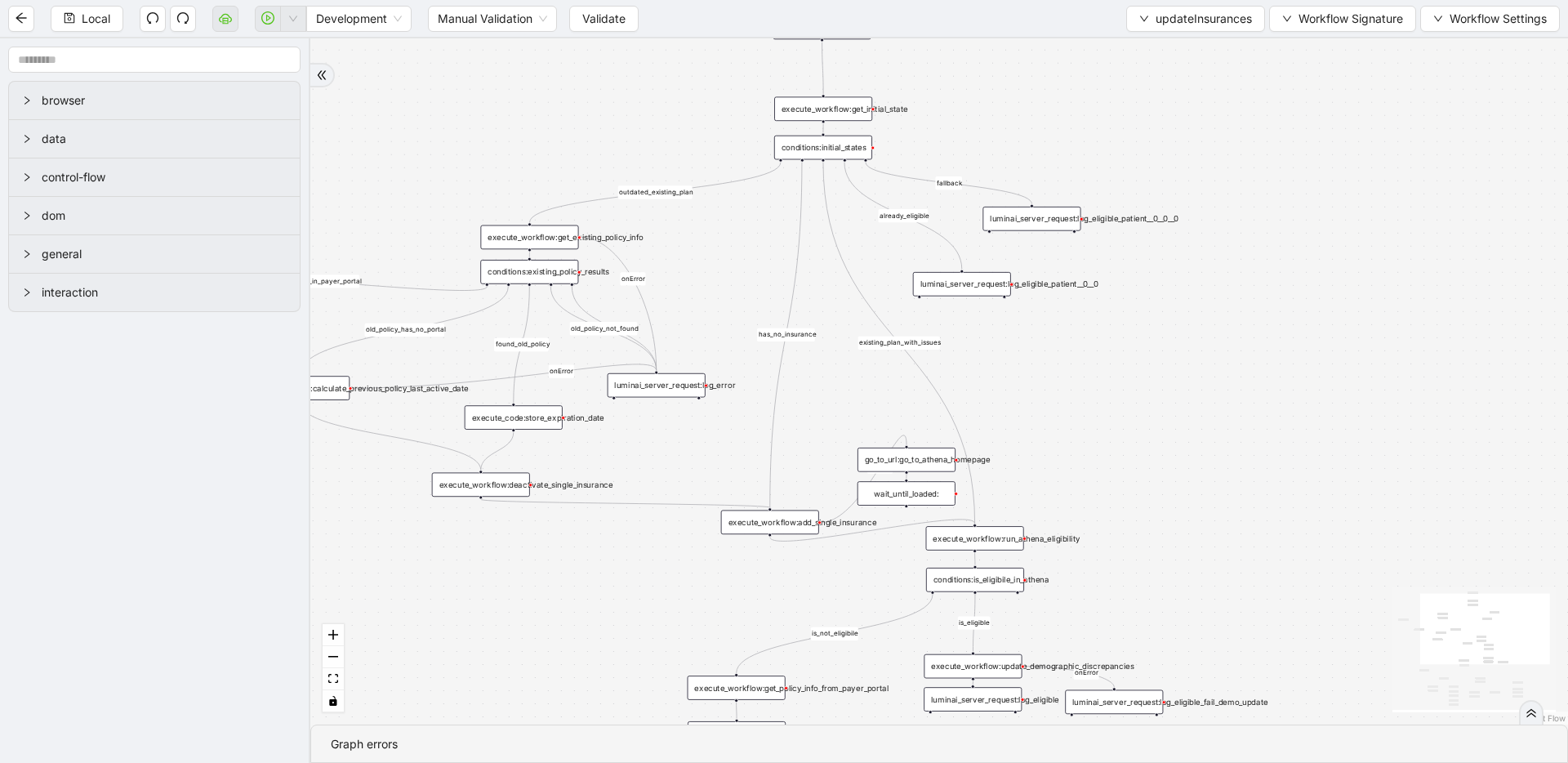
drag, startPoint x: 961, startPoint y: 144, endPoint x: 1081, endPoint y: 491, distance: 367.2
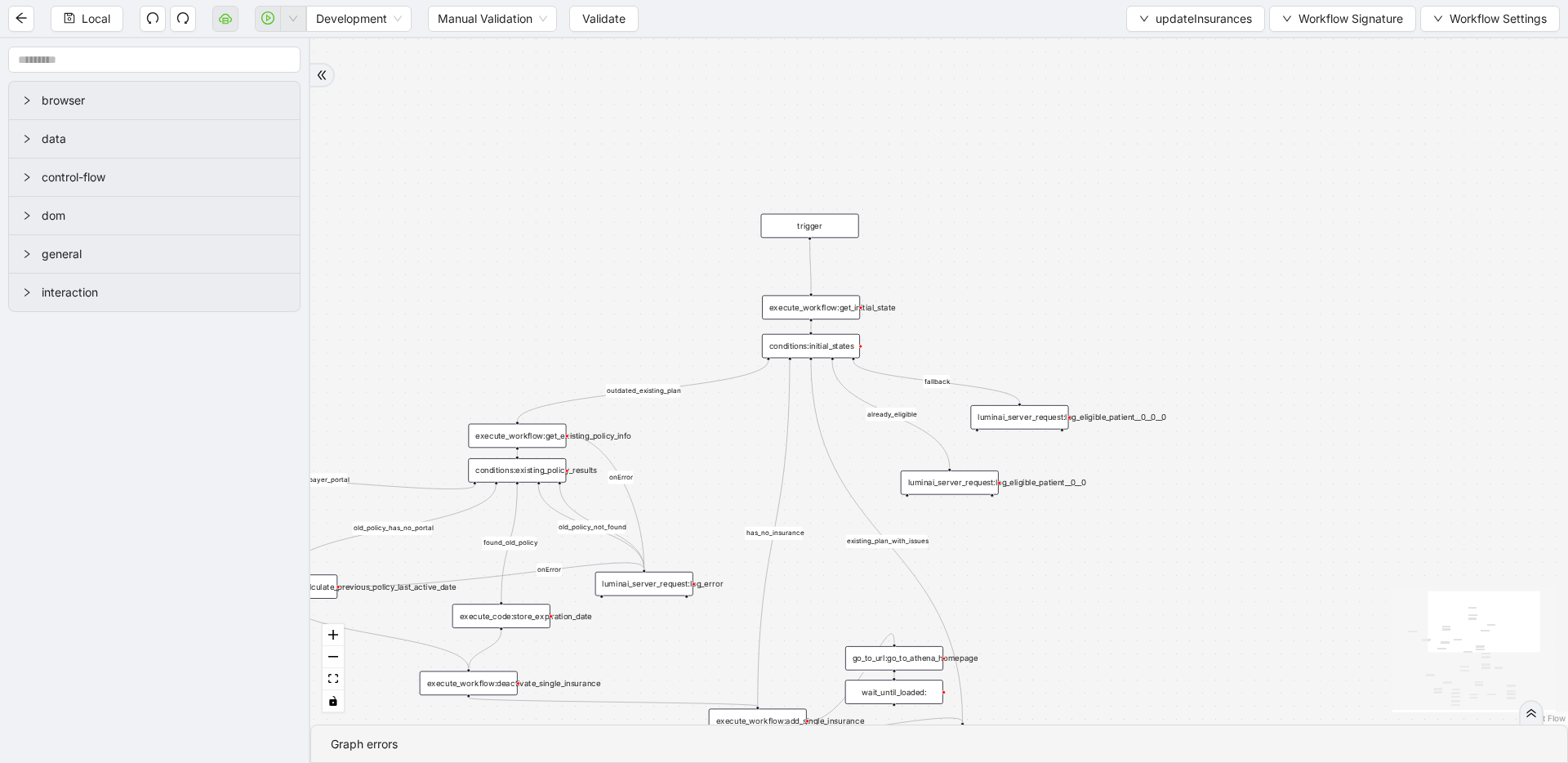
drag, startPoint x: 1014, startPoint y: 165, endPoint x: 966, endPoint y: 293, distance: 136.7
